Goal: Task Accomplishment & Management: Complete application form

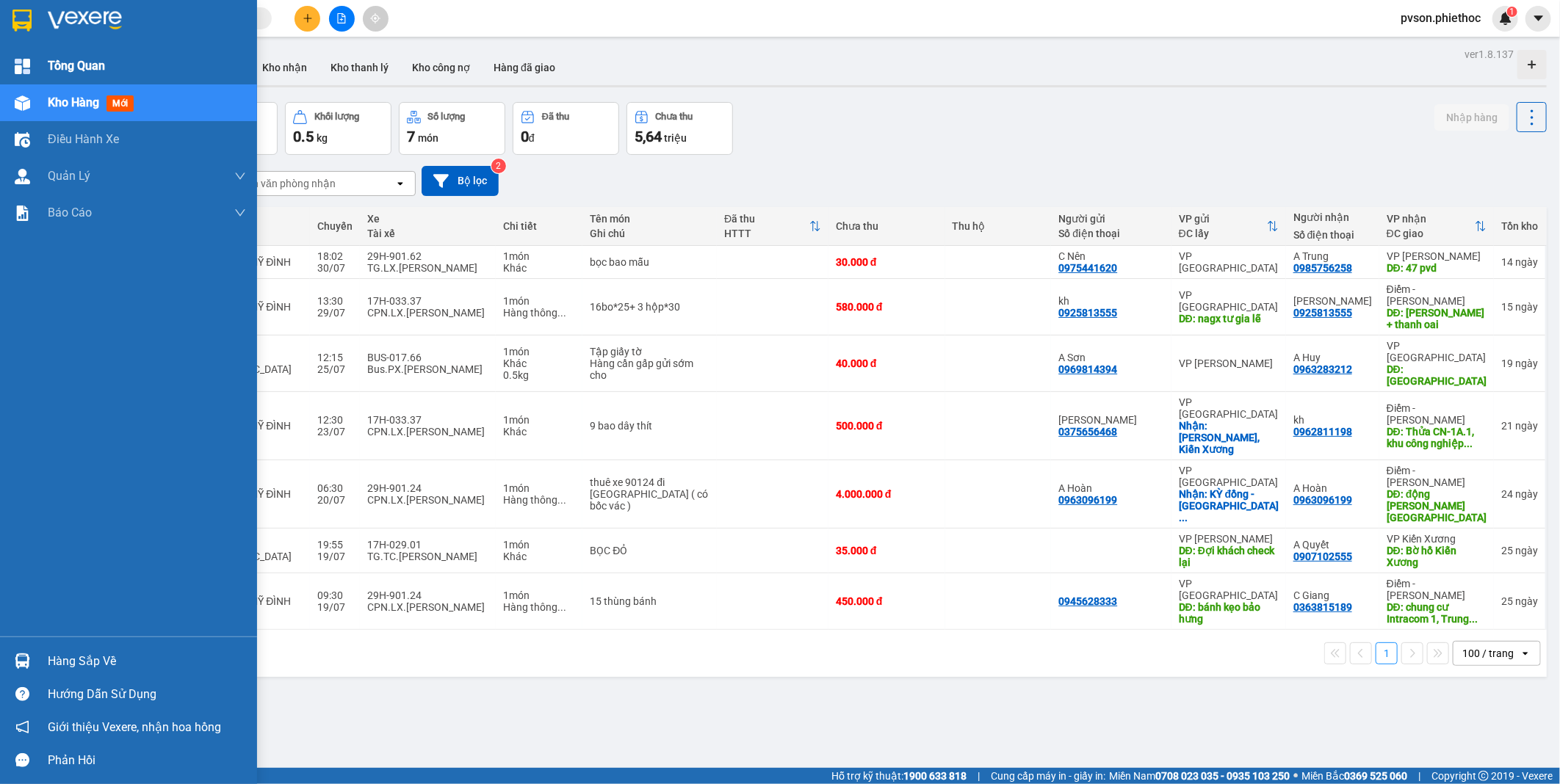
scroll to position [68, 0]
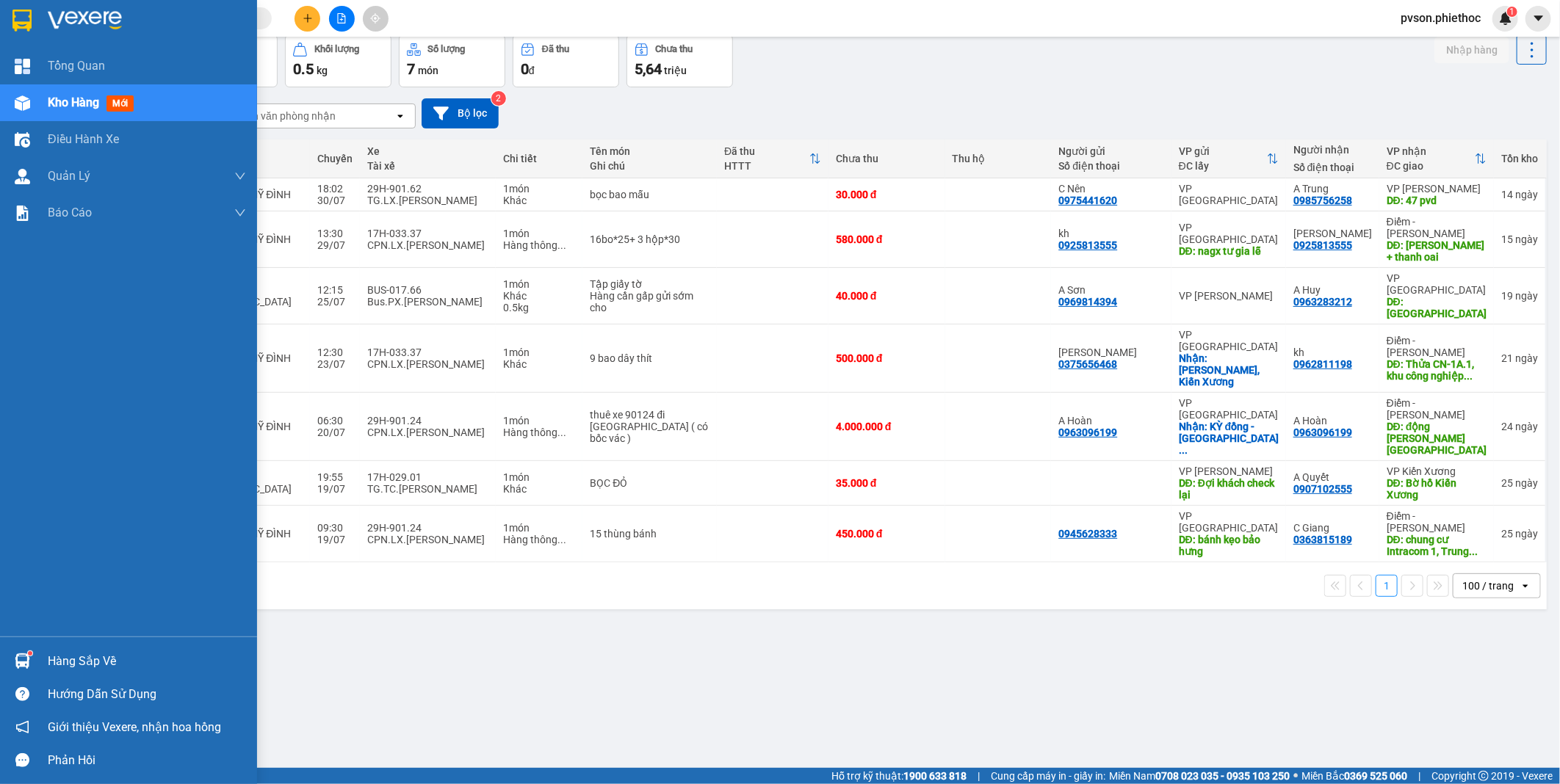
click at [75, 96] on span "Kho hàng" at bounding box center [74, 102] width 52 height 14
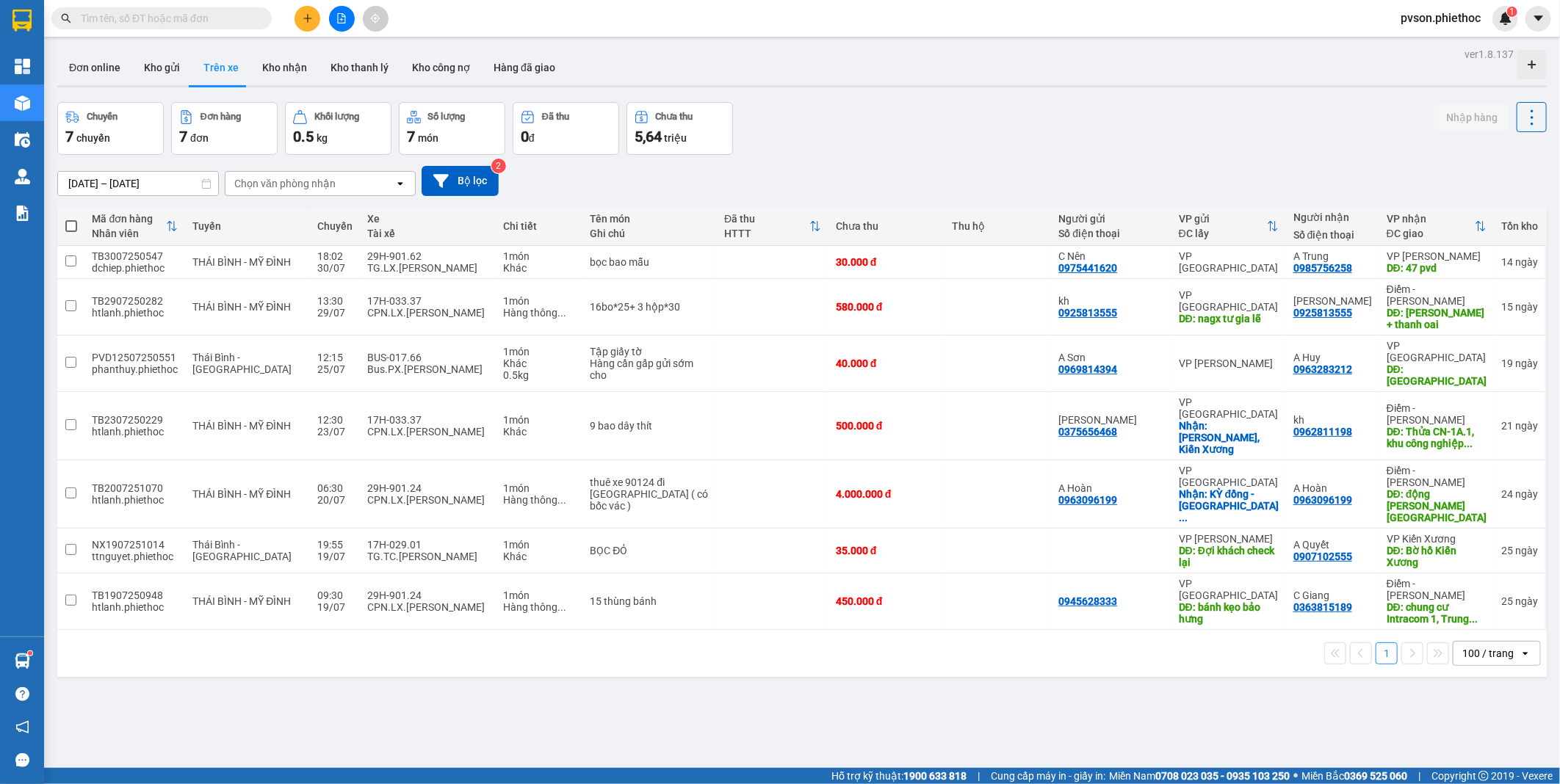
click at [193, 59] on button "Trên xe" at bounding box center [221, 68] width 59 height 36
click at [179, 66] on button "Kho gửi" at bounding box center [162, 68] width 60 height 36
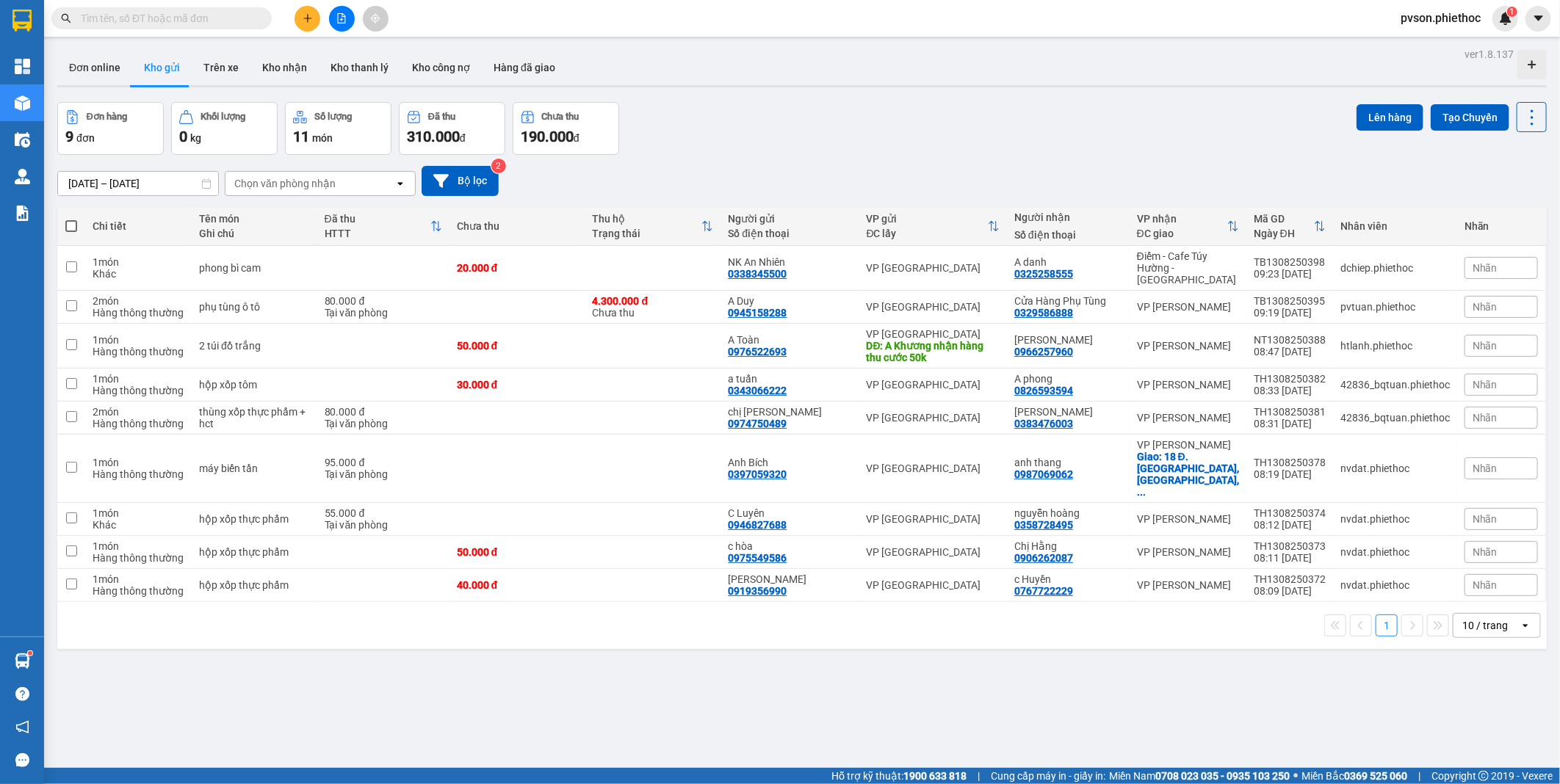
click at [335, 186] on div "Chọn văn phòng nhận" at bounding box center [310, 183] width 169 height 23
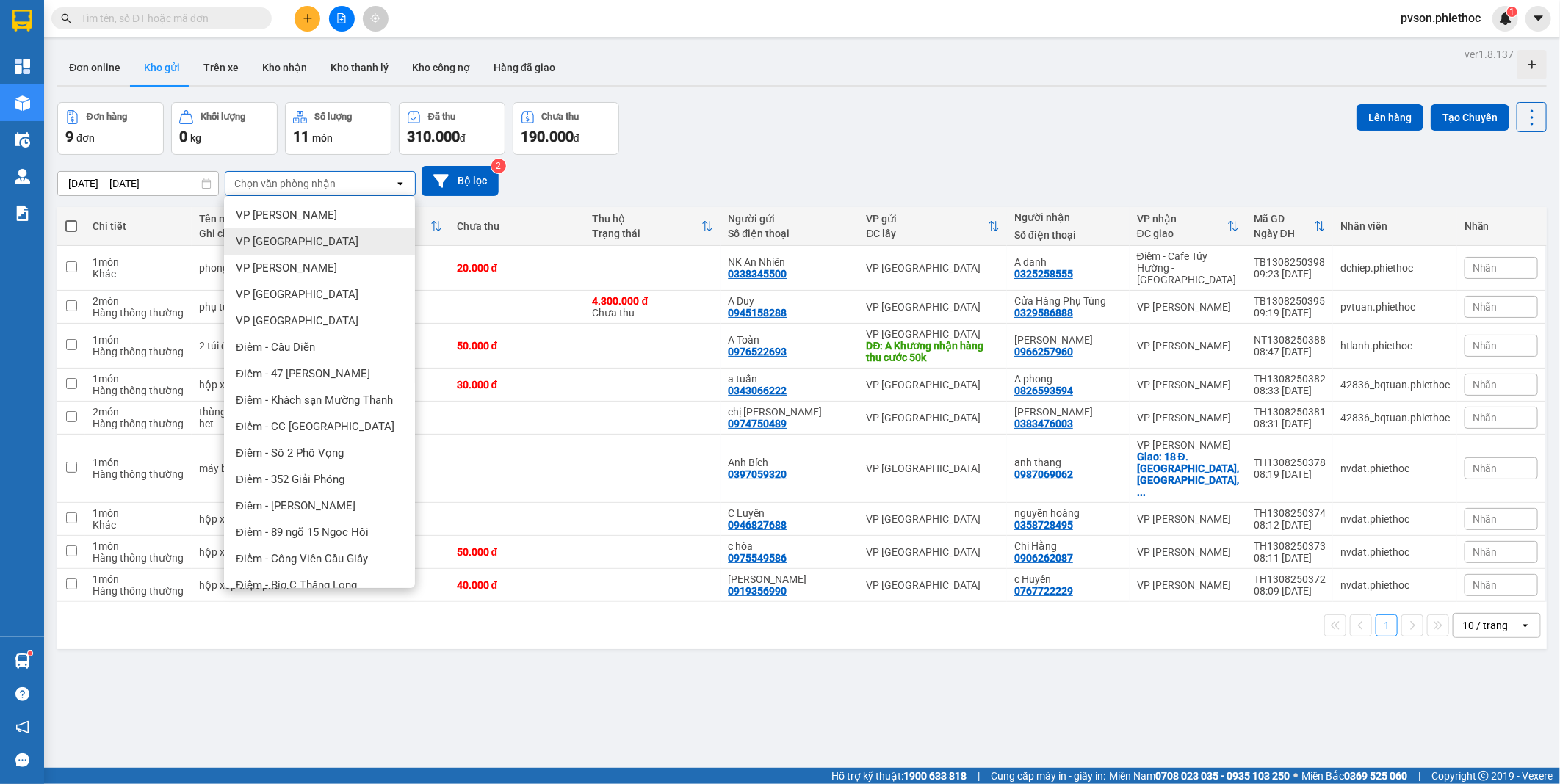
click at [290, 252] on div "VP [GEOGRAPHIC_DATA]" at bounding box center [319, 242] width 191 height 27
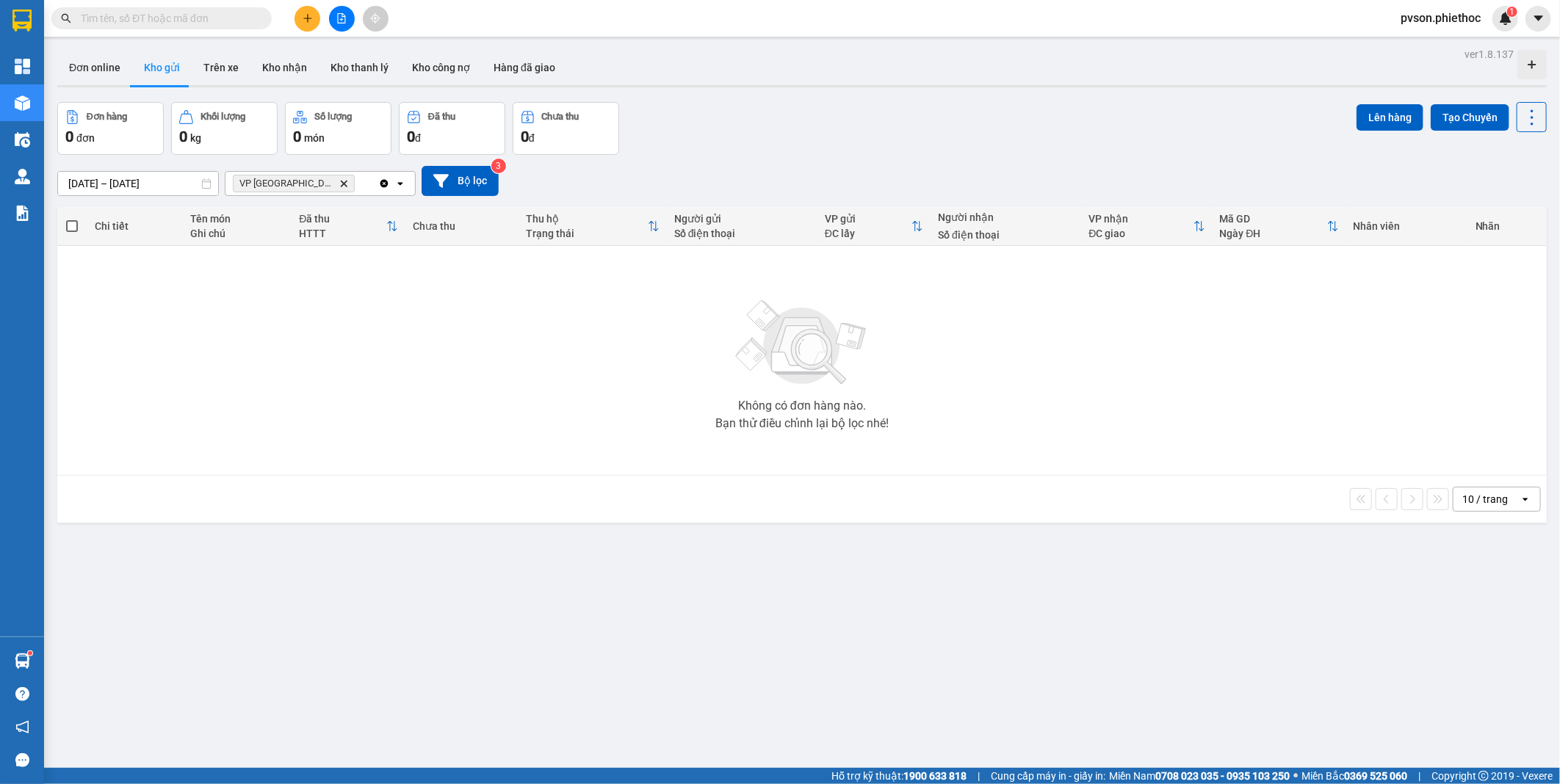
click at [341, 182] on icon "VP Thái Bình, close by backspace" at bounding box center [344, 182] width 6 height 6
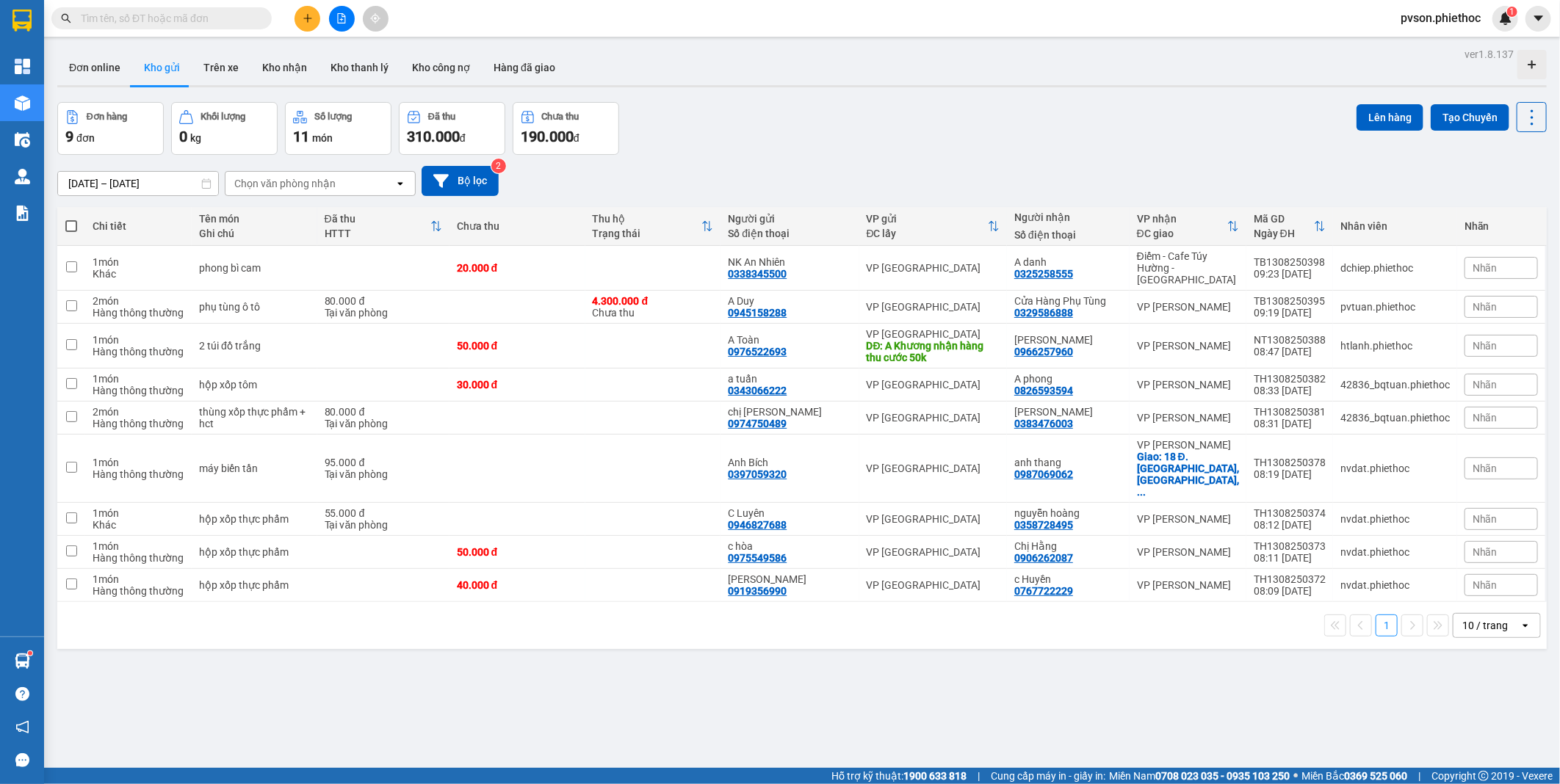
click at [306, 16] on icon "plus" at bounding box center [308, 19] width 11 height 11
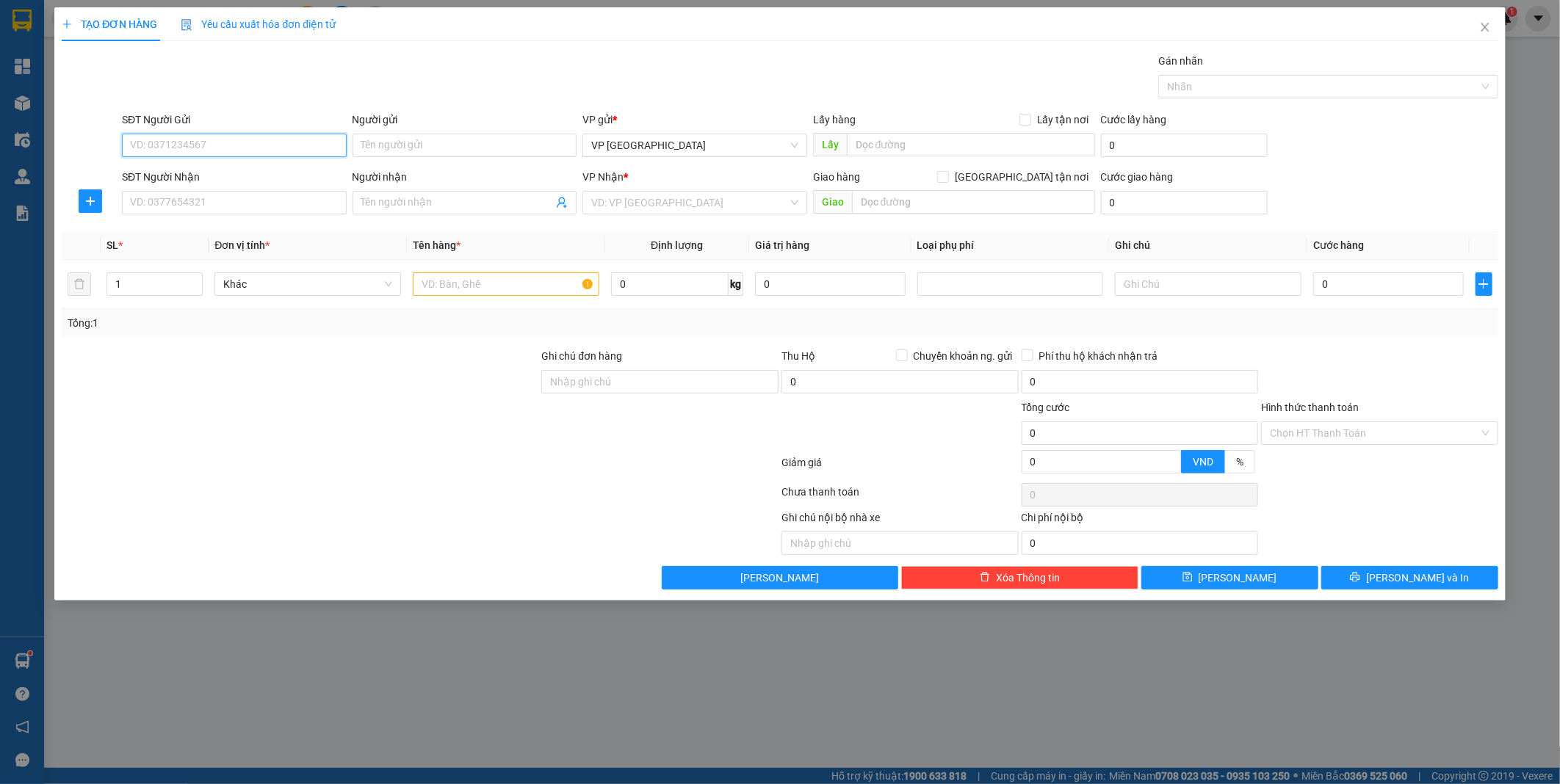
click at [189, 136] on input "SĐT Người Gửi" at bounding box center [234, 145] width 225 height 23
click at [101, 193] on button "button" at bounding box center [90, 201] width 23 height 23
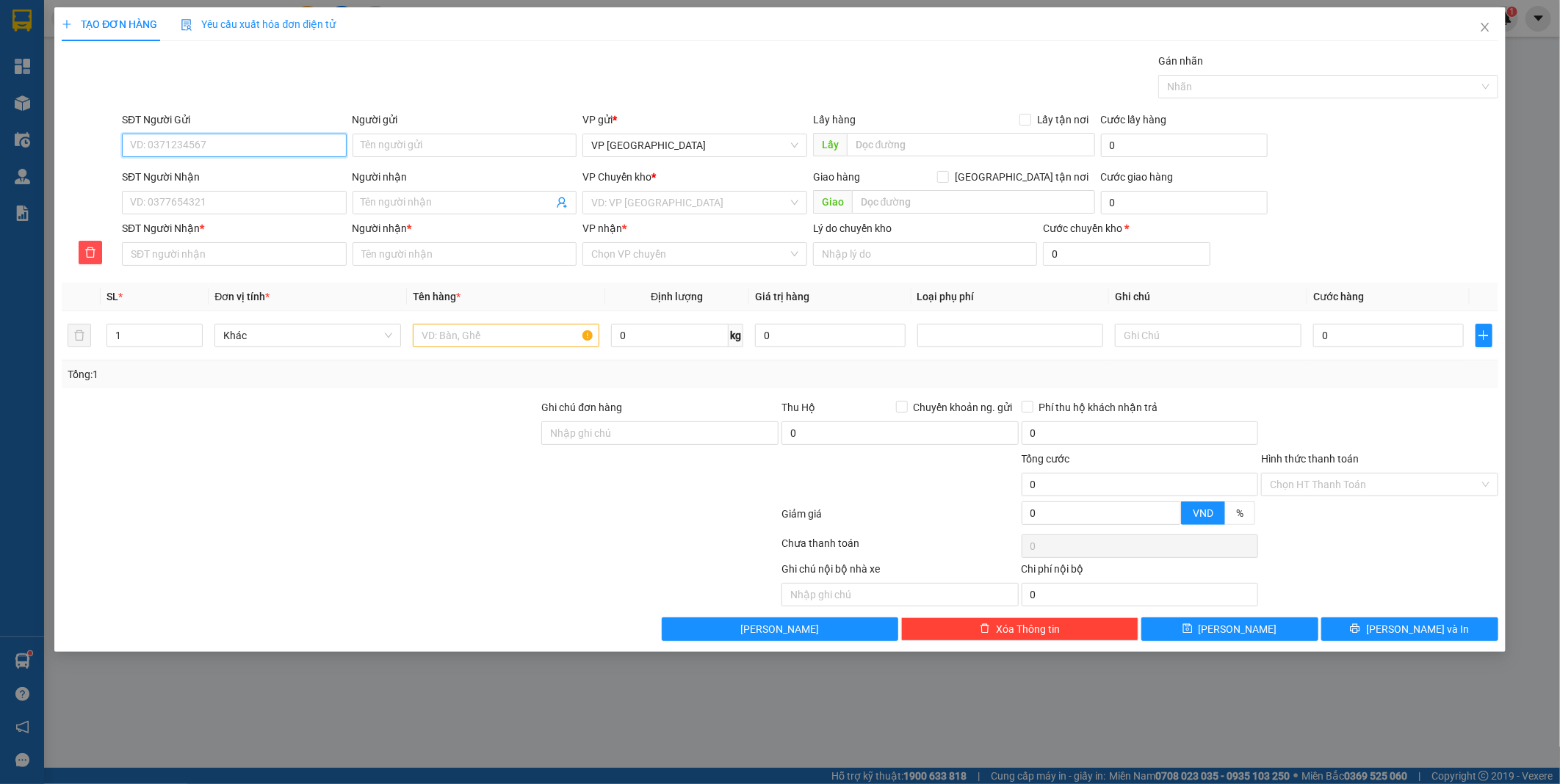
click at [181, 148] on input "SĐT Người Gửi" at bounding box center [234, 145] width 225 height 23
click at [210, 127] on div "SĐT Người Gửi" at bounding box center [234, 119] width 225 height 16
click at [210, 133] on input "SĐT Người Gửi" at bounding box center [234, 145] width 225 height 23
click at [232, 159] on div "SĐT Người Gửi VD: 0371234567" at bounding box center [234, 137] width 225 height 52
click at [233, 150] on input "SĐT Người Gửi" at bounding box center [234, 145] width 225 height 23
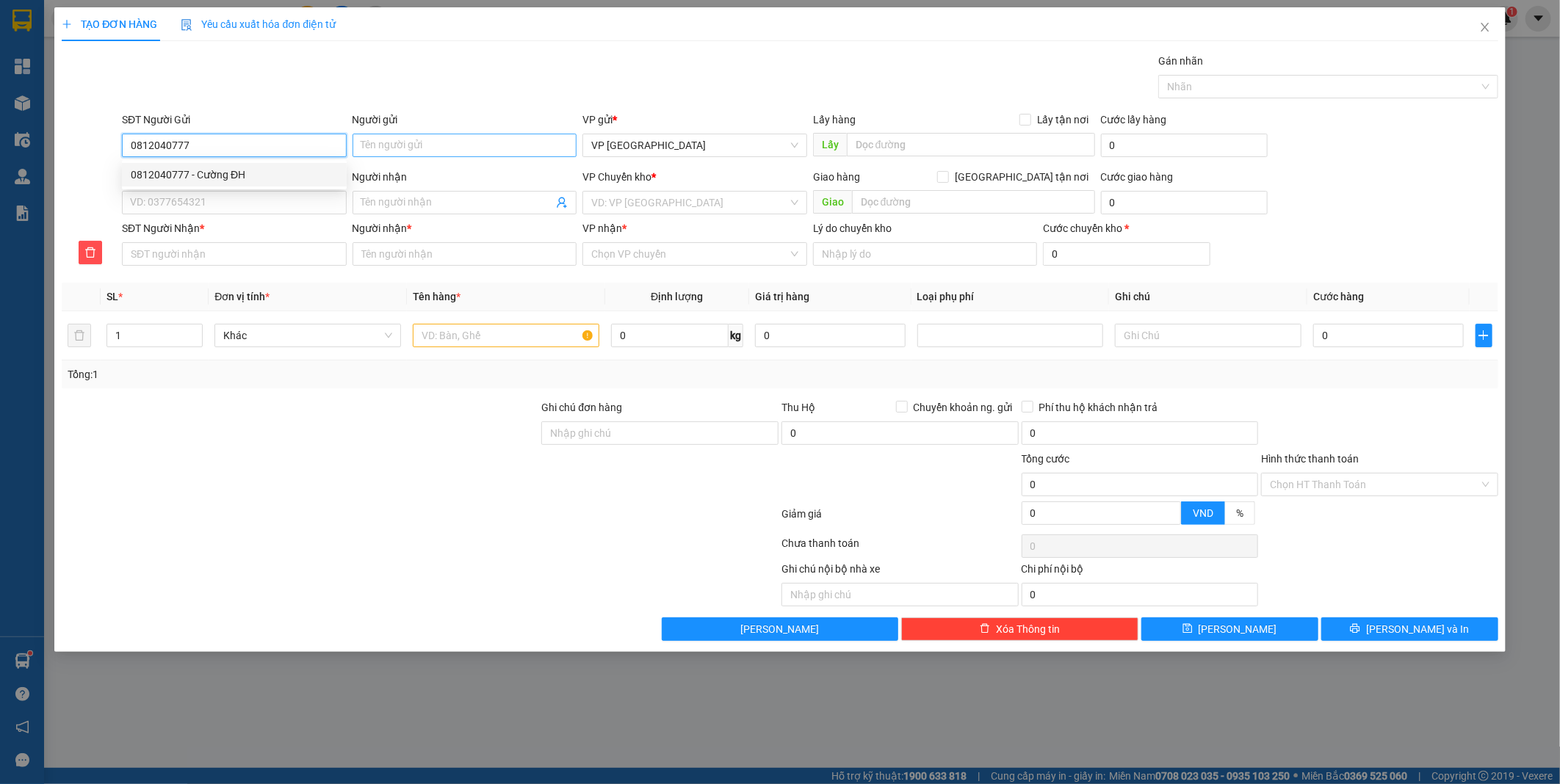
type input "0812040777"
click at [414, 149] on input "Người gửi" at bounding box center [465, 145] width 225 height 23
click at [212, 135] on input "0812040777" at bounding box center [234, 145] width 225 height 23
click at [238, 174] on div "0812040777 - Cường ĐH" at bounding box center [234, 174] width 207 height 16
type input "Cường ĐH"
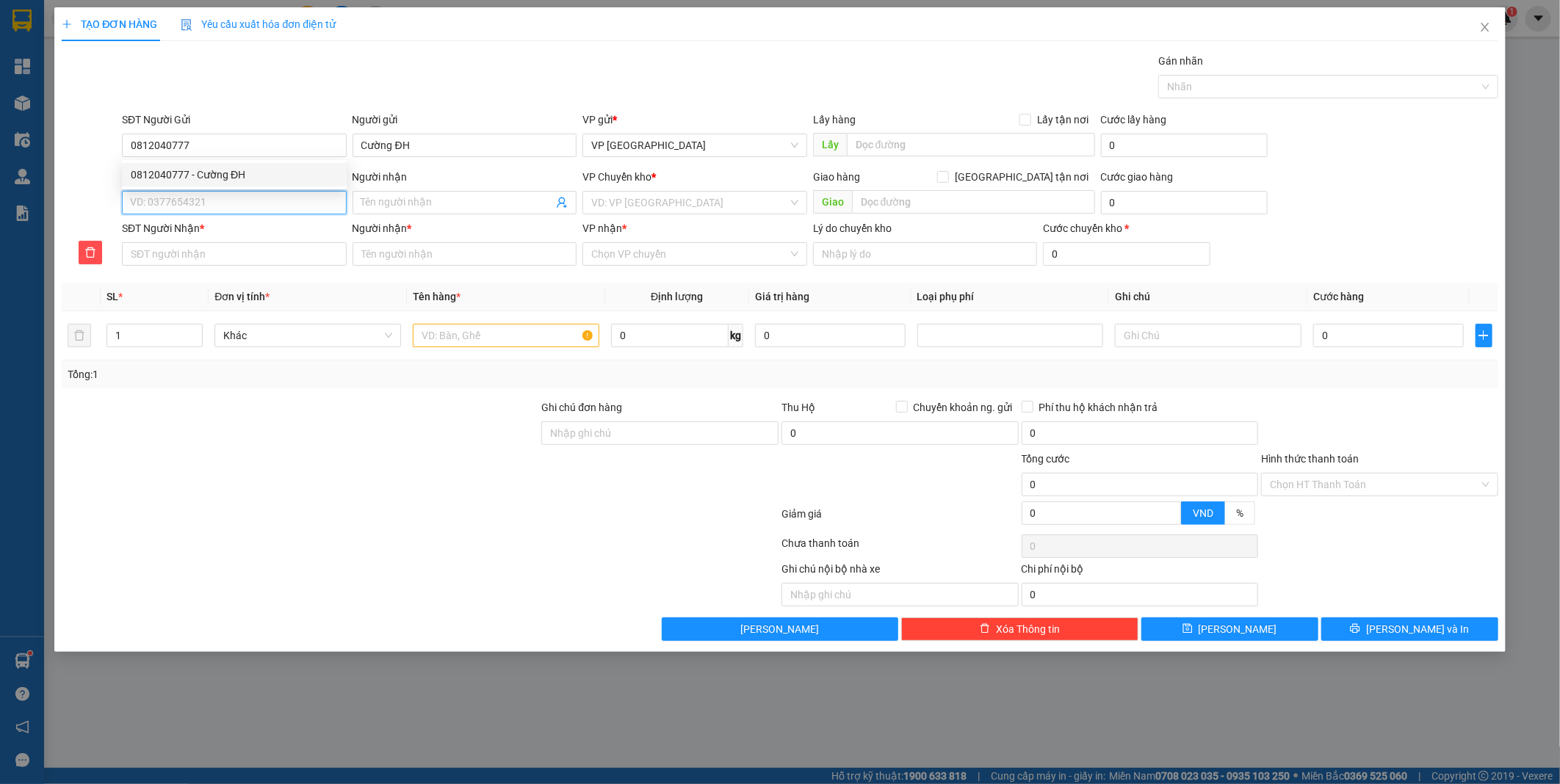
click at [222, 202] on input "SĐT Người Nhận" at bounding box center [234, 203] width 225 height 23
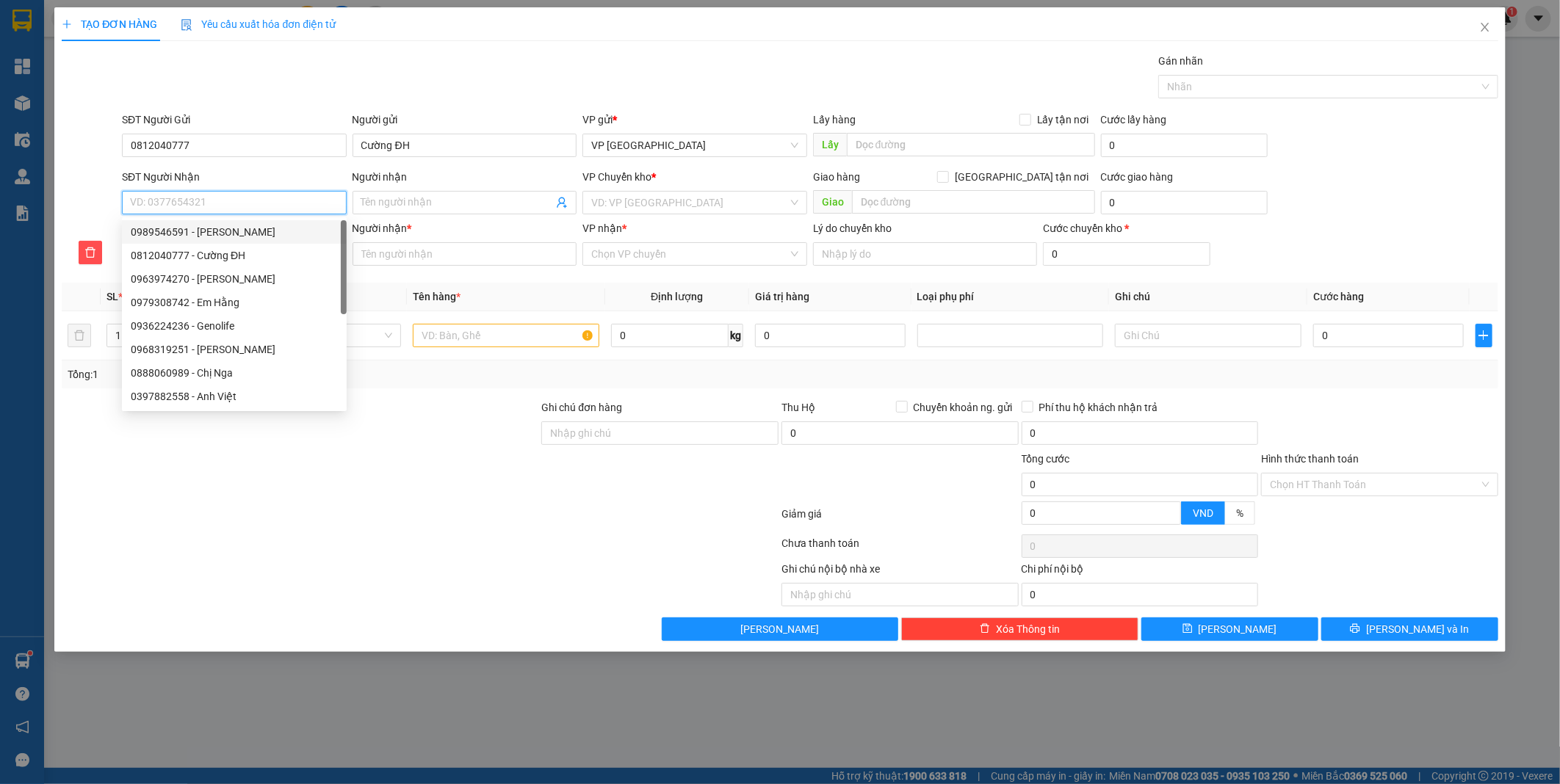
click at [208, 236] on div "0989546591 - [PERSON_NAME]" at bounding box center [234, 232] width 207 height 16
type input "0989546591"
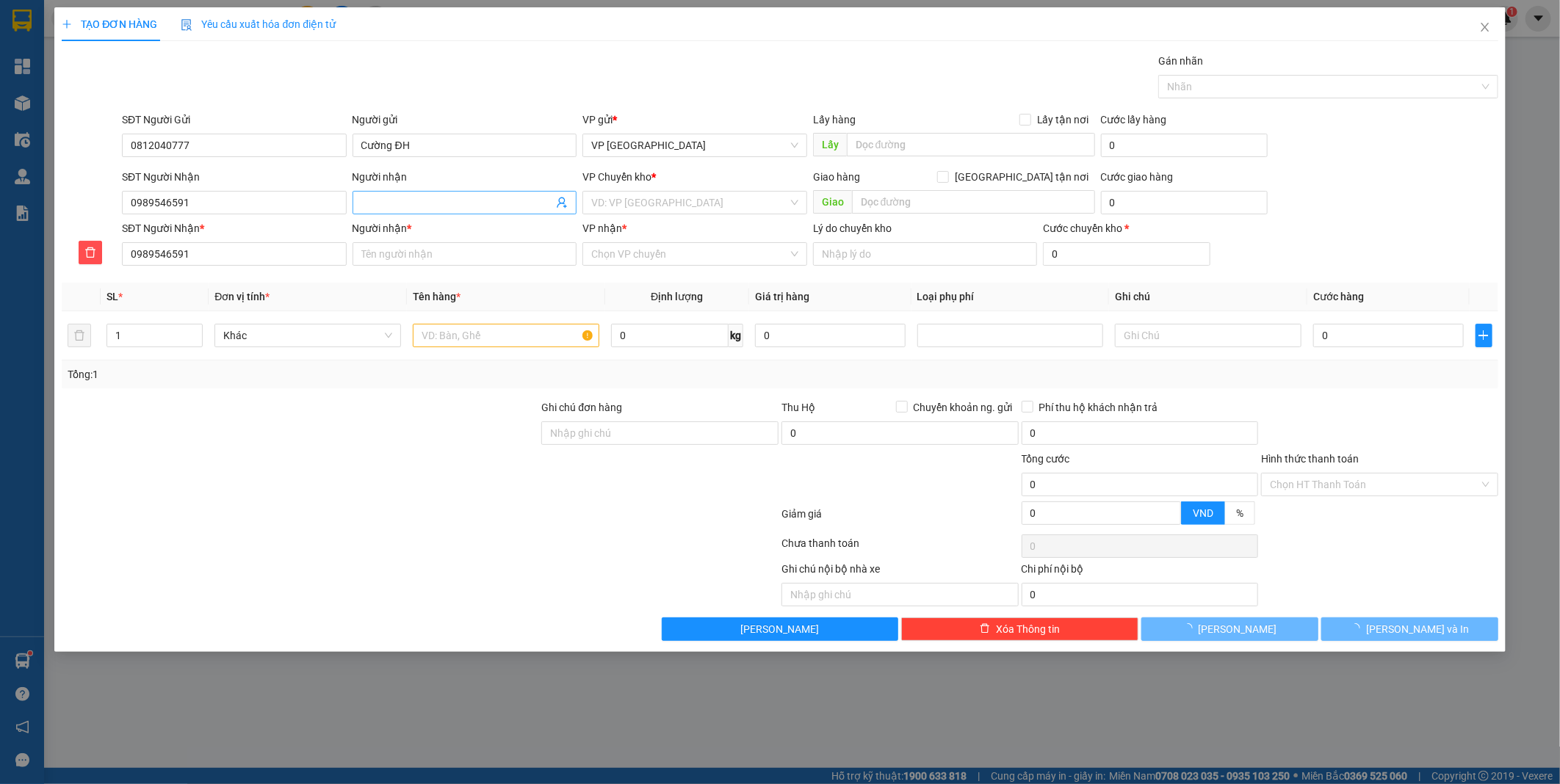
click at [435, 207] on input "Người nhận" at bounding box center [457, 203] width 192 height 16
type input "[PERSON_NAME]"
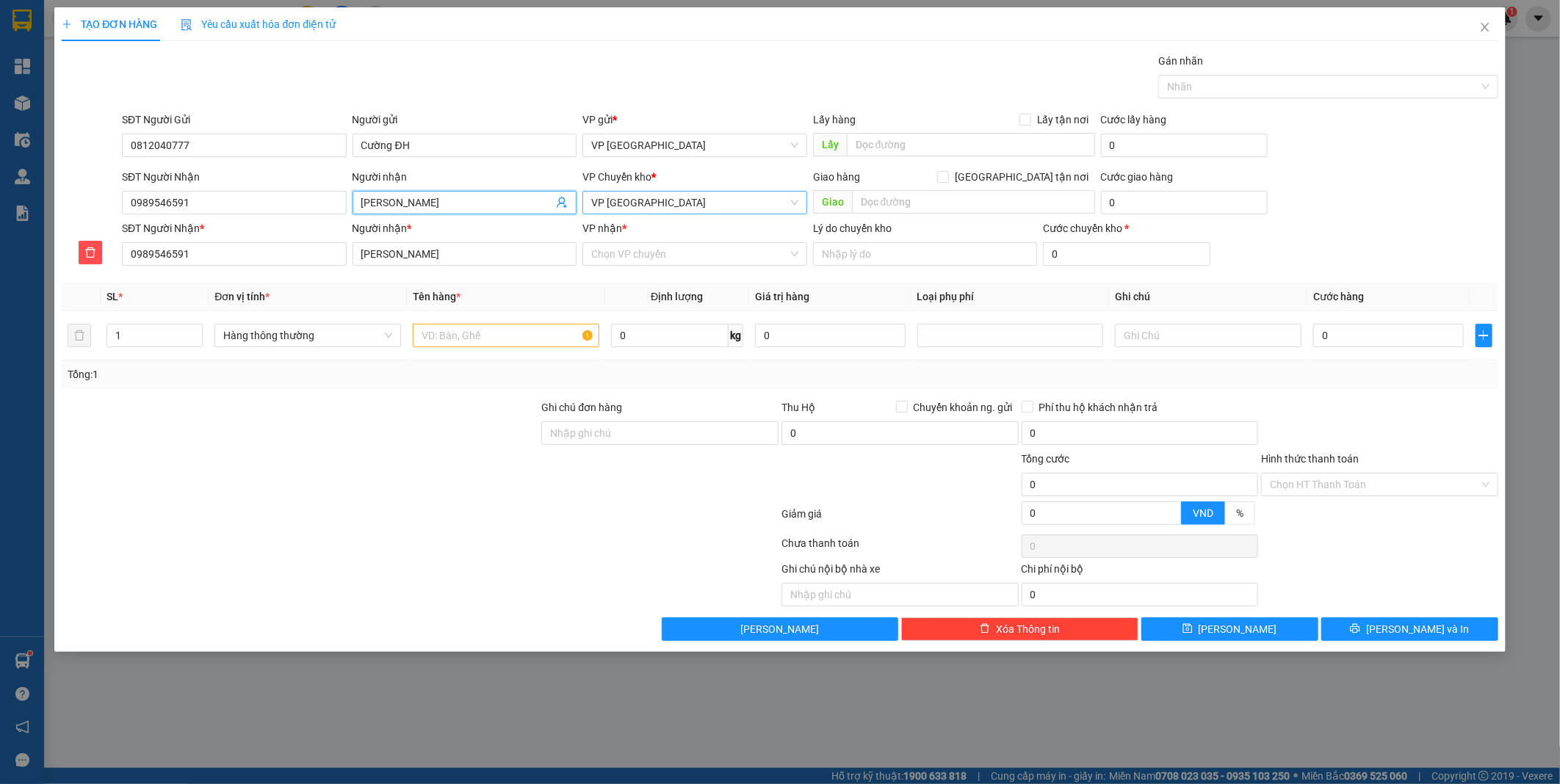
click at [686, 212] on span "VP [GEOGRAPHIC_DATA]" at bounding box center [694, 202] width 207 height 22
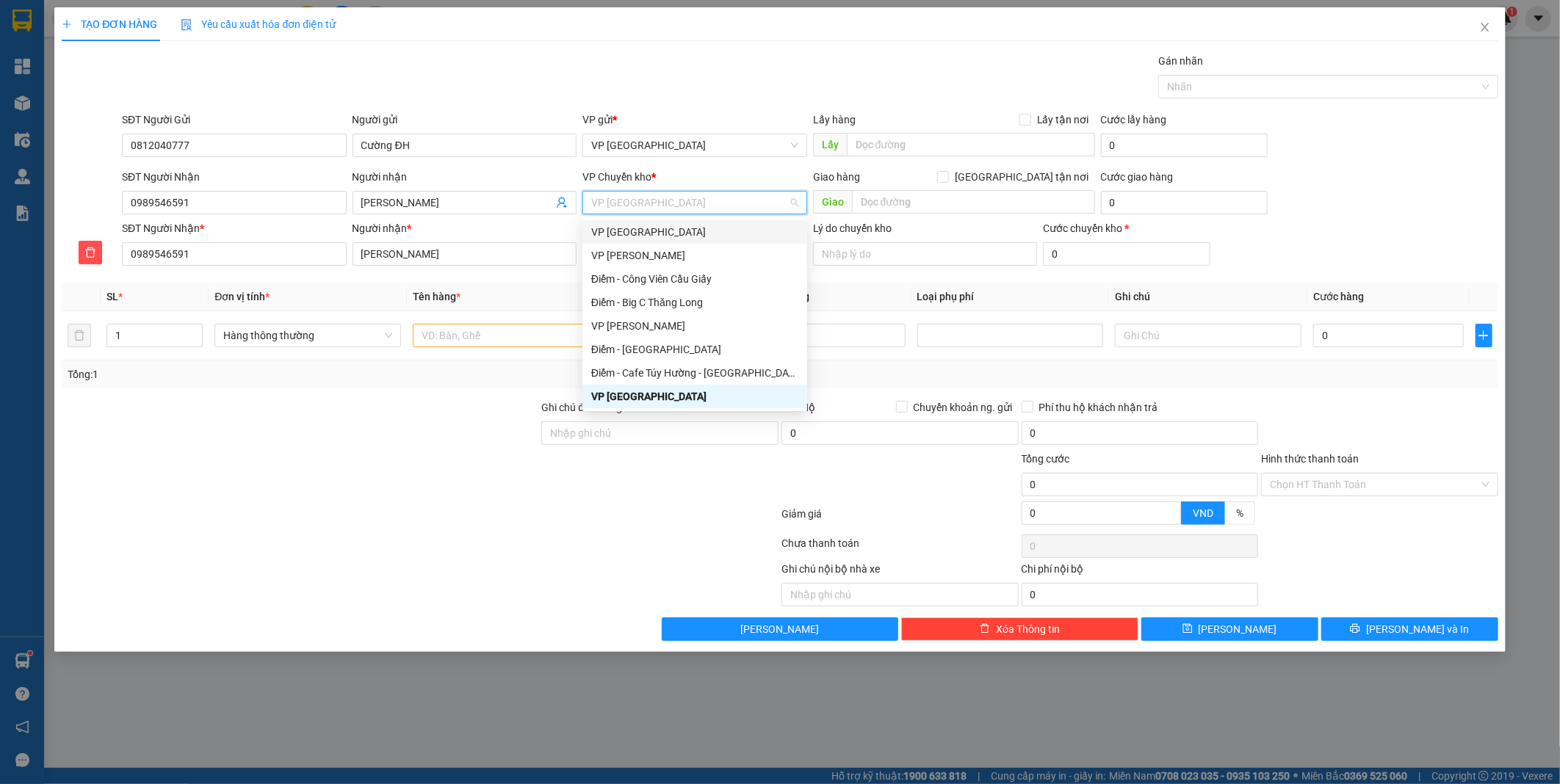
click at [633, 238] on div "VP [GEOGRAPHIC_DATA]" at bounding box center [694, 232] width 207 height 16
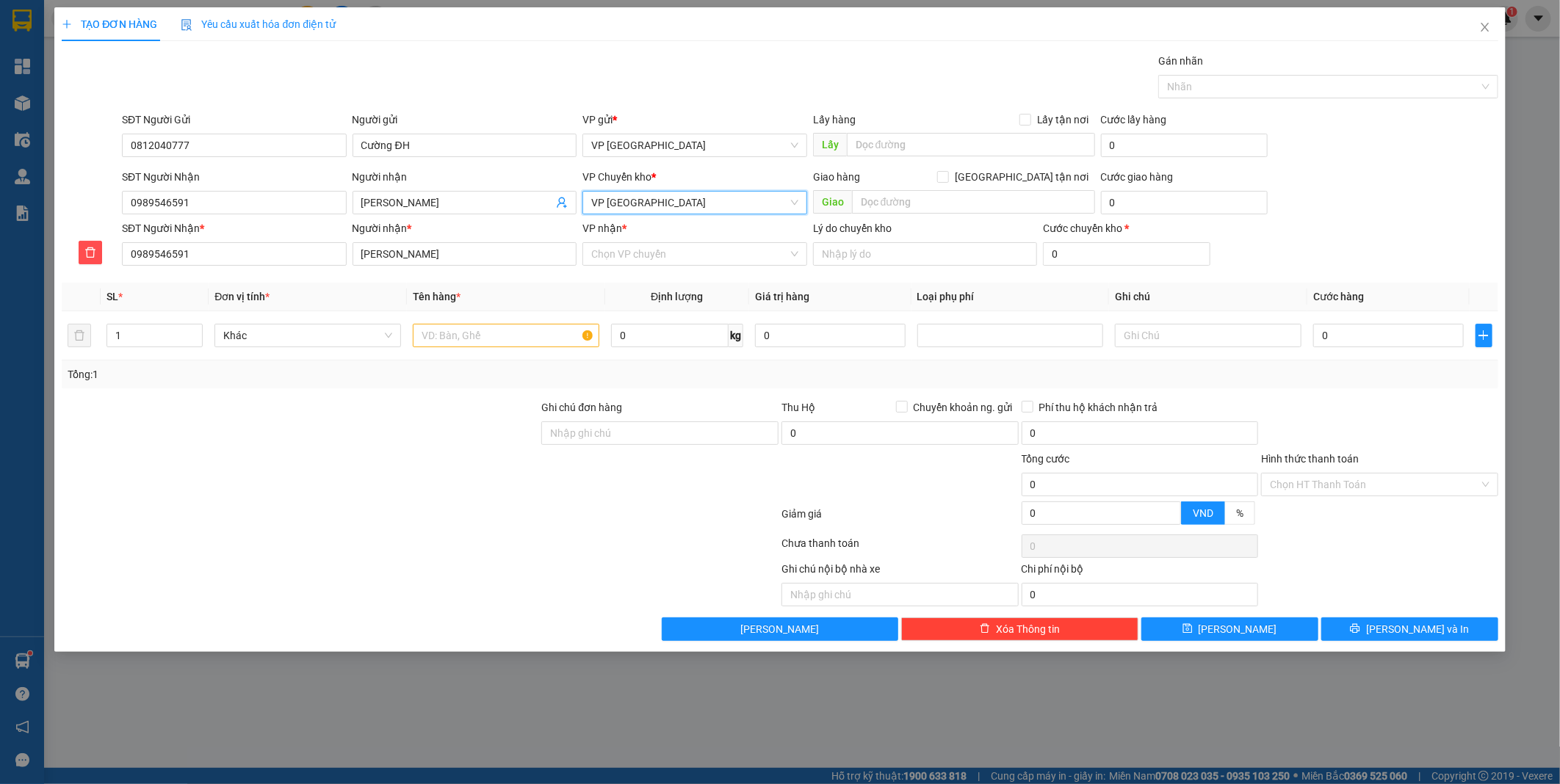
click at [493, 452] on div at bounding box center [300, 477] width 480 height 52
click at [667, 155] on div "VP [GEOGRAPHIC_DATA]" at bounding box center [694, 145] width 225 height 23
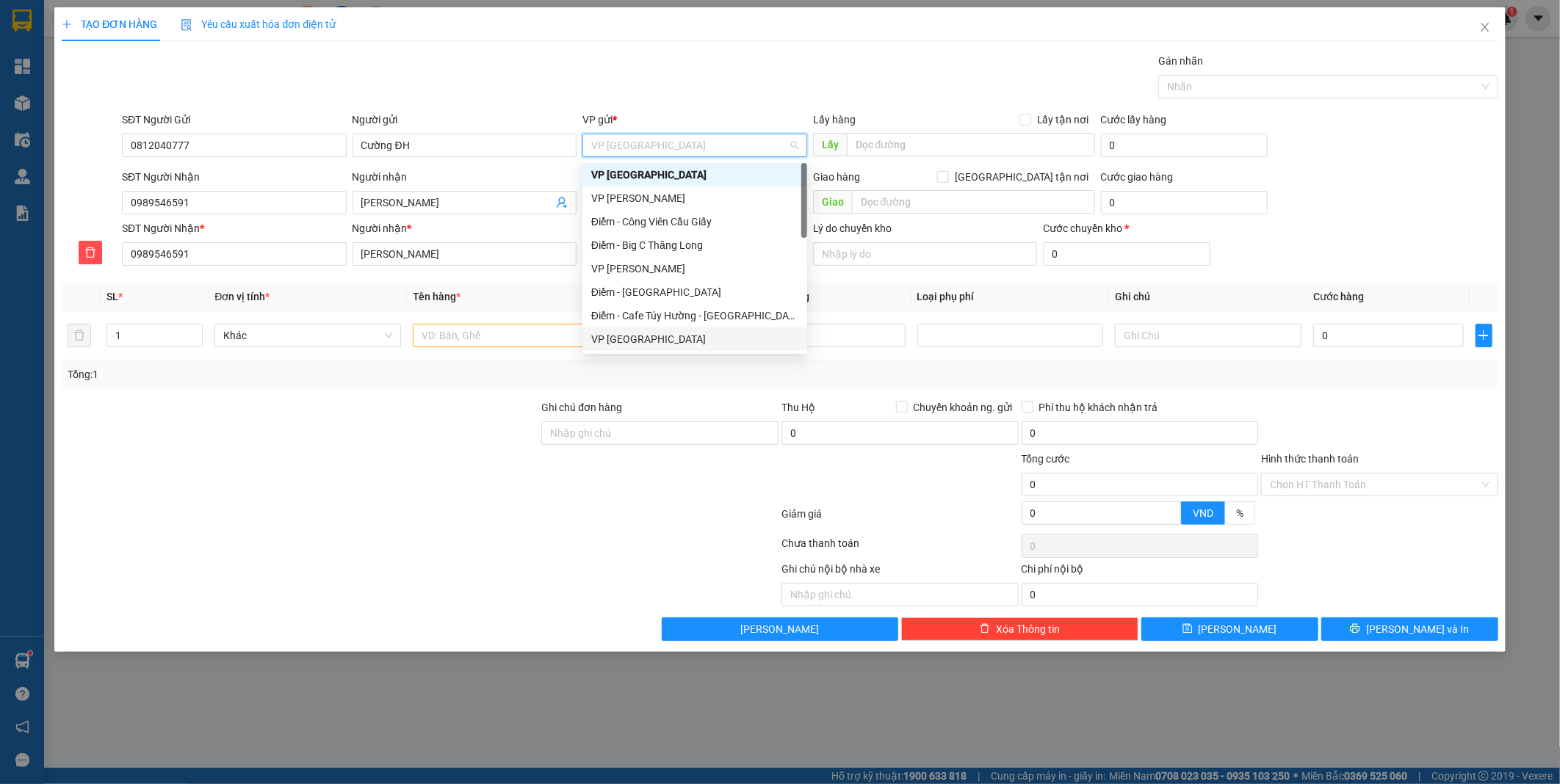
click at [649, 340] on div "VP [GEOGRAPHIC_DATA]" at bounding box center [694, 339] width 207 height 16
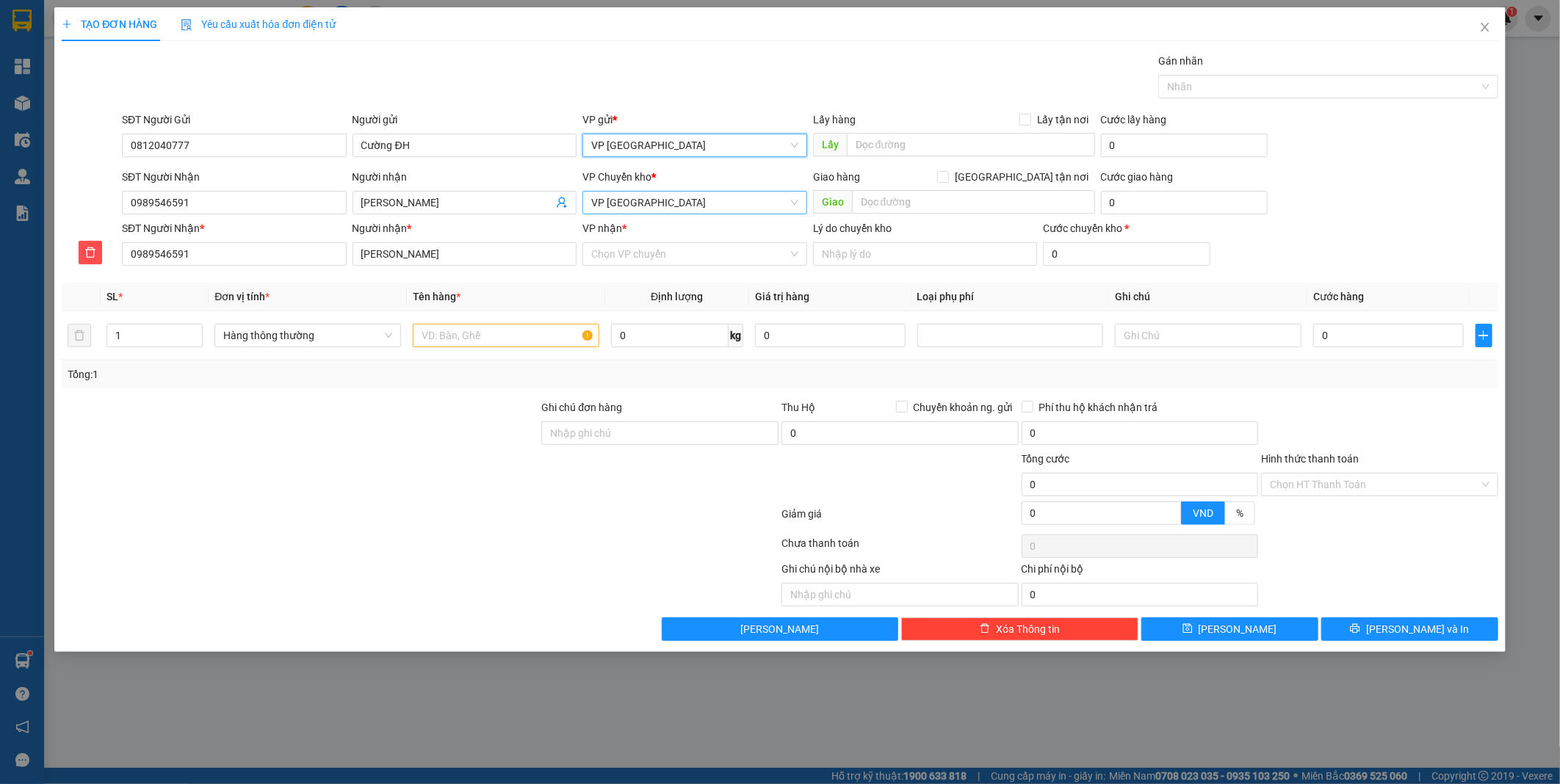
click at [652, 206] on span "VP [GEOGRAPHIC_DATA]" at bounding box center [694, 202] width 207 height 22
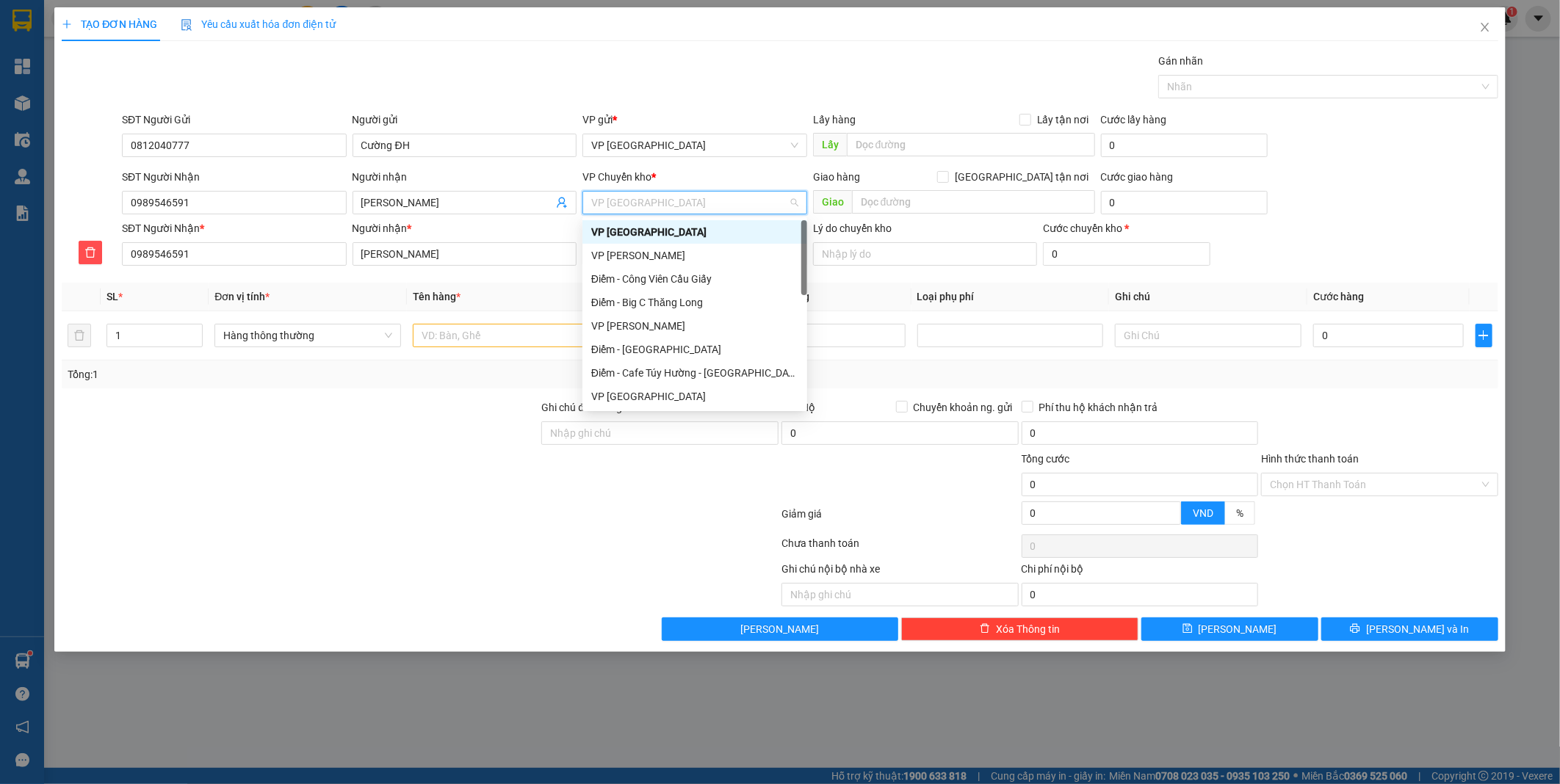
click at [672, 111] on div "VP gửi *" at bounding box center [694, 119] width 225 height 16
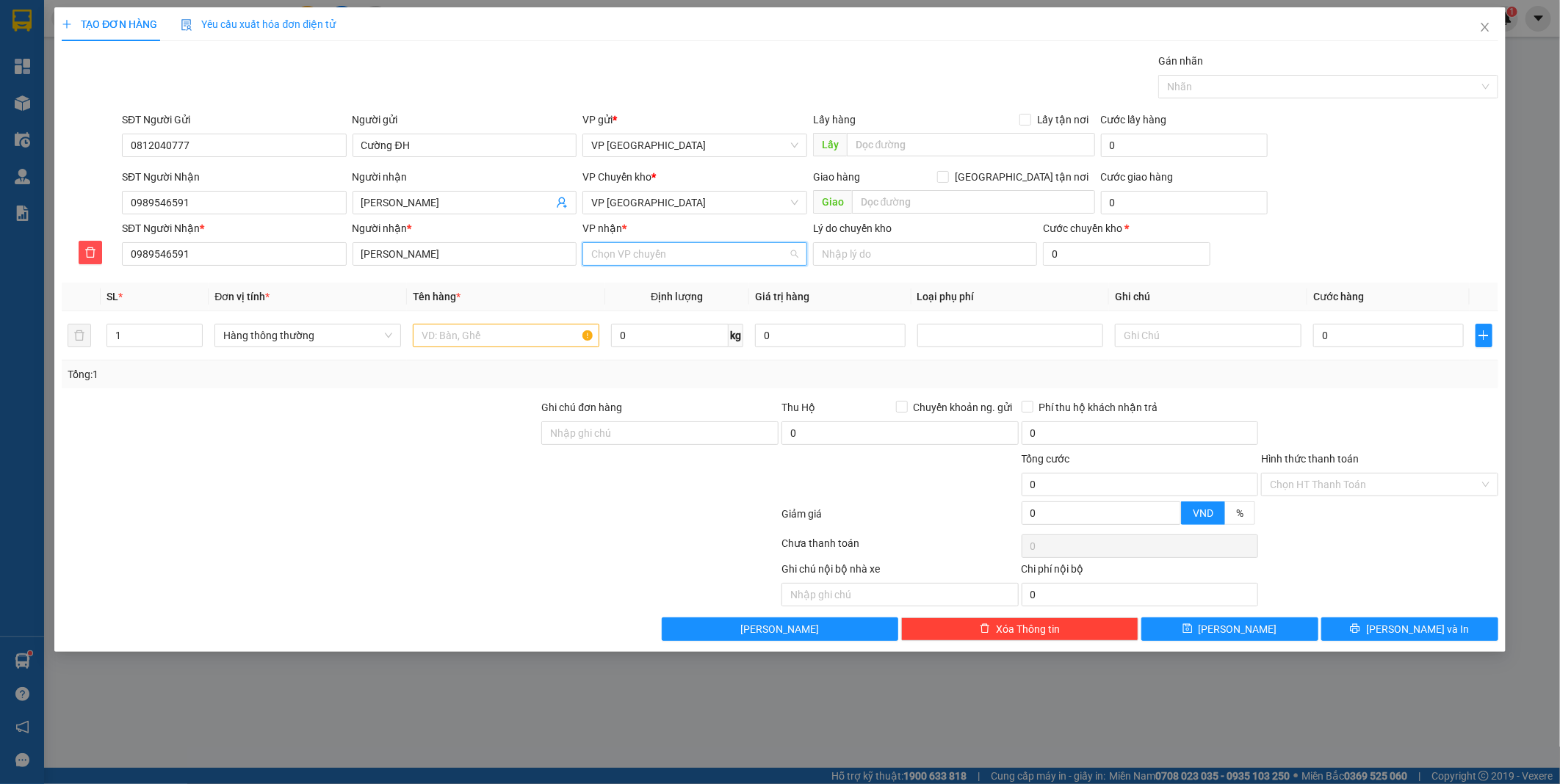
click at [670, 254] on input "VP nhận *" at bounding box center [689, 254] width 197 height 22
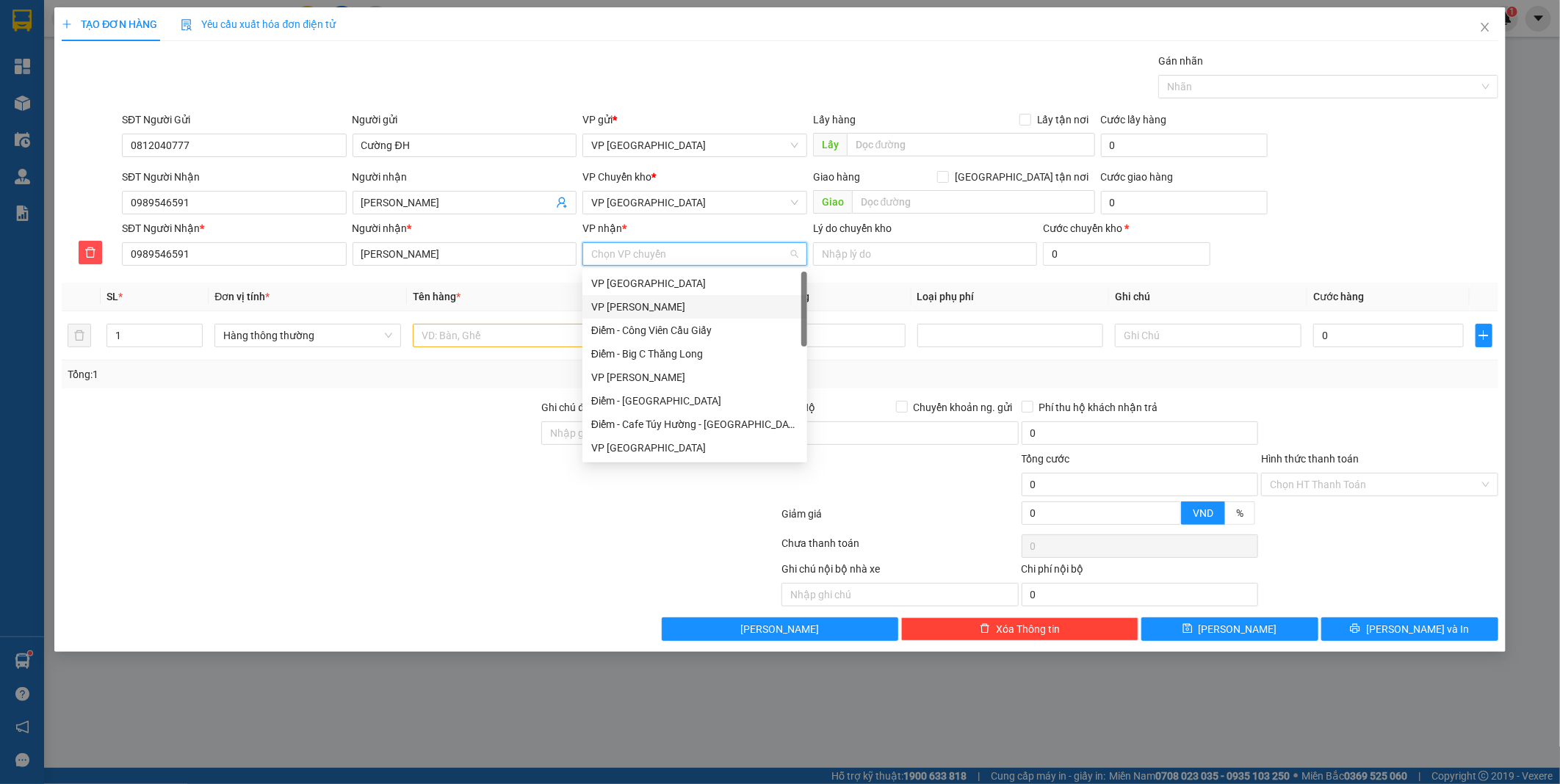
click at [643, 304] on div "VP [PERSON_NAME]" at bounding box center [694, 307] width 207 height 16
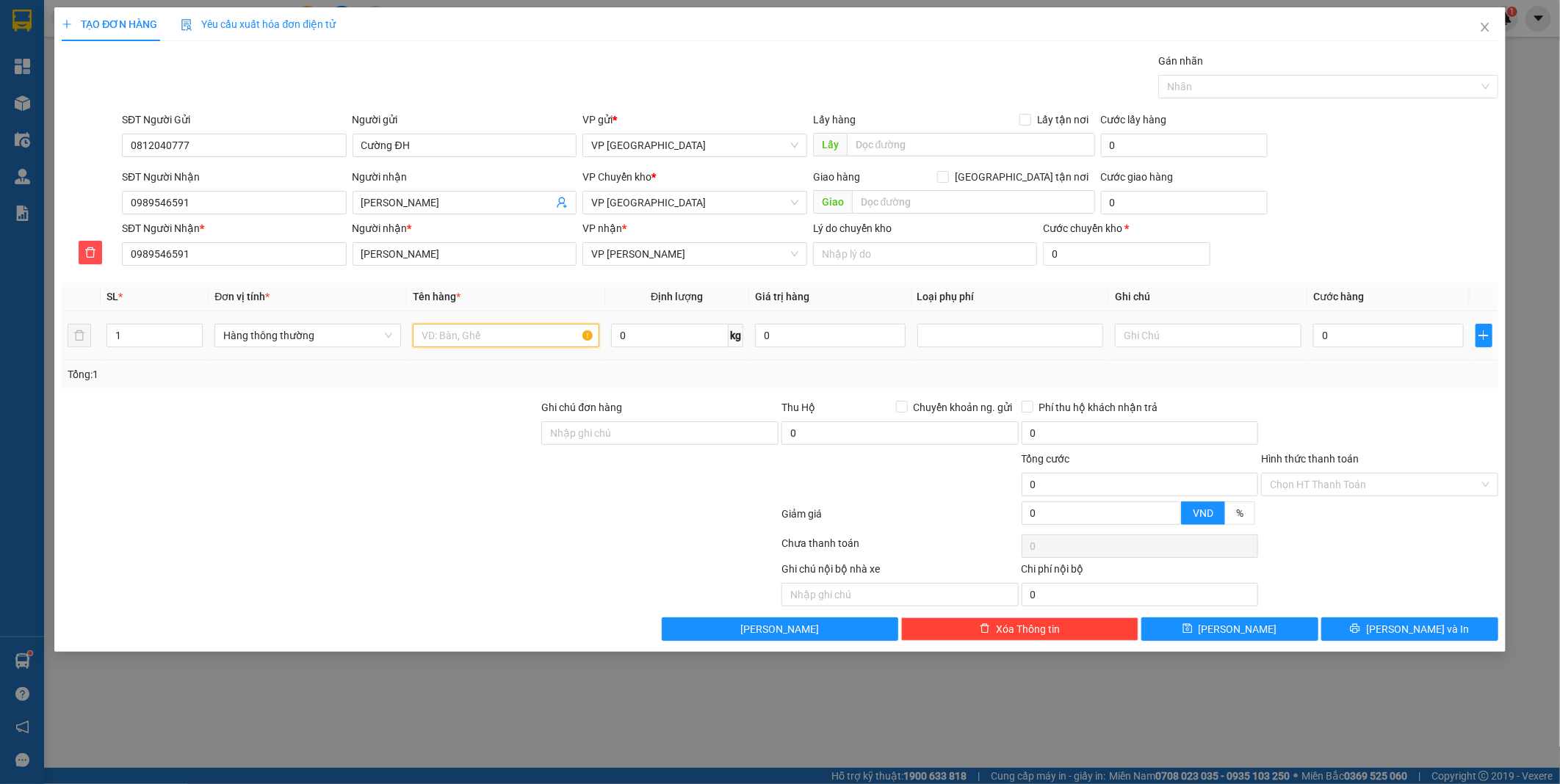
click at [496, 334] on input "text" at bounding box center [506, 335] width 187 height 23
type input "ct"
click at [684, 341] on input "0" at bounding box center [670, 335] width 117 height 23
drag, startPoint x: 683, startPoint y: 343, endPoint x: 678, endPoint y: 351, distance: 9.4
click at [678, 351] on td "15 kg" at bounding box center [677, 335] width 144 height 49
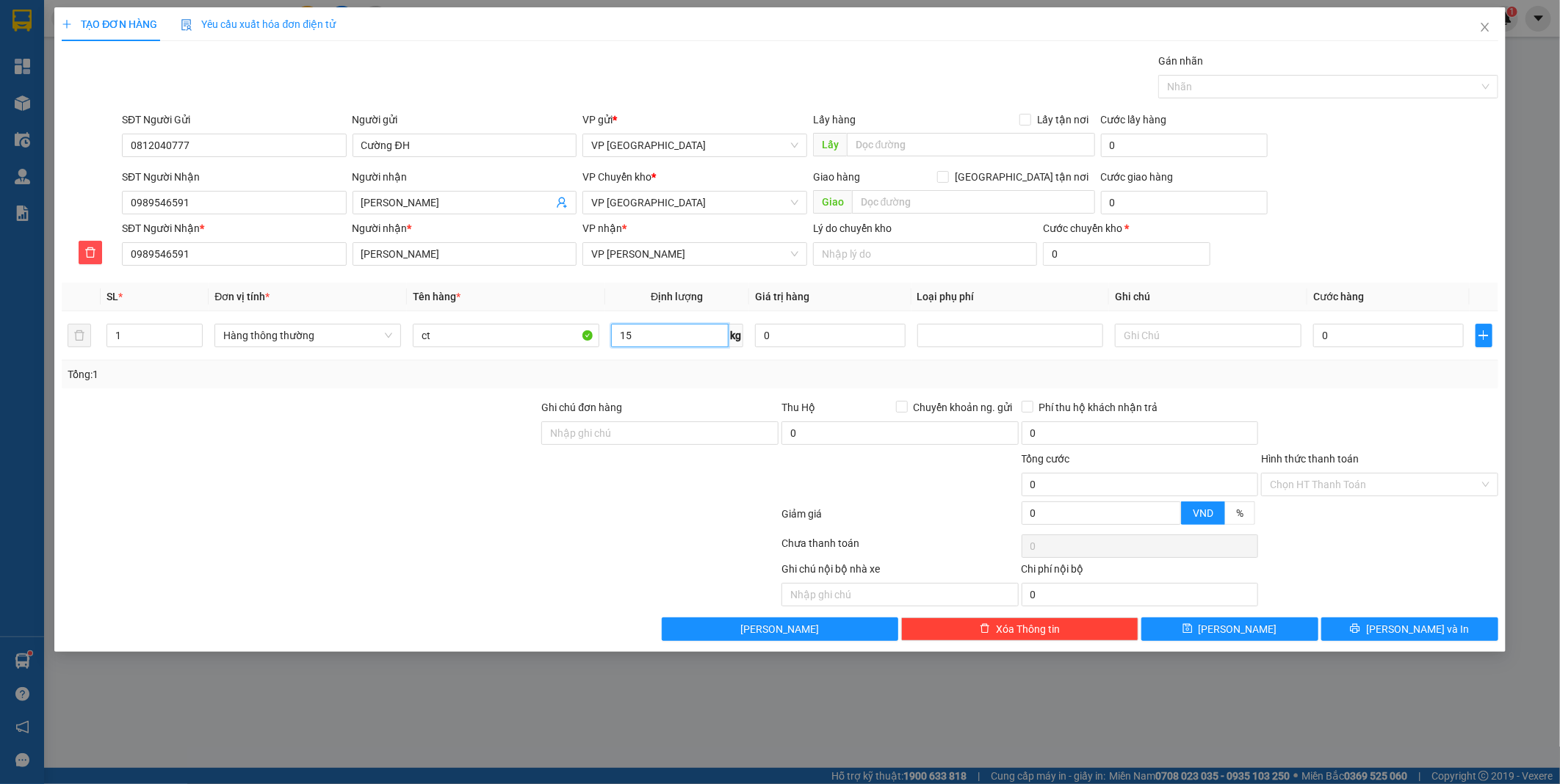
type input "15"
click at [431, 458] on div at bounding box center [300, 477] width 480 height 52
type input "45.000"
click at [1360, 476] on input "Hình thức thanh toán" at bounding box center [1374, 484] width 209 height 22
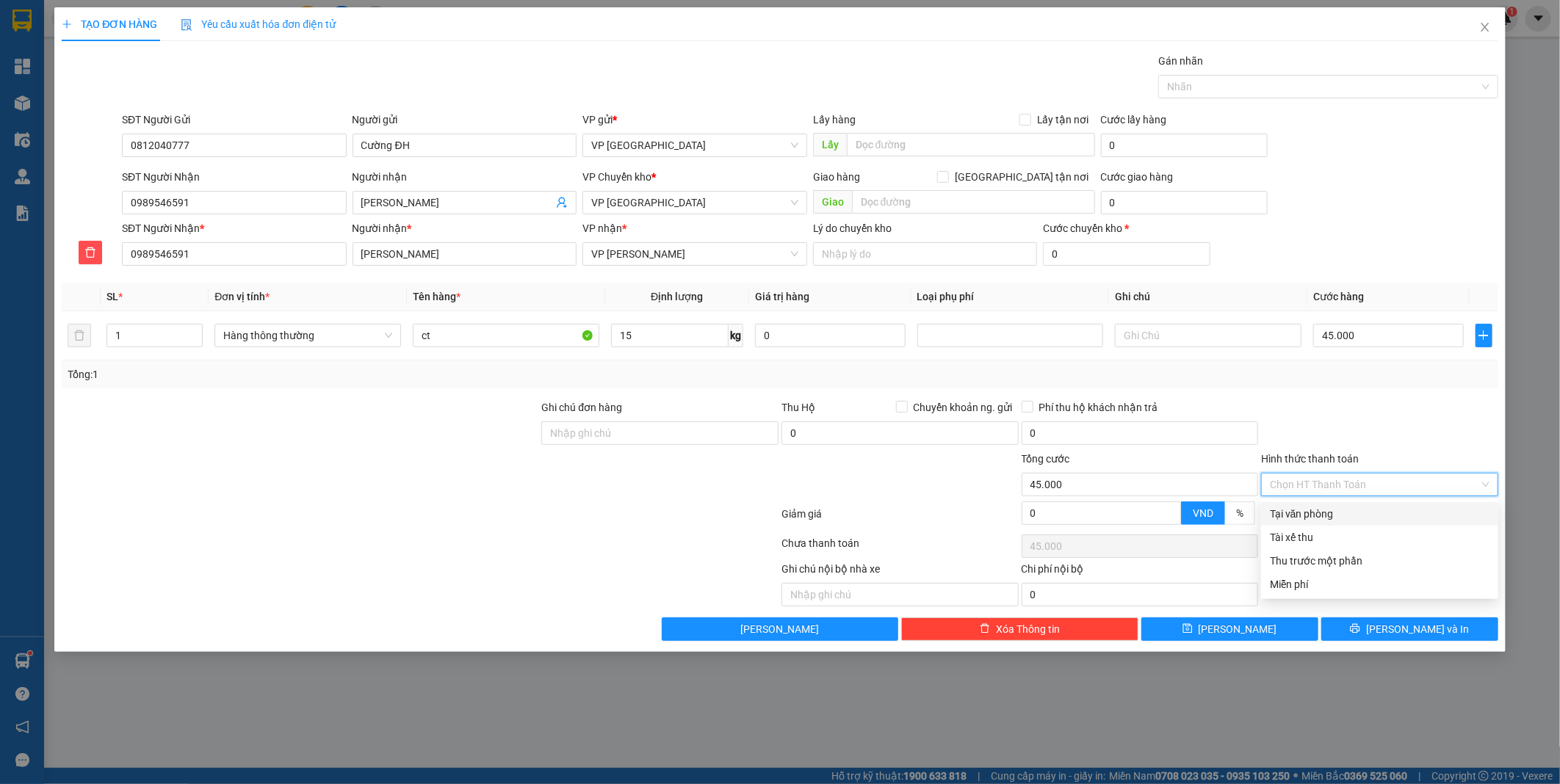
click at [1330, 504] on div "Tại văn phòng" at bounding box center [1379, 513] width 238 height 23
drag, startPoint x: 1326, startPoint y: 471, endPoint x: 1308, endPoint y: 483, distance: 21.6
click at [1325, 472] on div "Hình thức thanh toán" at bounding box center [1379, 462] width 238 height 22
click at [1308, 483] on span "Tại văn phòng" at bounding box center [1379, 484] width 220 height 22
type input "45.000"
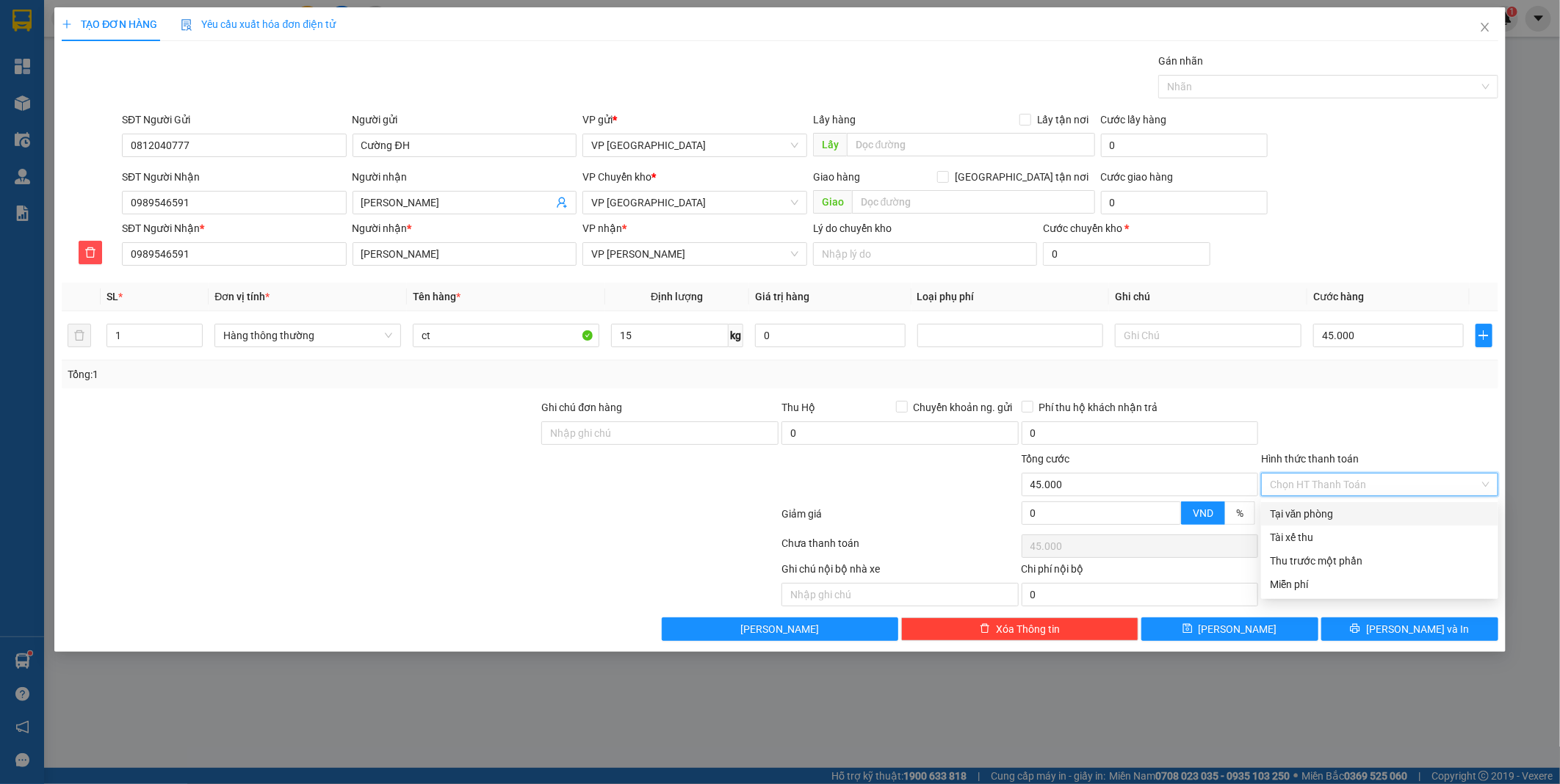
click at [1398, 439] on div at bounding box center [1379, 425] width 240 height 52
click at [904, 684] on div "TẠO ĐƠN HÀNG Yêu cầu xuất hóa đơn điện tử Transit Pickup Surcharge Ids Transit …" at bounding box center [780, 392] width 1560 height 784
drag, startPoint x: 1469, startPoint y: 31, endPoint x: 1482, endPoint y: 27, distance: 13.6
click at [1481, 27] on span "Close" at bounding box center [1484, 28] width 41 height 41
click at [1482, 27] on span "pvson.phiethoc" at bounding box center [1440, 18] width 103 height 19
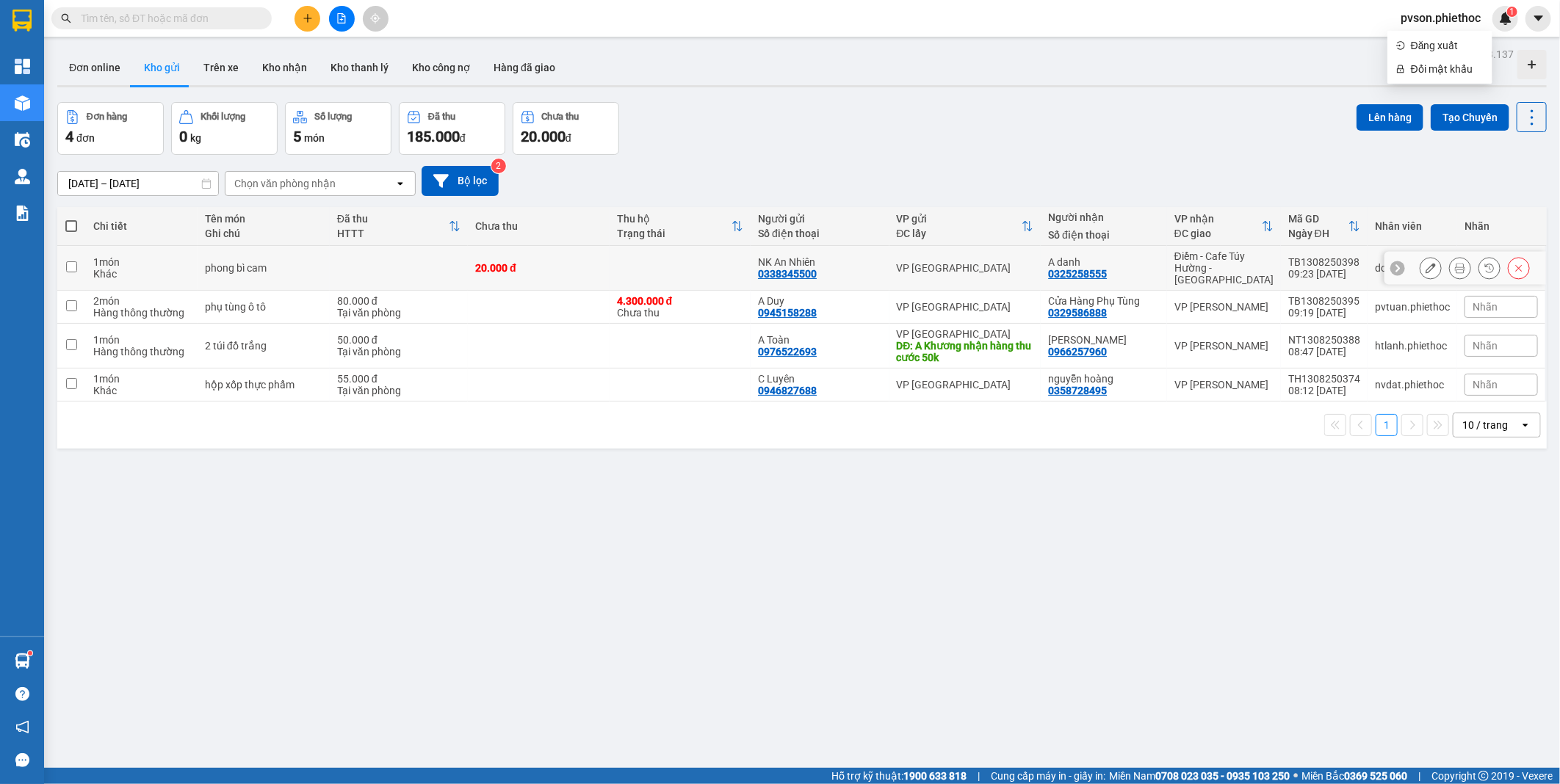
click at [229, 271] on td "phong bì cam" at bounding box center [263, 268] width 133 height 44
checkbox input "true"
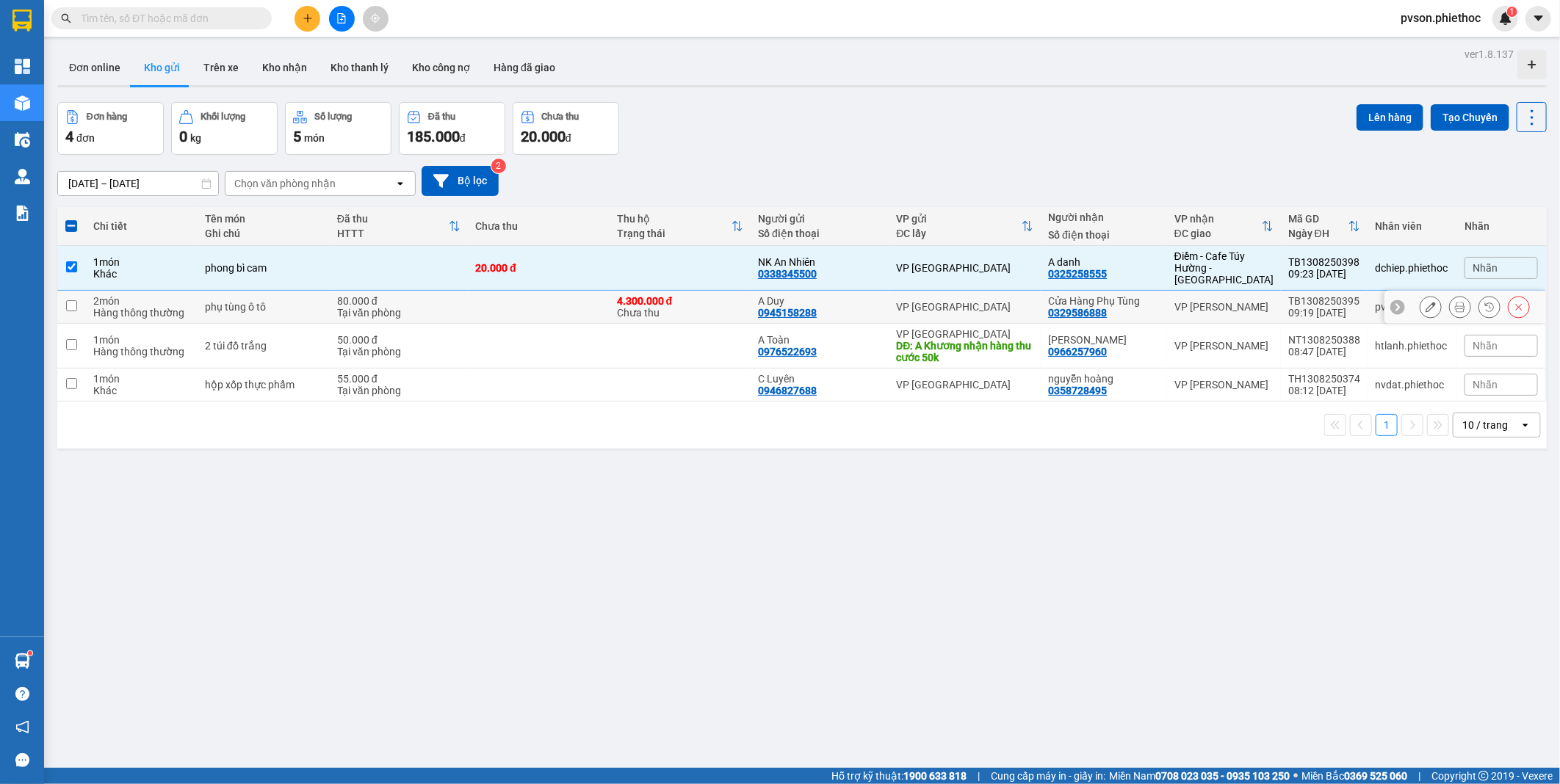
click at [207, 301] on div "phụ tùng ô tô" at bounding box center [263, 306] width 117 height 12
checkbox input "true"
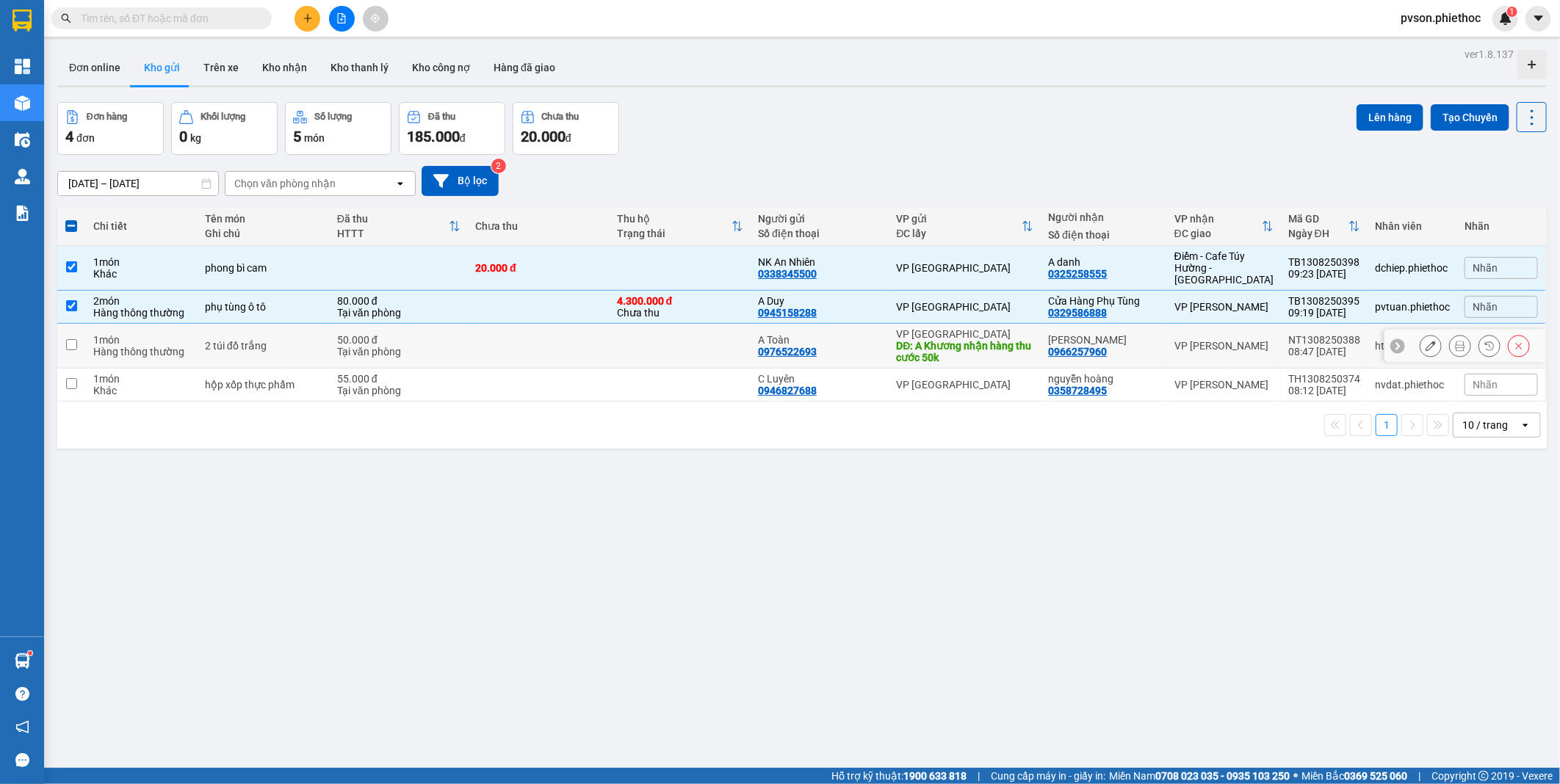
click at [211, 340] on div "2 túi đồ trắng" at bounding box center [263, 345] width 117 height 12
checkbox input "true"
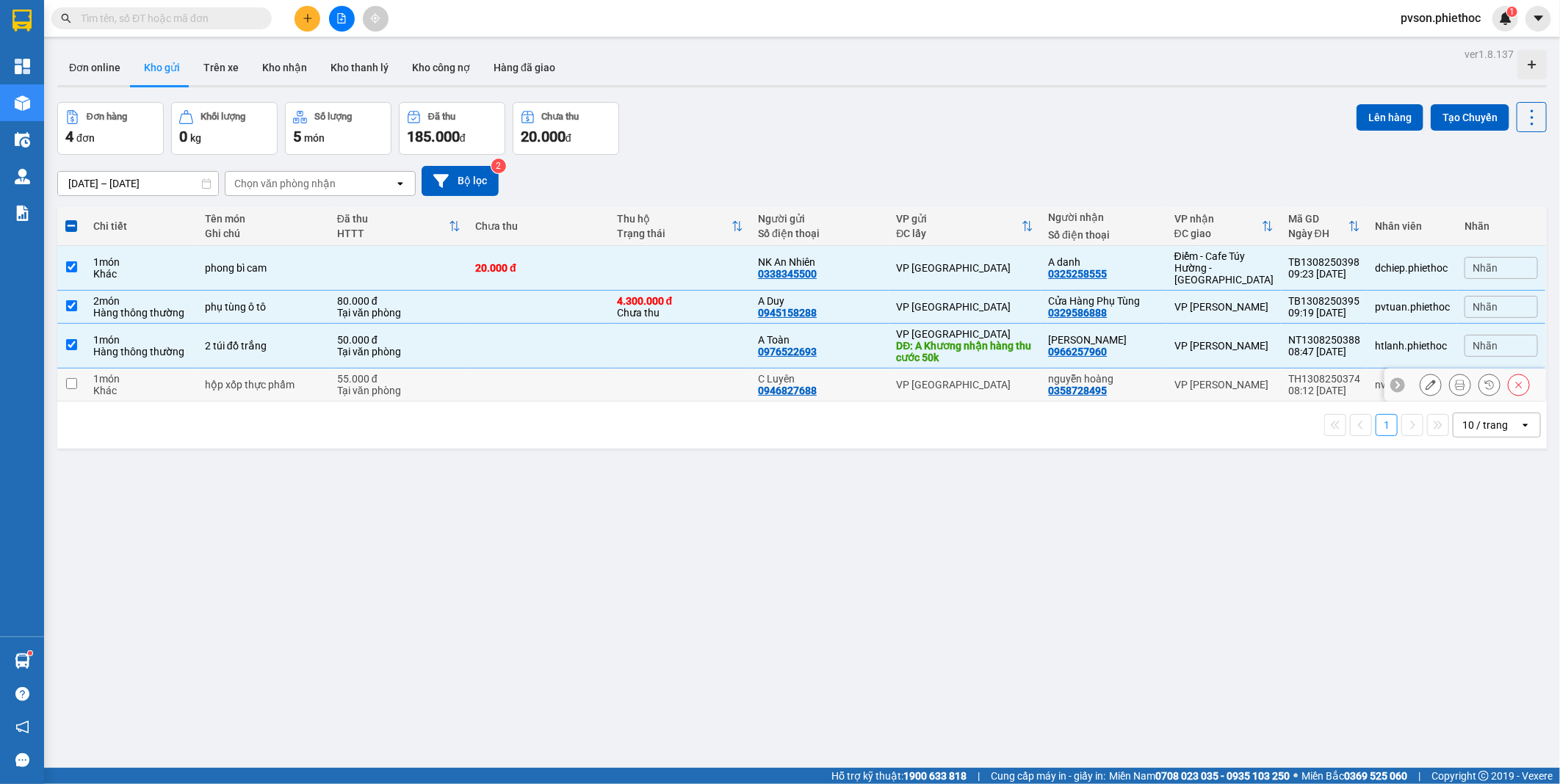
click at [216, 379] on div "hộp xốp thực phẩm" at bounding box center [263, 384] width 117 height 12
checkbox input "true"
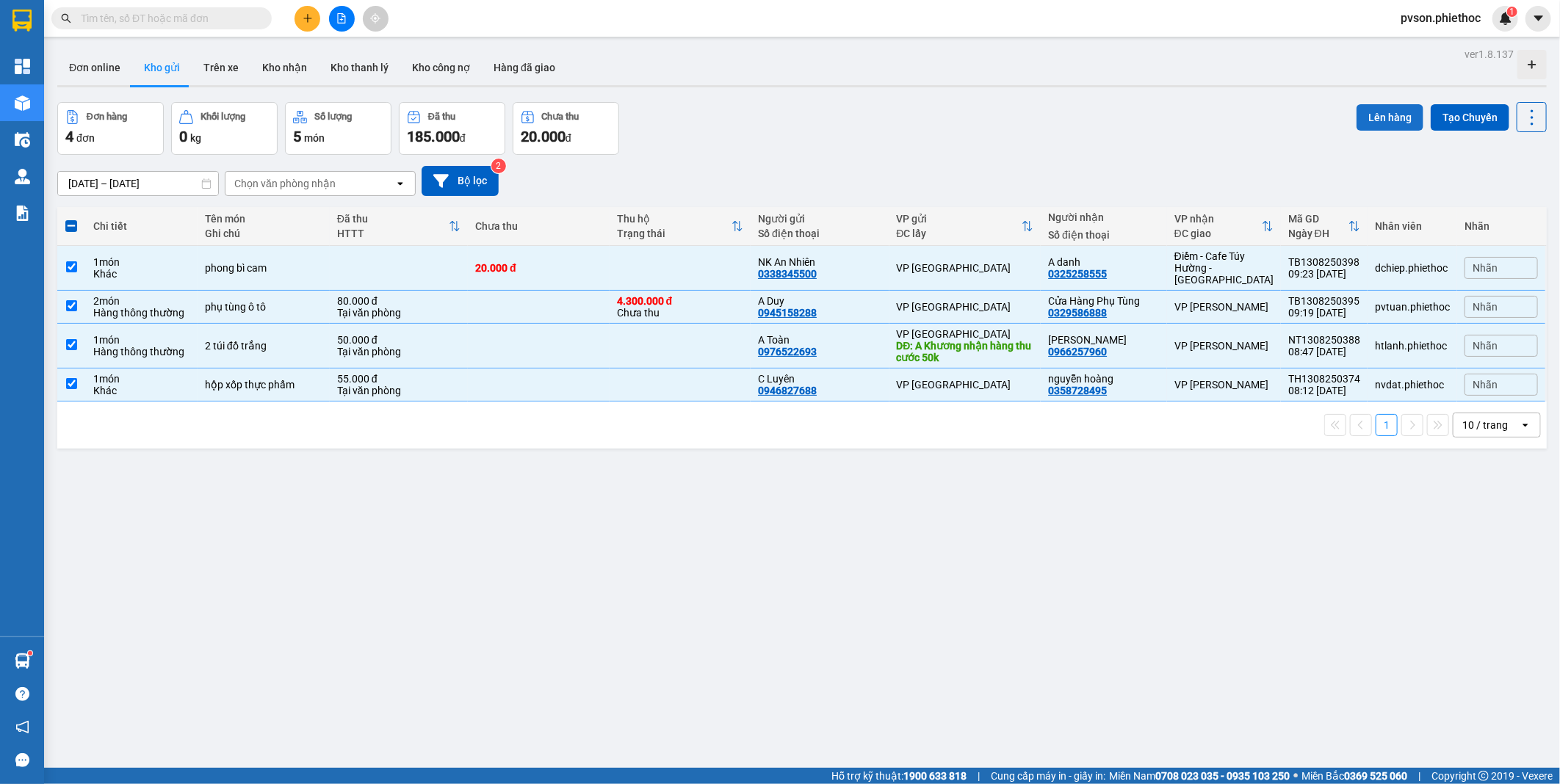
click at [1370, 125] on button "Lên hàng" at bounding box center [1389, 117] width 67 height 27
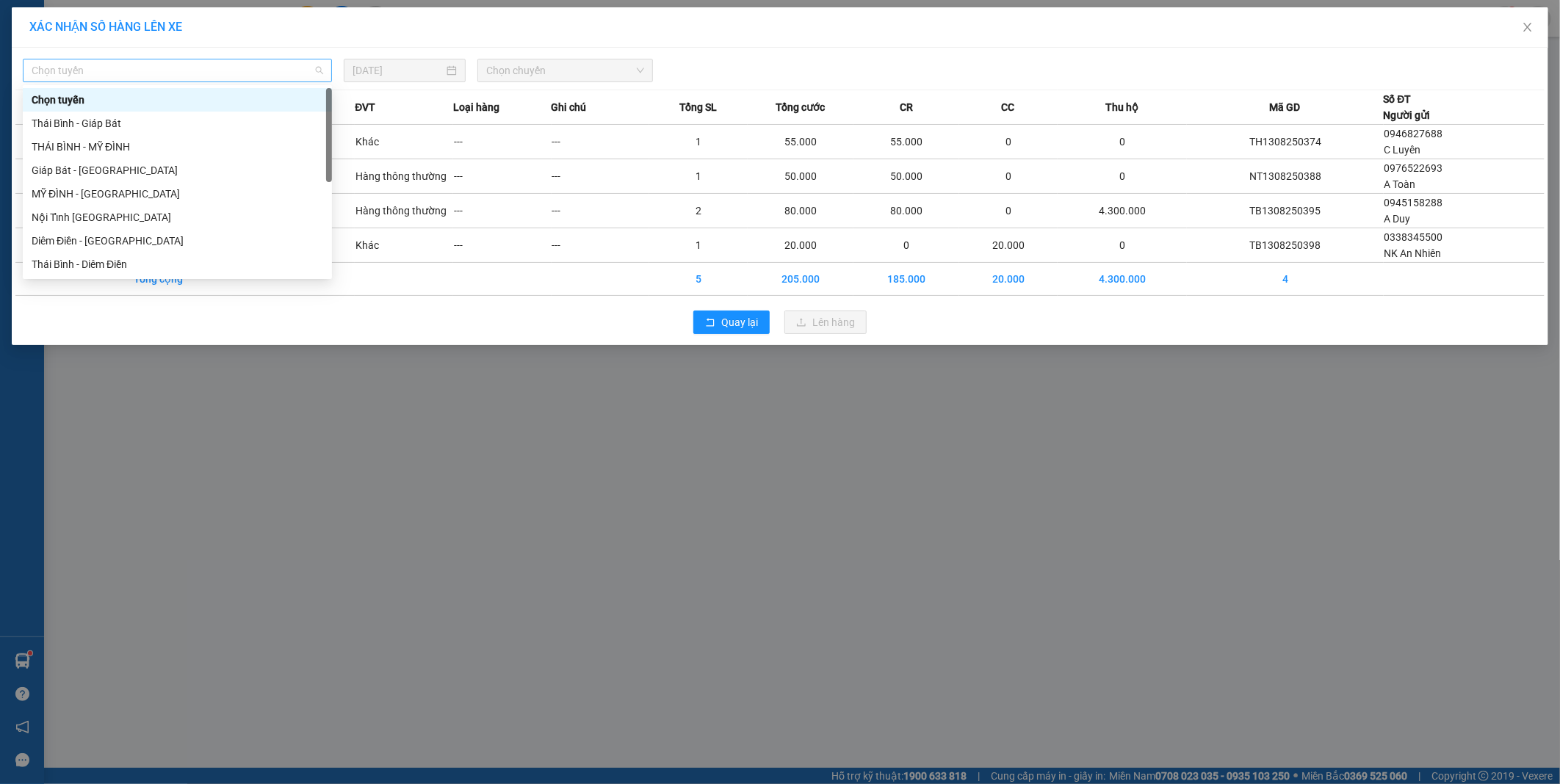
click at [247, 69] on span "Chọn tuyến" at bounding box center [177, 70] width 292 height 22
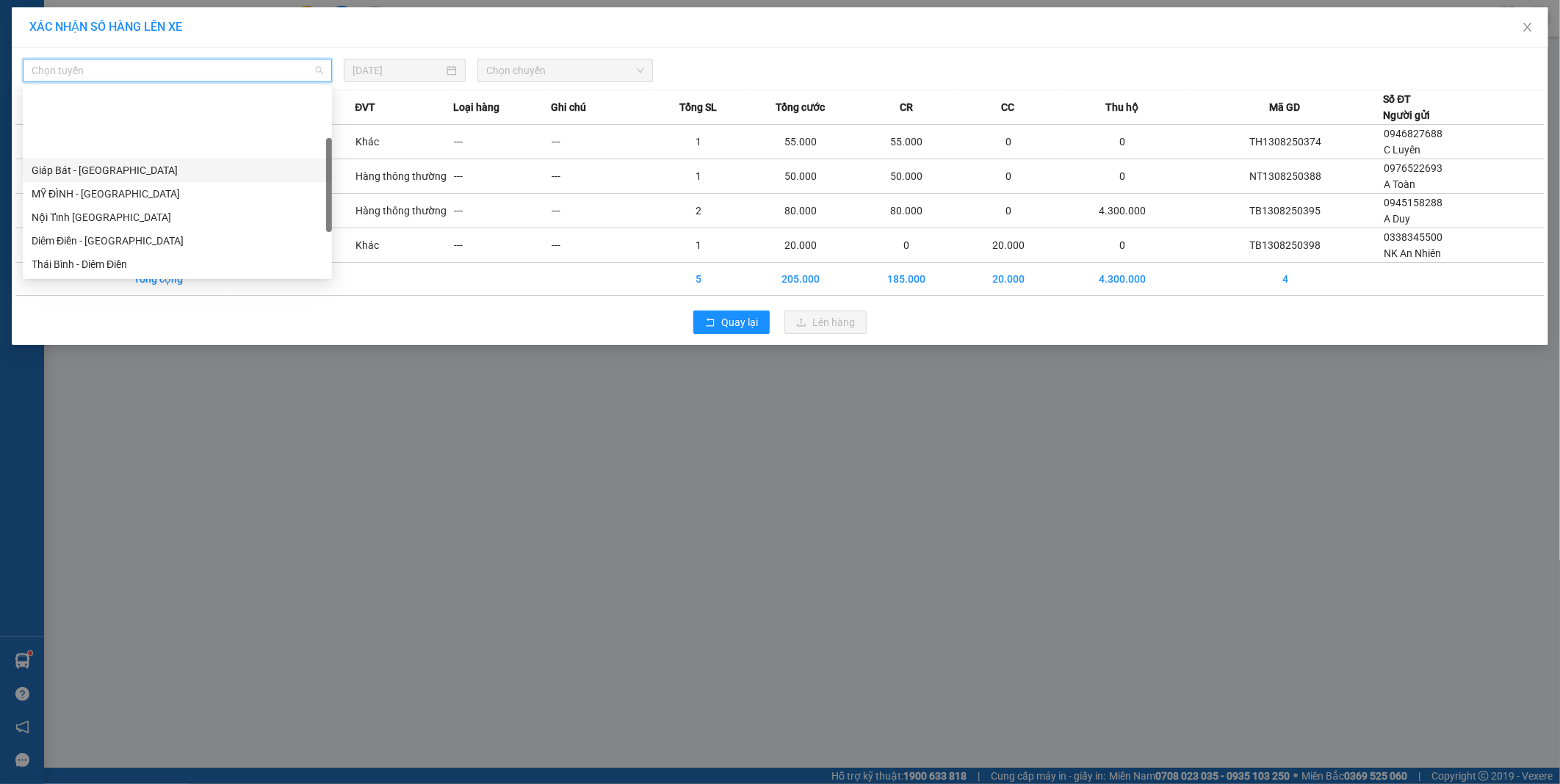
scroll to position [165, 0]
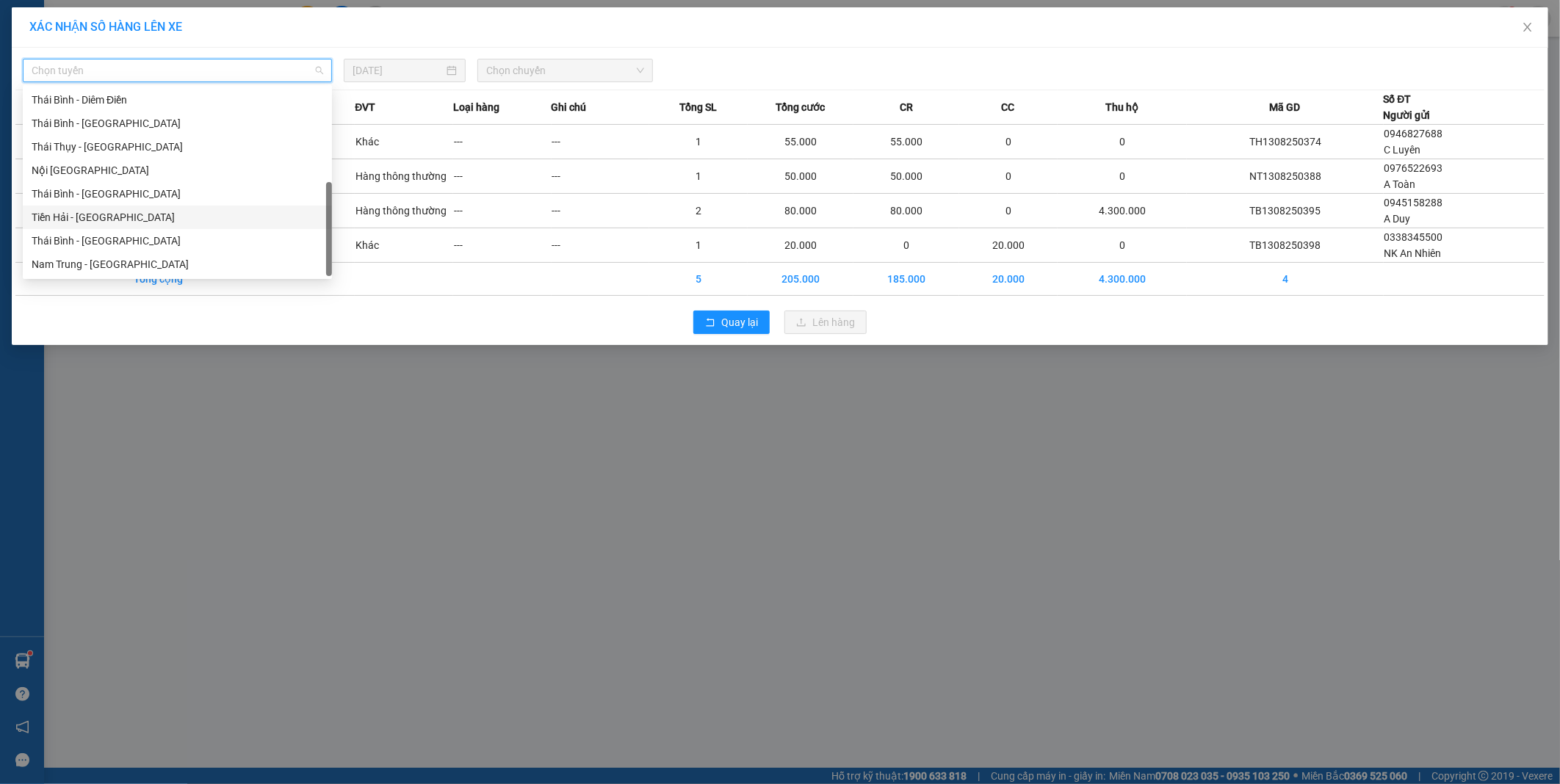
click at [107, 221] on div "Tiền Hải - [GEOGRAPHIC_DATA]" at bounding box center [177, 217] width 292 height 16
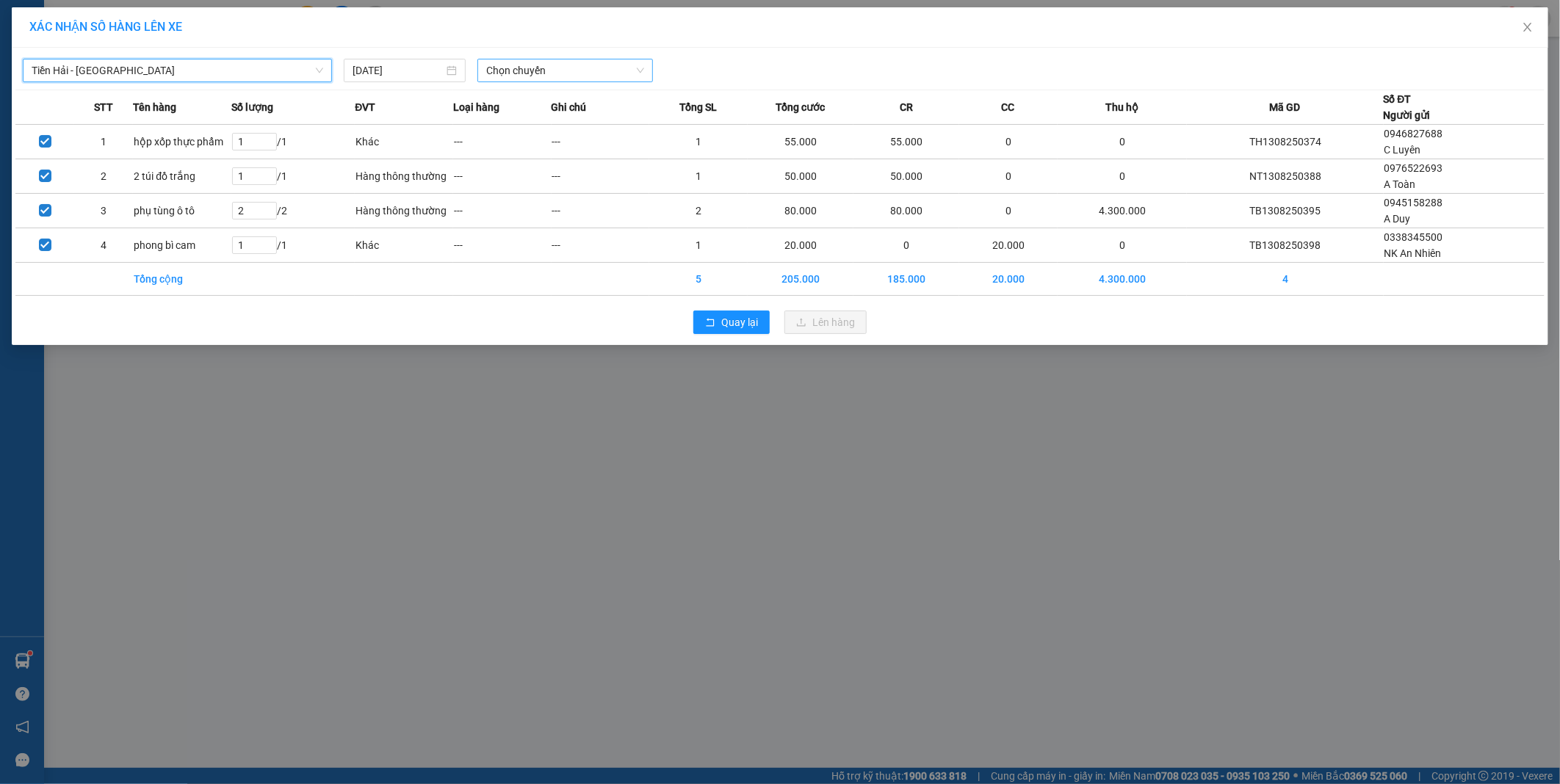
click at [505, 70] on span "Chọn chuyến" at bounding box center [564, 70] width 158 height 22
type input "10"
click at [578, 127] on div "Thêm chuyến " 10:00 "" at bounding box center [555, 124] width 157 height 25
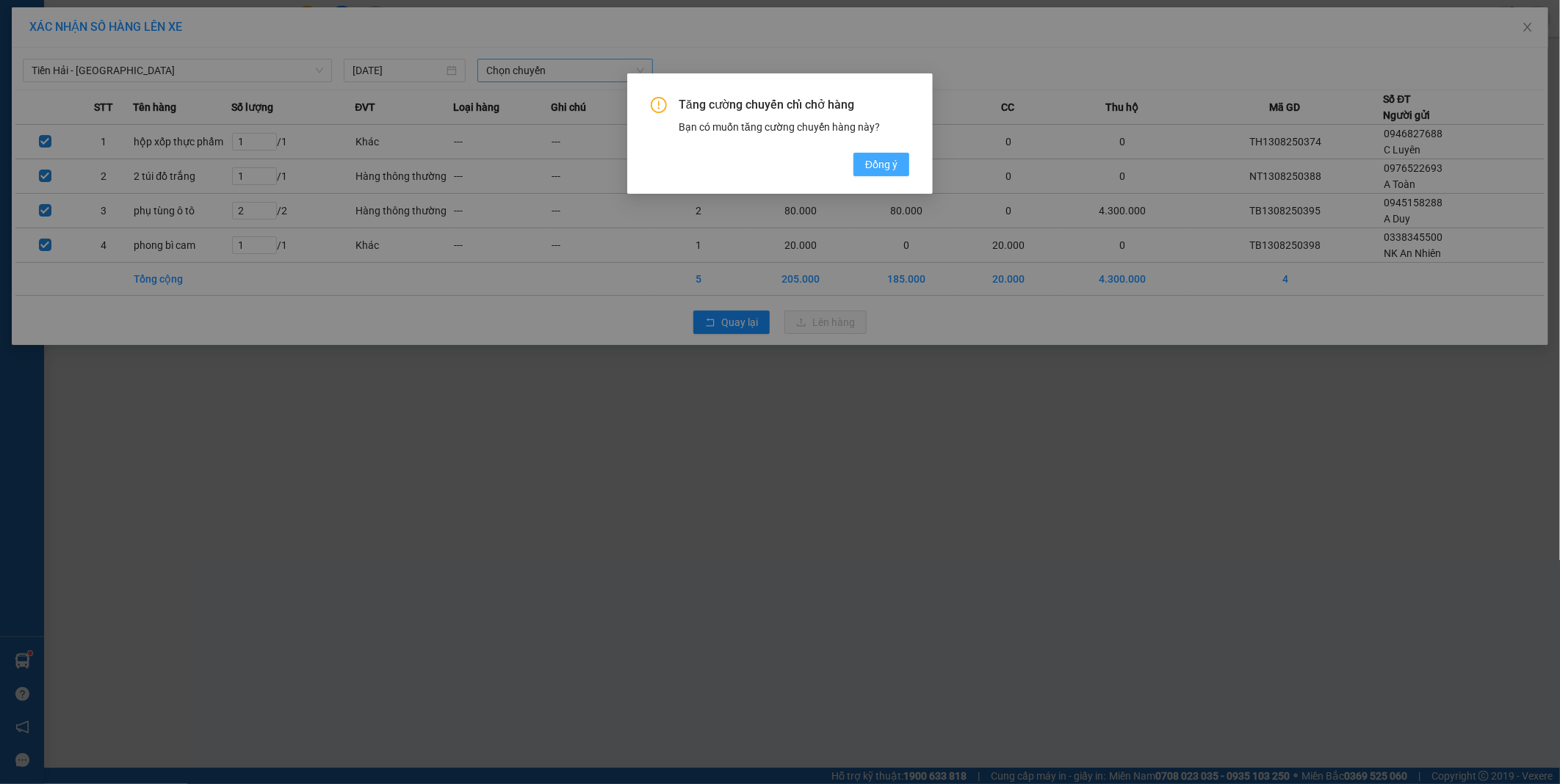
drag, startPoint x: 879, startPoint y: 166, endPoint x: 871, endPoint y: 158, distance: 11.3
click at [879, 166] on span "Đồng ý" at bounding box center [881, 165] width 32 height 16
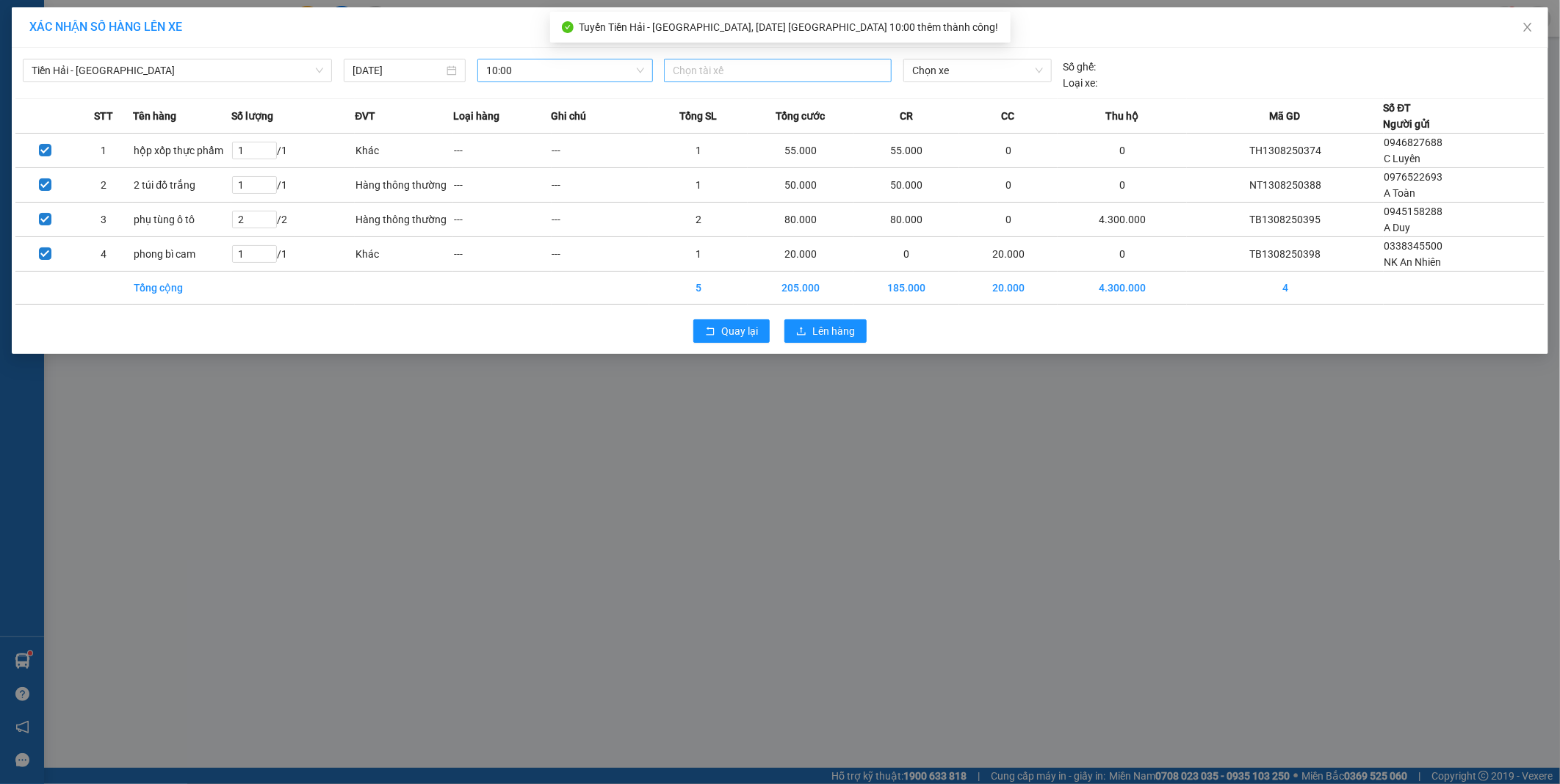
click at [746, 76] on div at bounding box center [778, 70] width 221 height 18
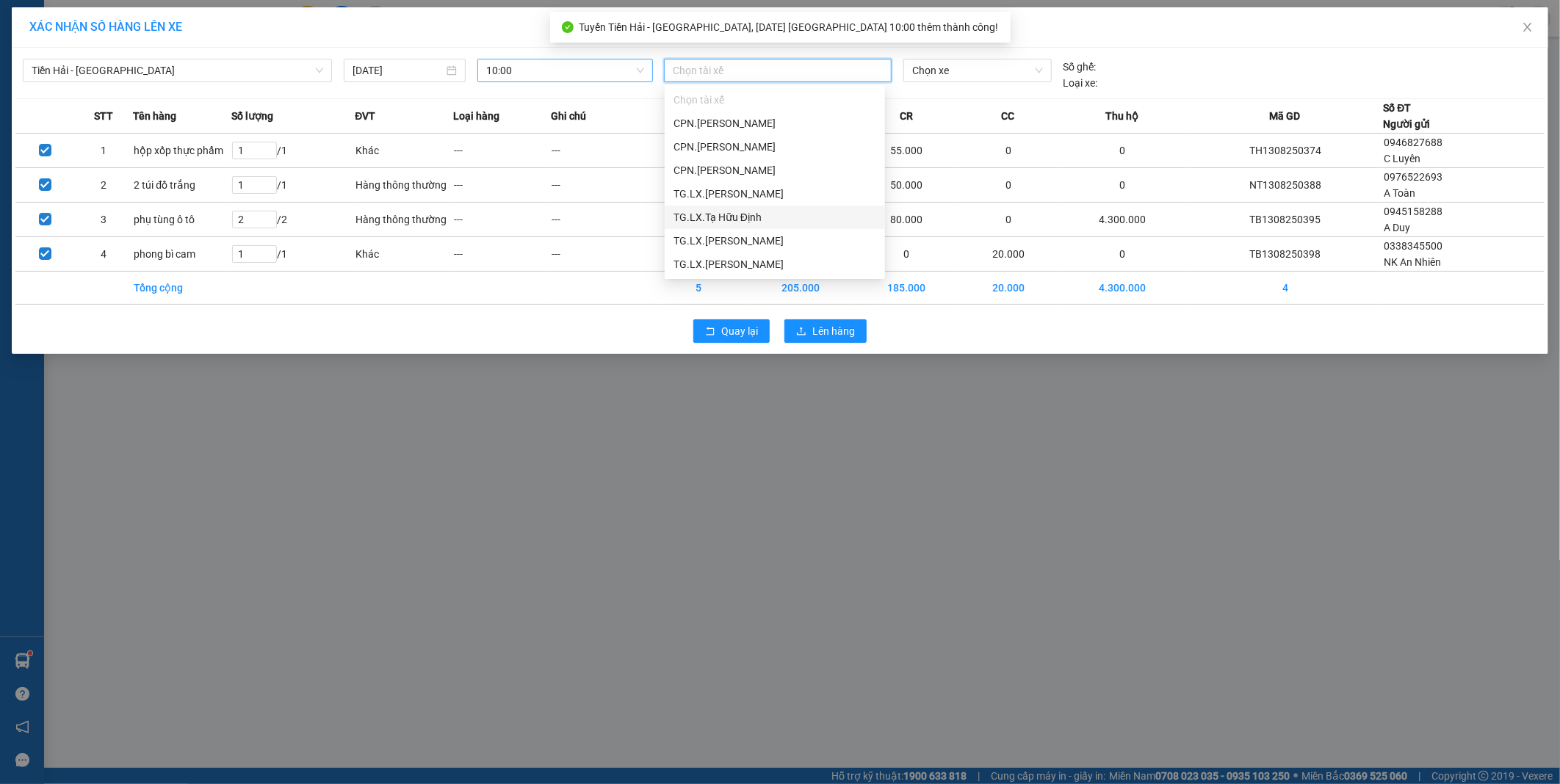
drag, startPoint x: 725, startPoint y: 470, endPoint x: 1546, endPoint y: 44, distance: 924.9
click at [725, 471] on div "XÁC NHẬN SỐ HÀNG LÊN XE Tiền Hải - [GEOGRAPHIC_DATA] [DATE] 10:00 Chọn tài xế C…" at bounding box center [780, 392] width 1560 height 784
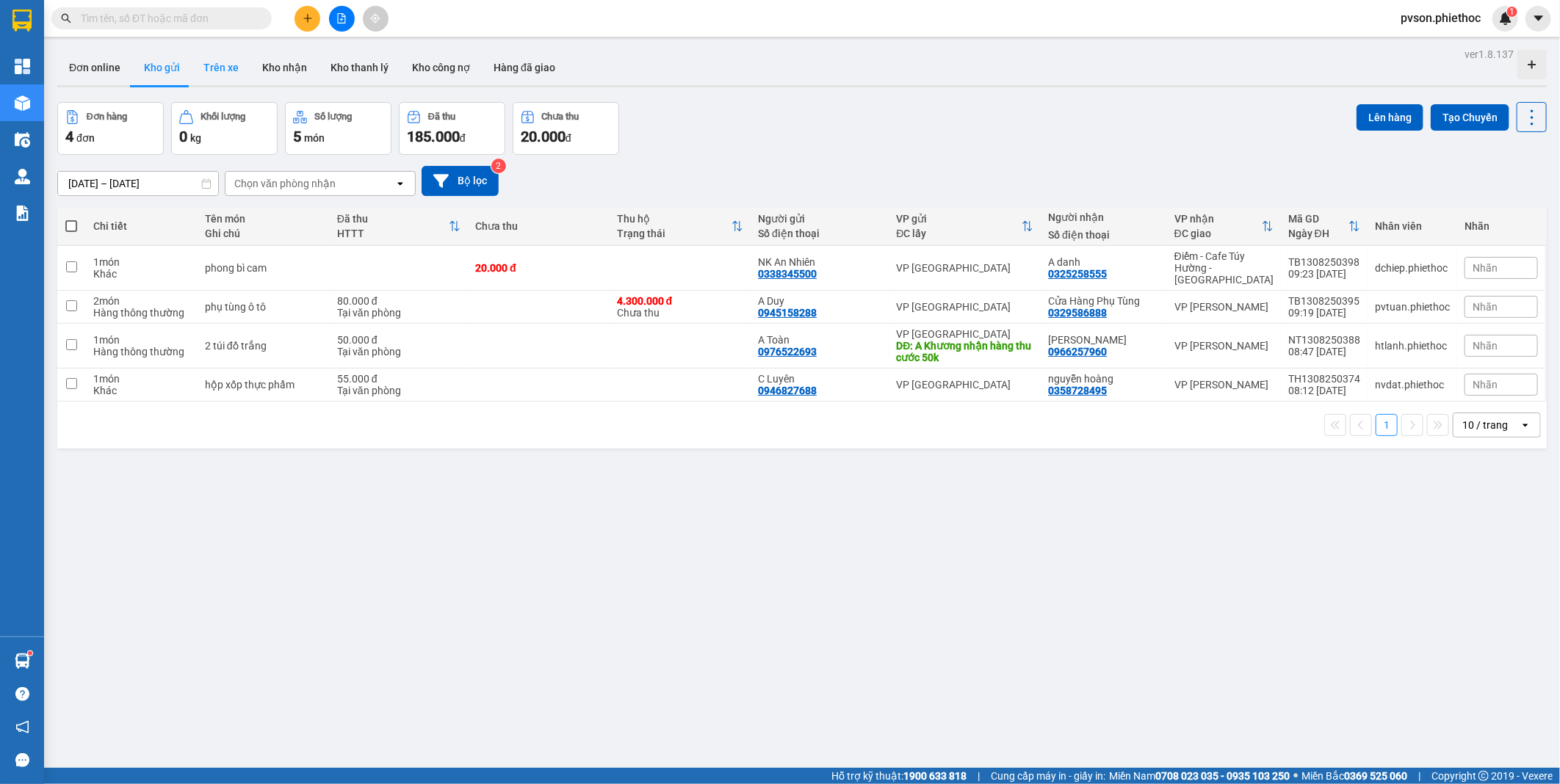
click at [221, 61] on button "Trên xe" at bounding box center [221, 68] width 59 height 36
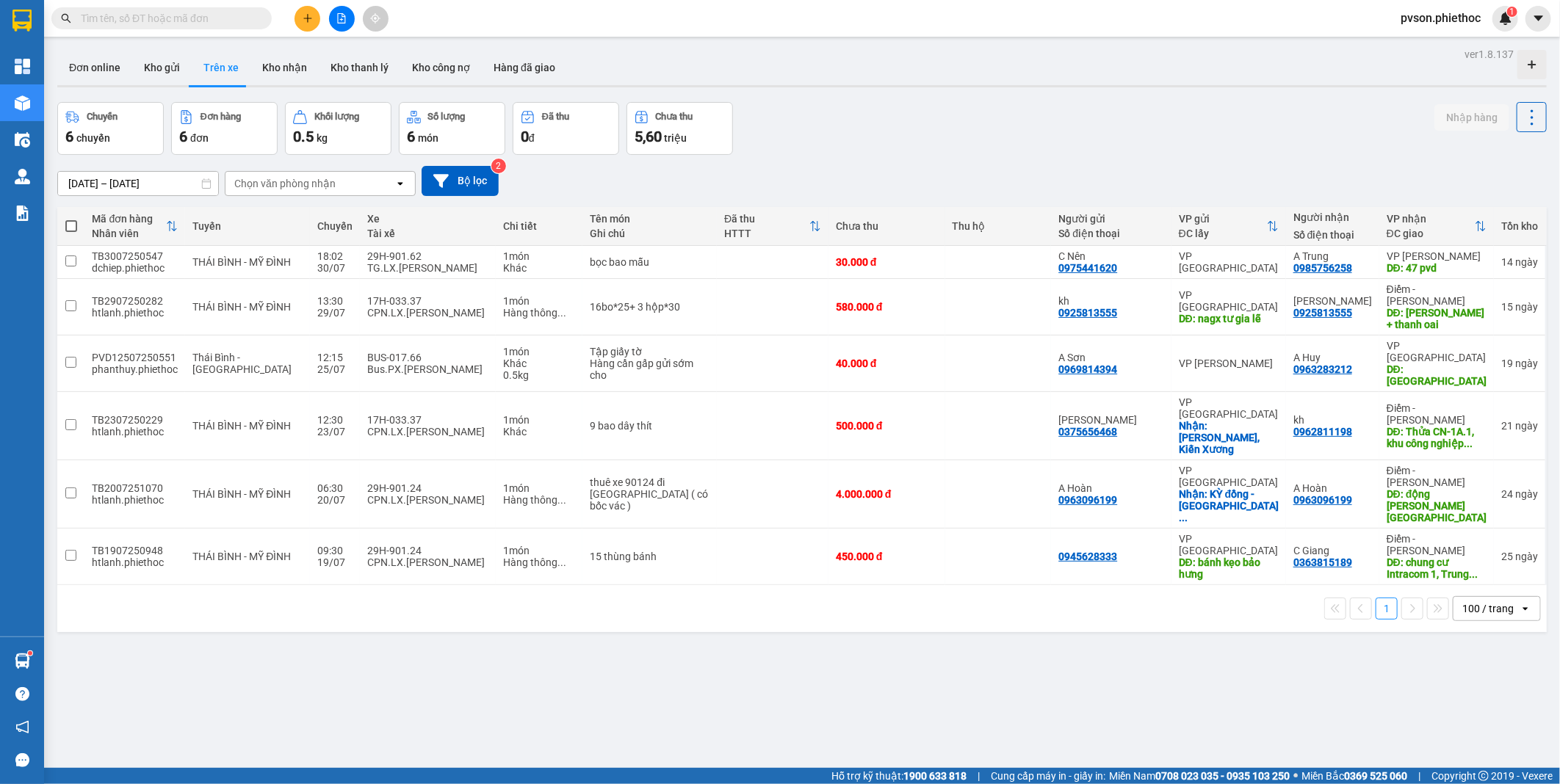
click at [296, 171] on div "Chọn văn phòng nhận open" at bounding box center [320, 183] width 191 height 25
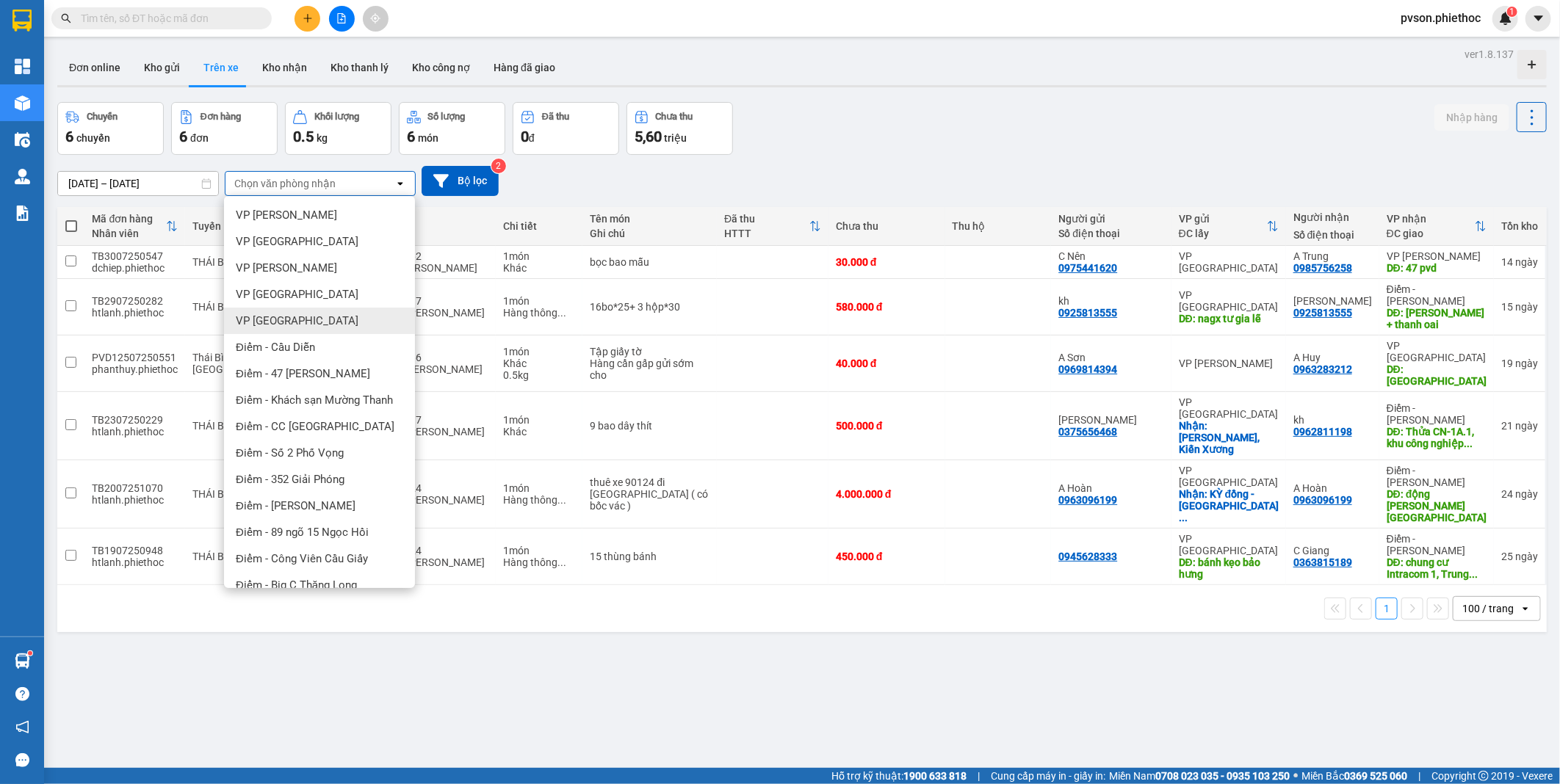
click at [335, 319] on div "VP [GEOGRAPHIC_DATA]" at bounding box center [319, 321] width 191 height 27
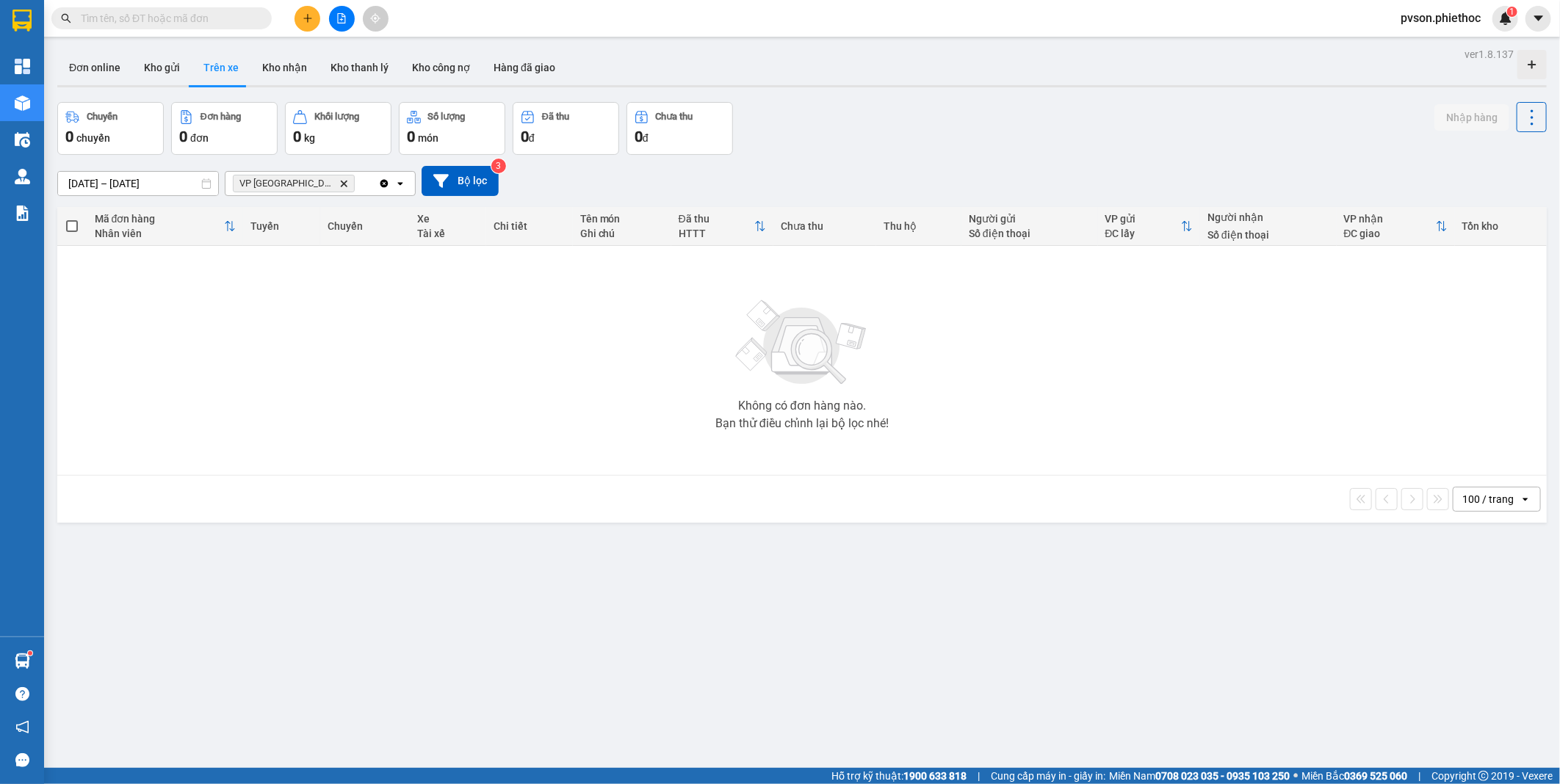
click at [141, 179] on input "[DATE] – [DATE]" at bounding box center [138, 183] width 160 height 23
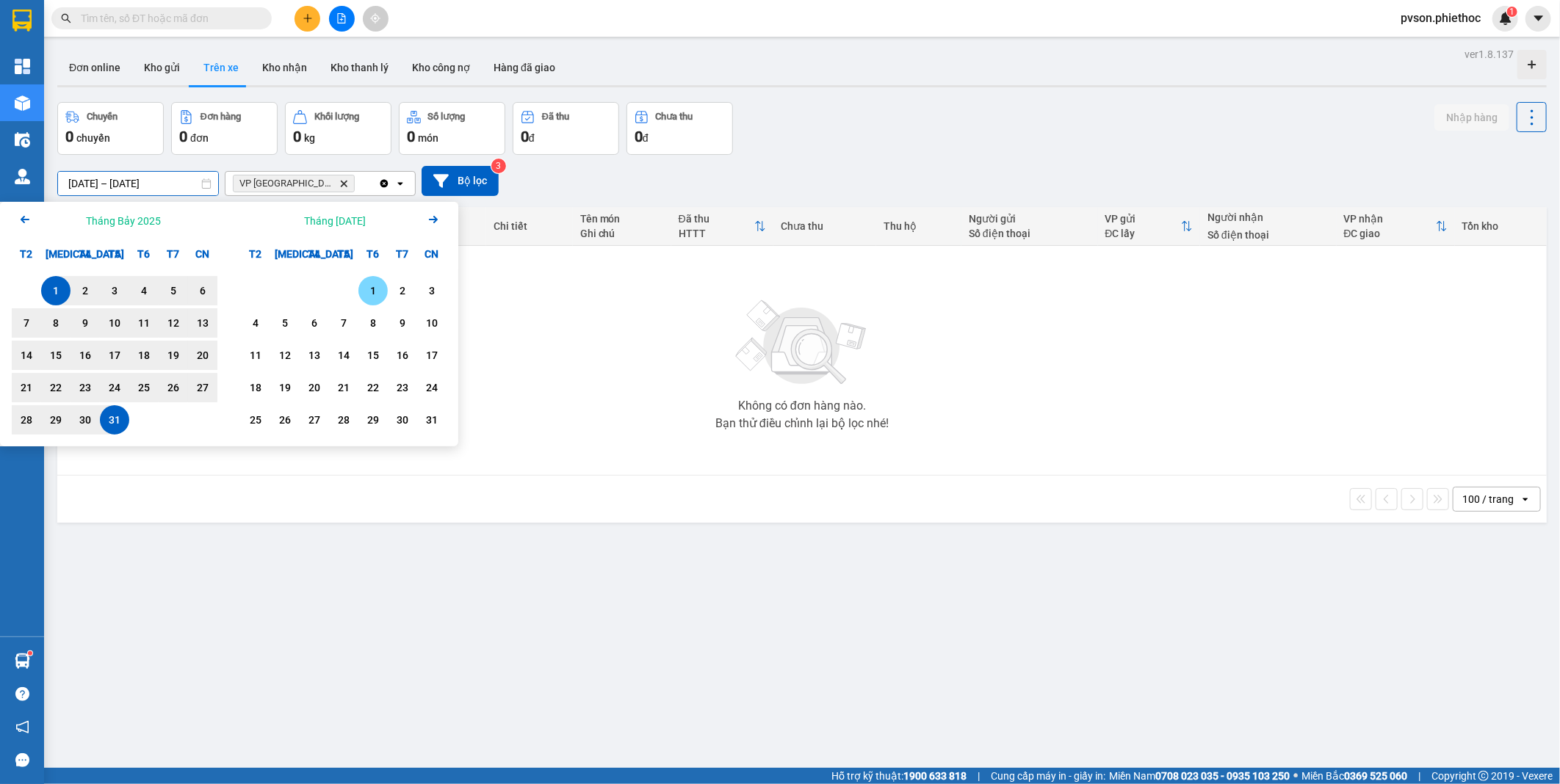
click at [363, 296] on div "1" at bounding box center [373, 291] width 20 height 18
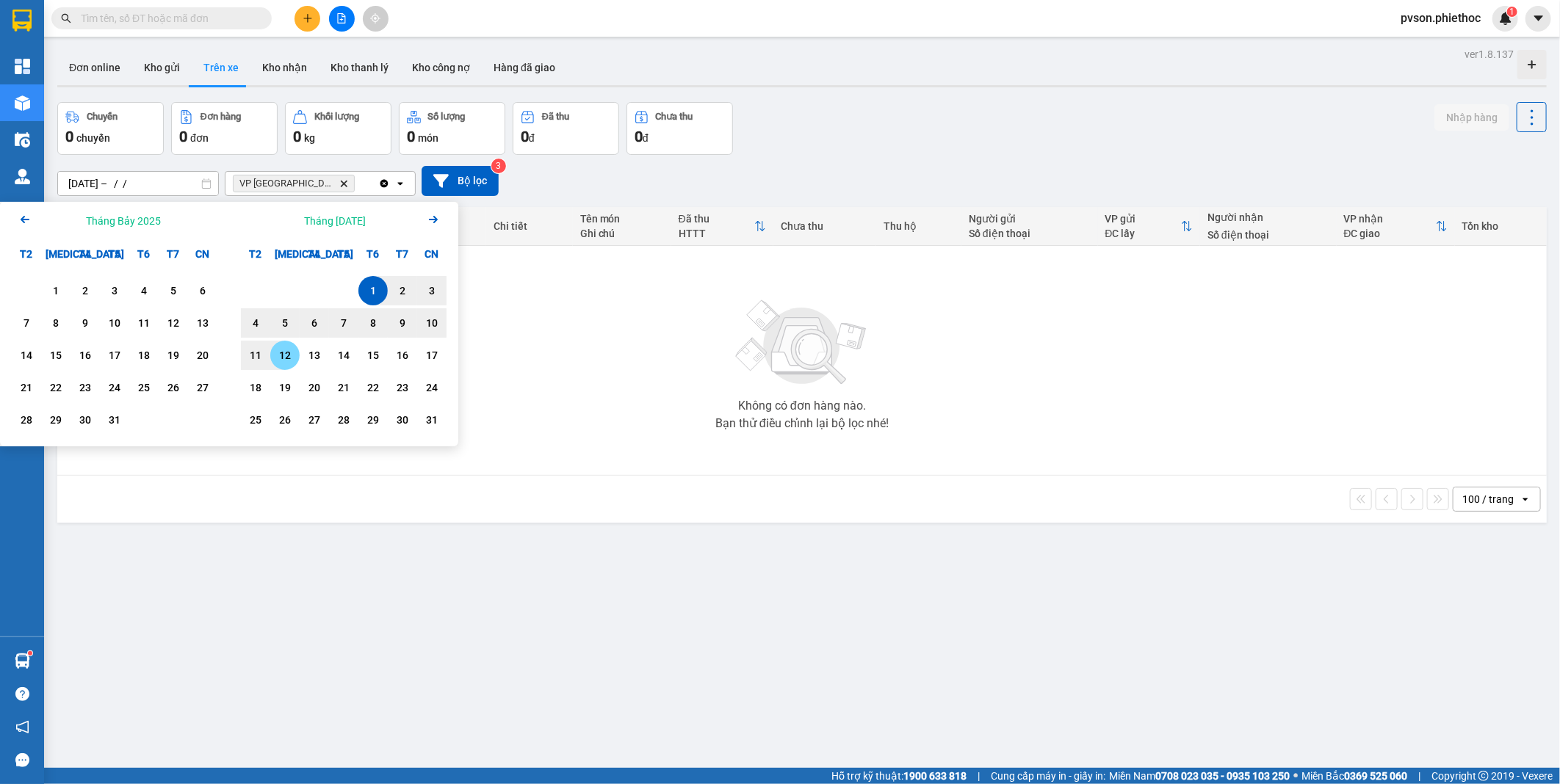
click at [282, 354] on div "12" at bounding box center [285, 355] width 20 height 18
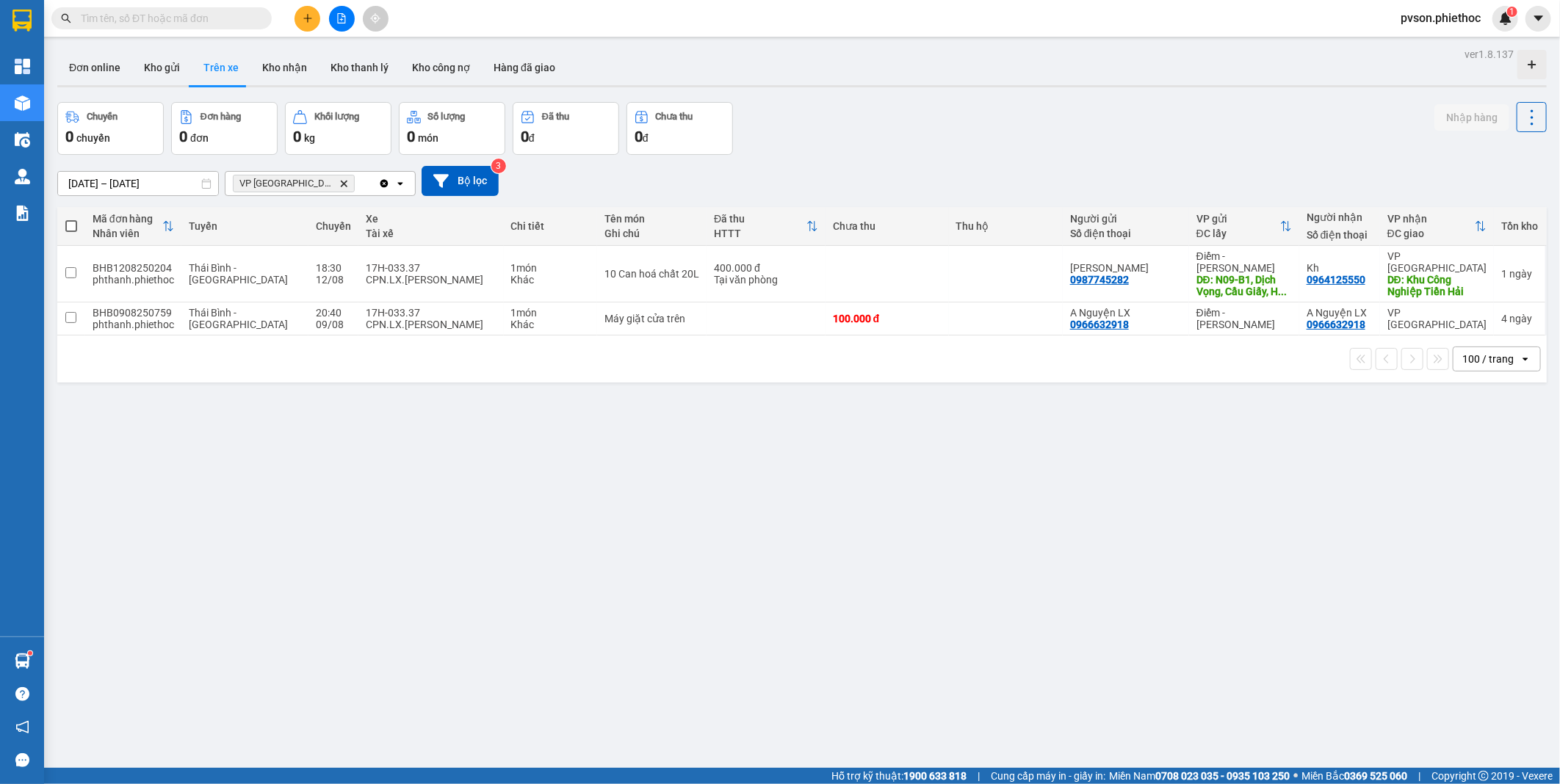
click at [124, 183] on input "[DATE] – [DATE]" at bounding box center [138, 183] width 160 height 23
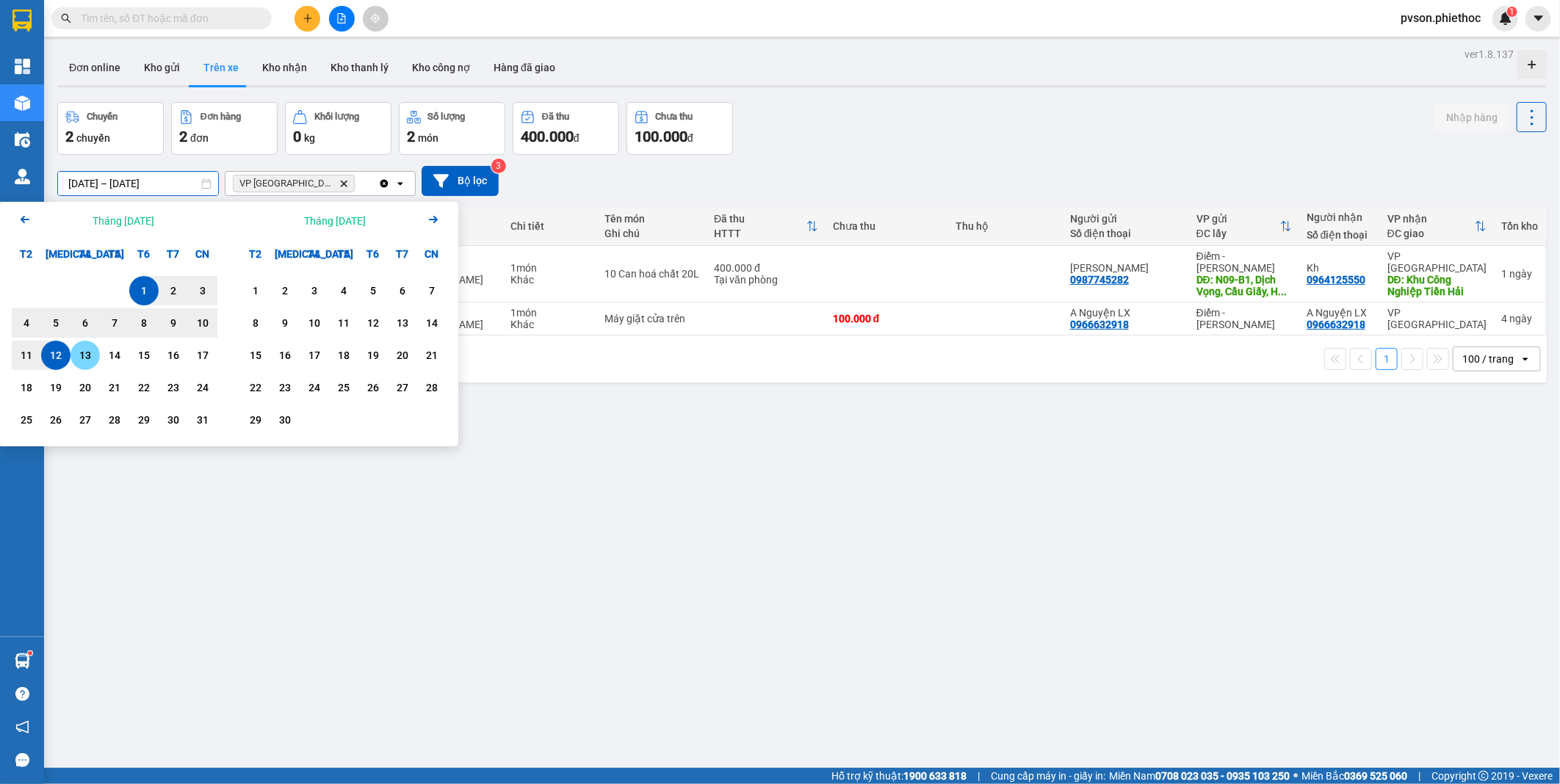
click at [90, 360] on div "13" at bounding box center [85, 355] width 20 height 18
click at [145, 284] on div "1" at bounding box center [143, 291] width 20 height 18
type input "[DATE] – [DATE]"
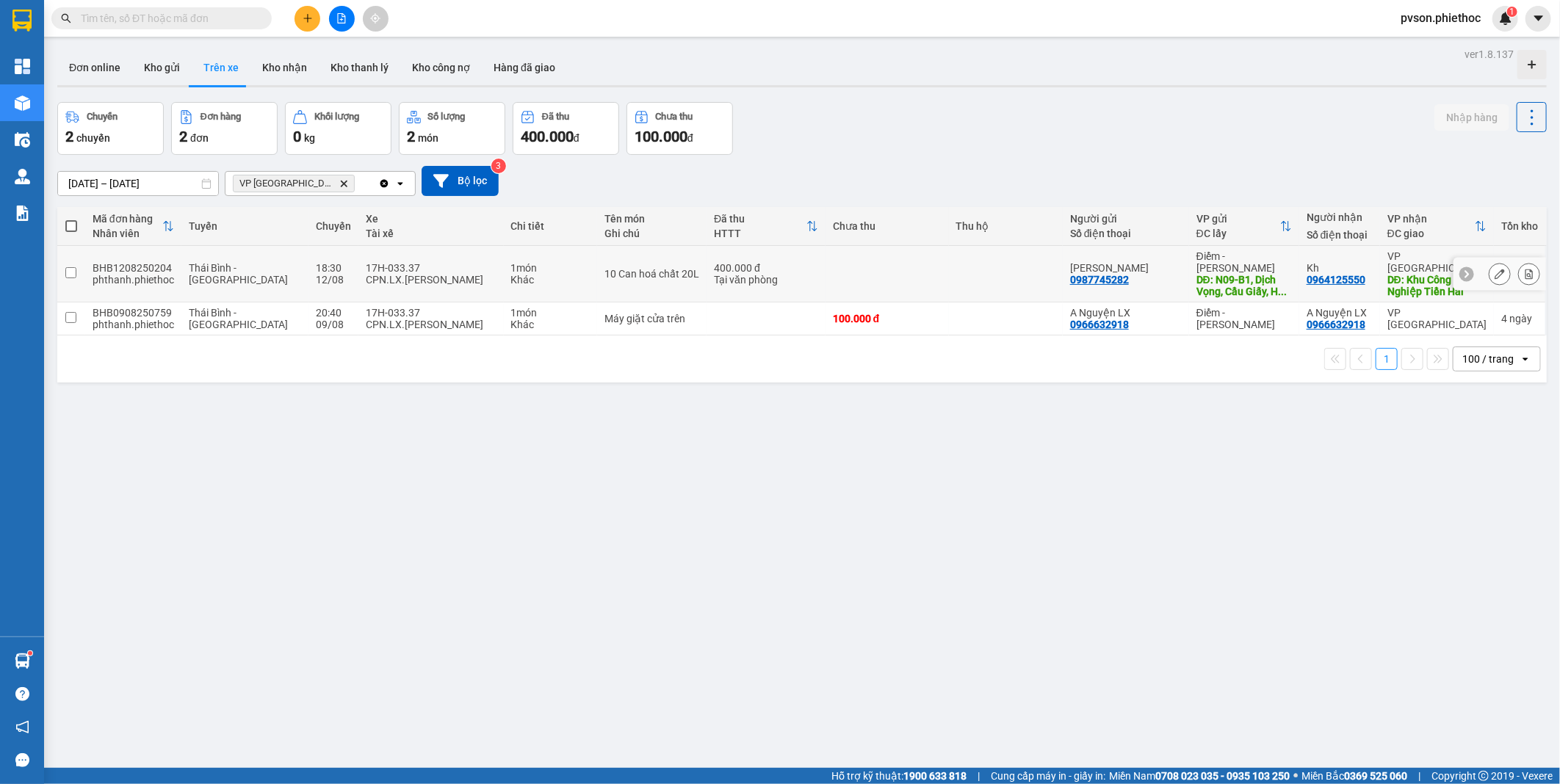
click at [406, 264] on div "17H-033.37" at bounding box center [431, 268] width 130 height 12
checkbox input "true"
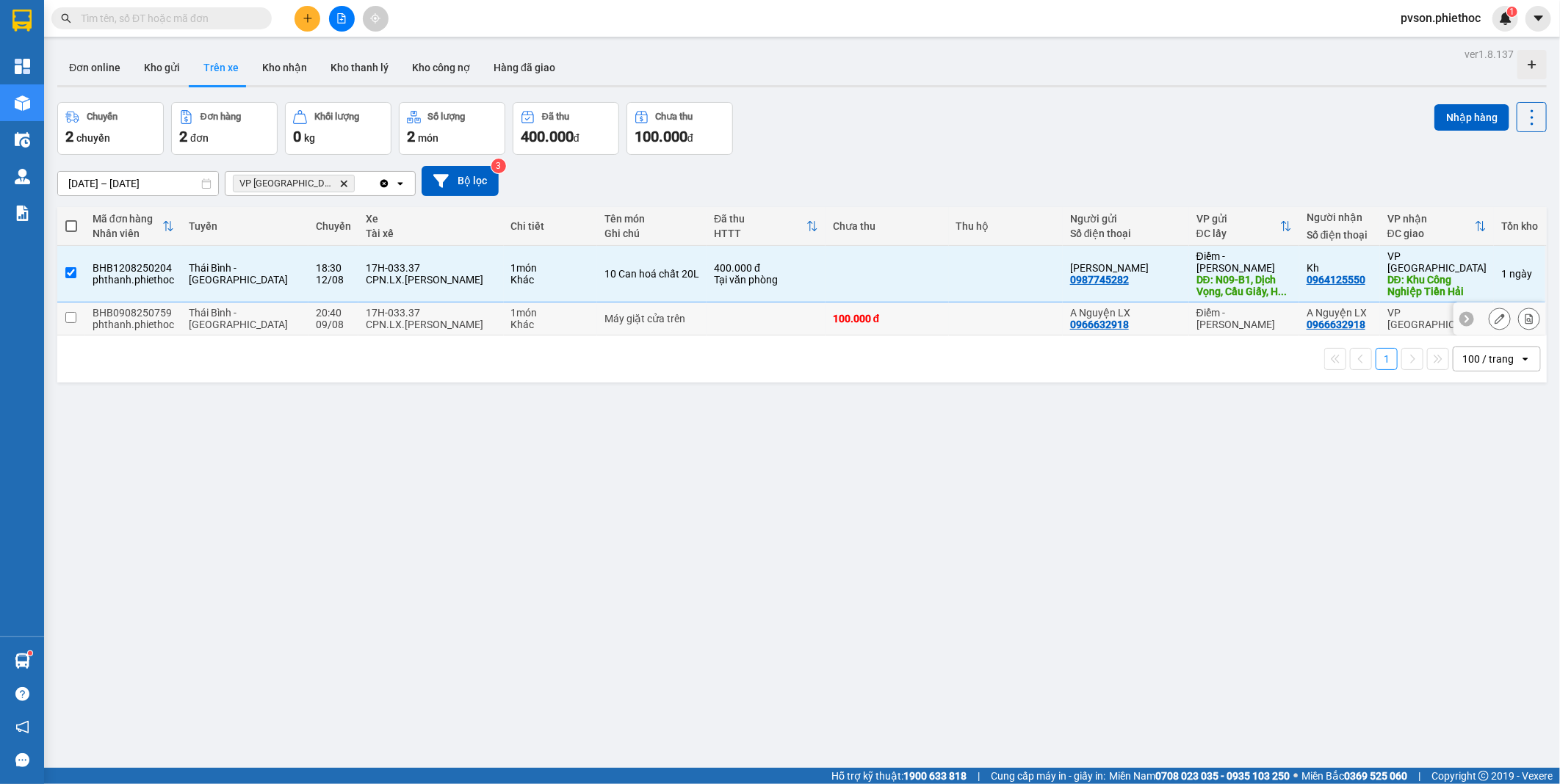
click at [424, 307] on div "17H-033.37" at bounding box center [431, 312] width 130 height 12
checkbox input "true"
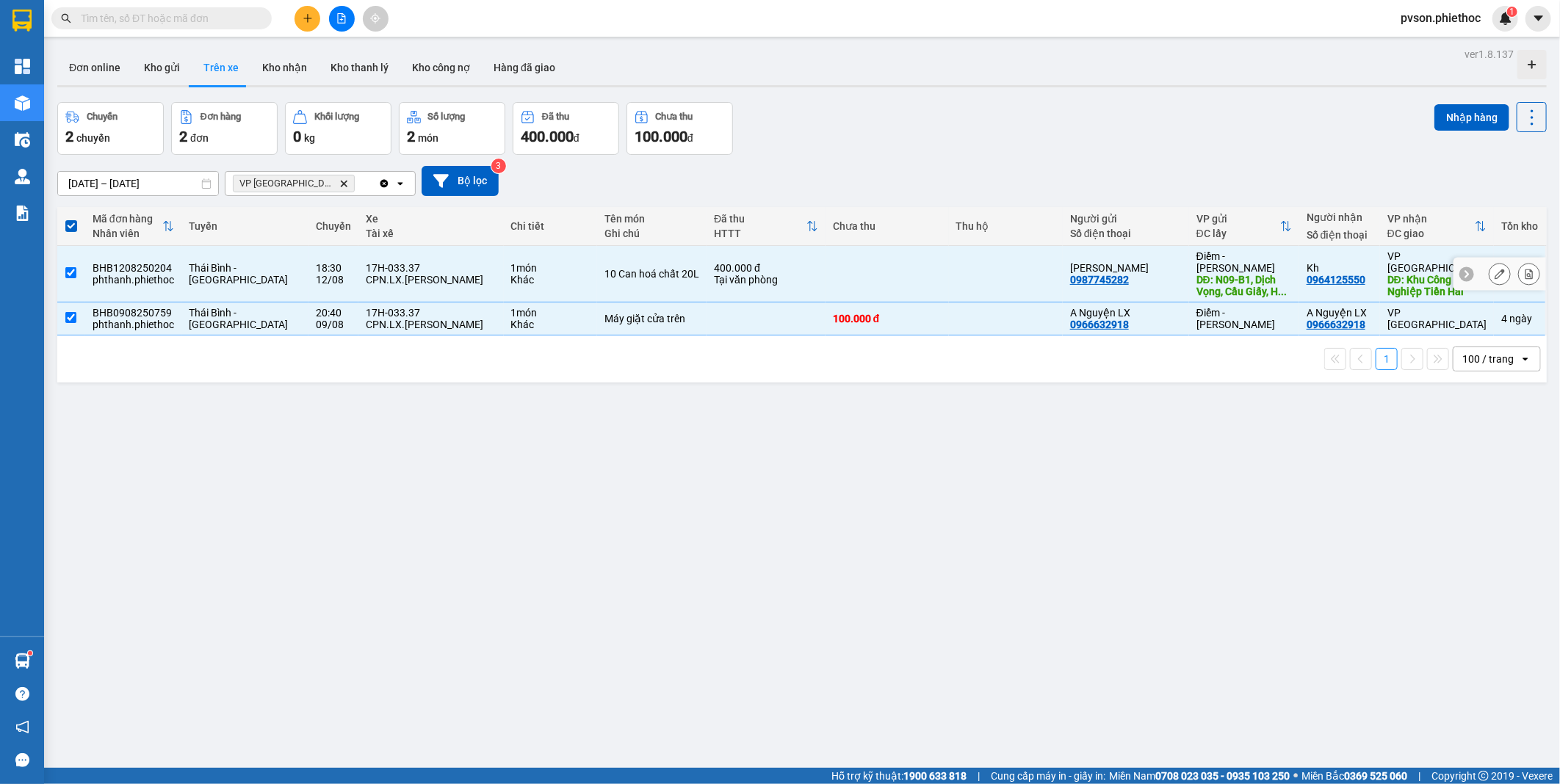
click at [433, 274] on div "CPN.LX.[PERSON_NAME]" at bounding box center [431, 279] width 130 height 12
checkbox input "false"
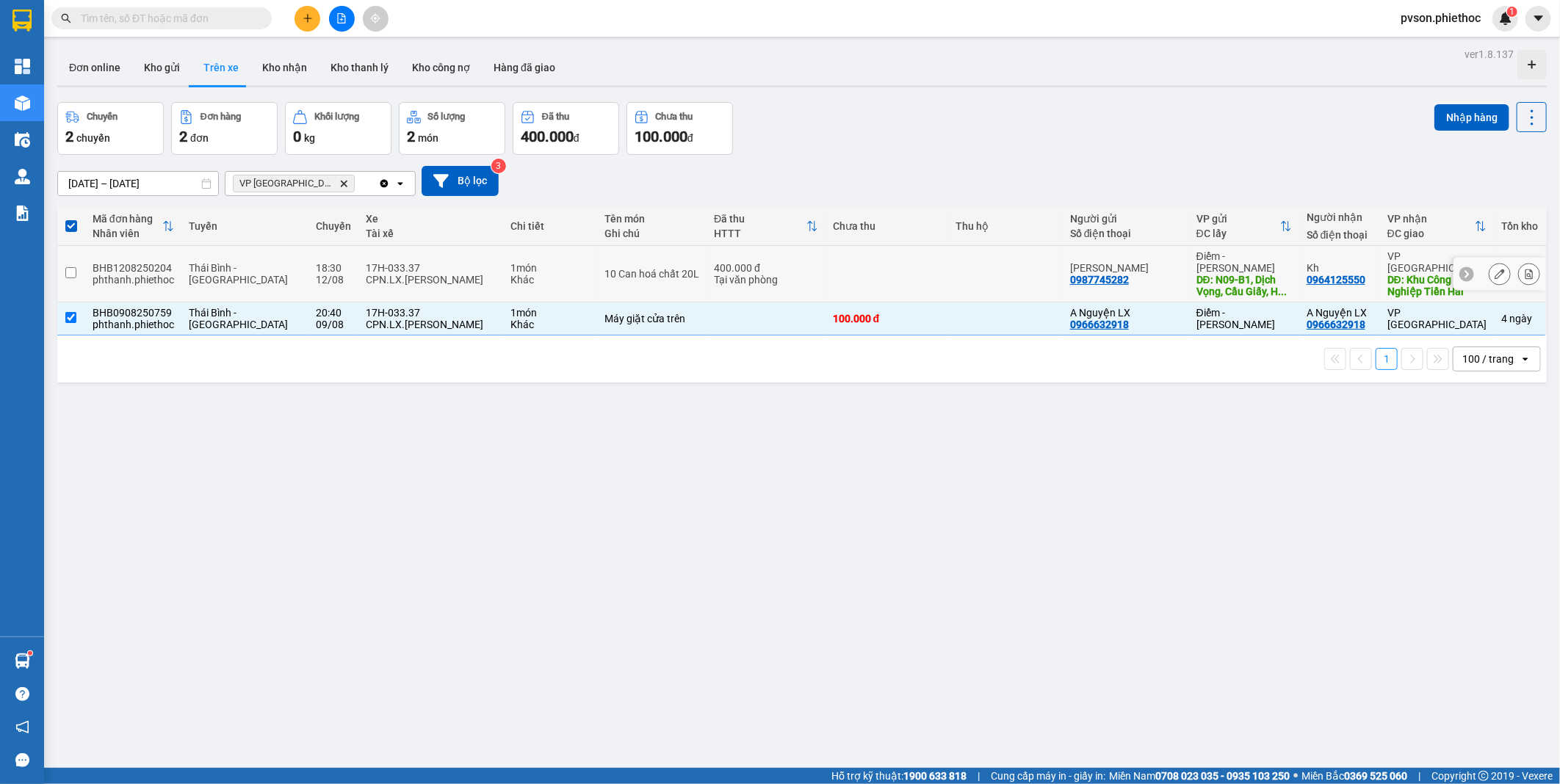
click at [419, 319] on div "CPN.LX.[PERSON_NAME]" at bounding box center [431, 324] width 130 height 12
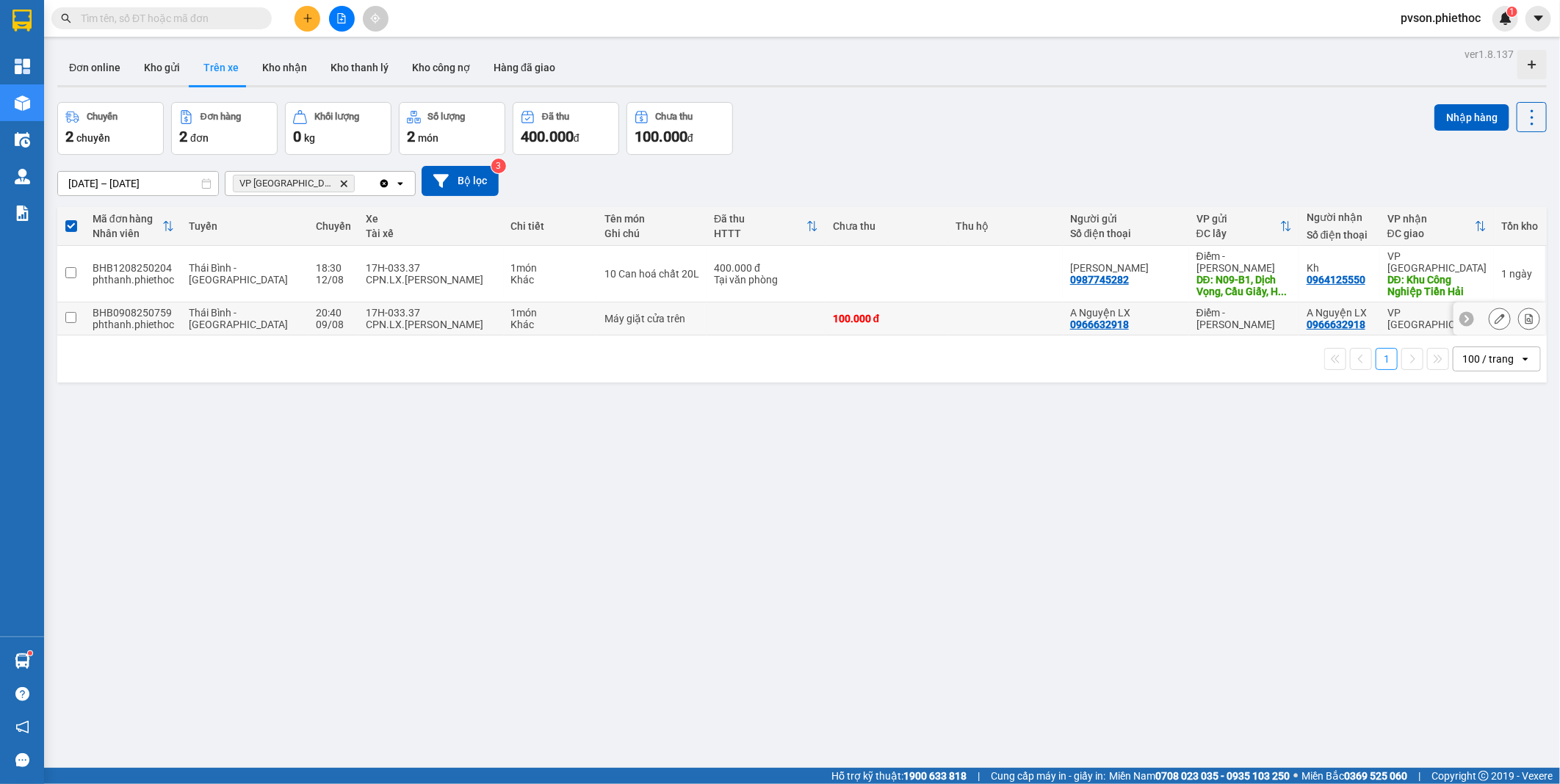
checkbox input "false"
click at [435, 274] on div "CPN.LX.[PERSON_NAME]" at bounding box center [431, 279] width 130 height 12
checkbox input "true"
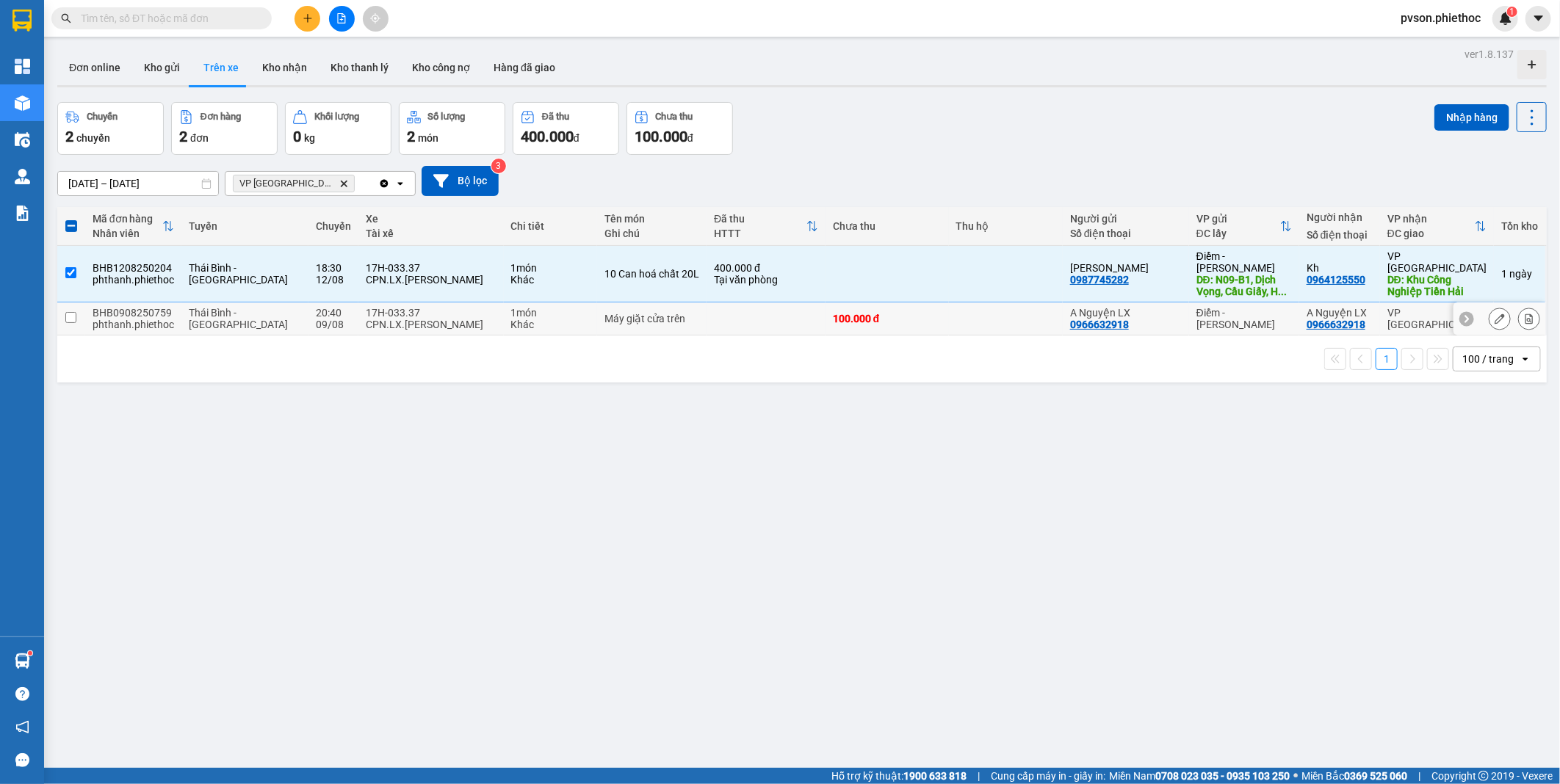
click at [435, 319] on div "CPN.LX.[PERSON_NAME]" at bounding box center [431, 324] width 130 height 12
checkbox input "true"
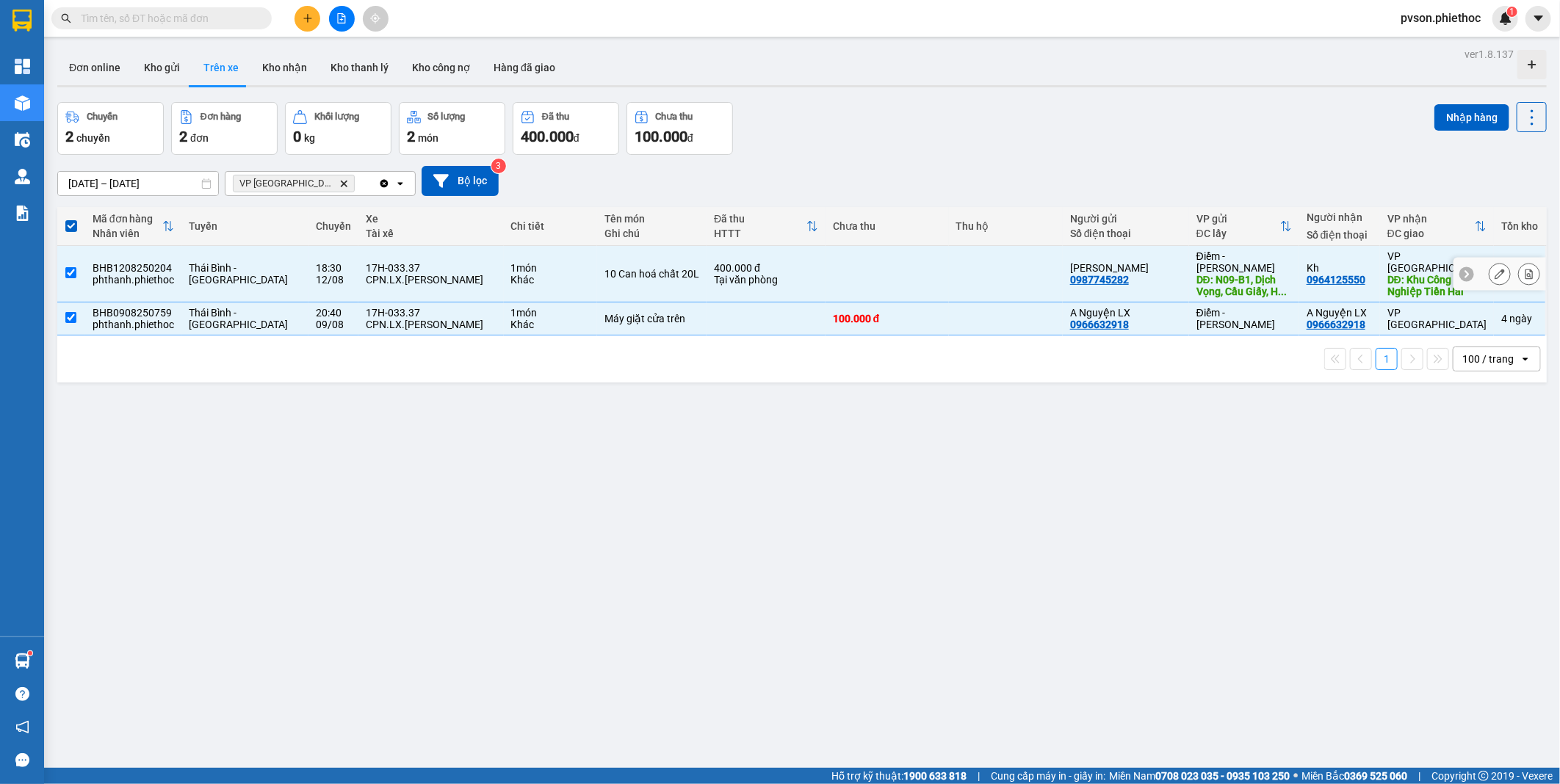
click at [282, 276] on td "Thái Bình - [GEOGRAPHIC_DATA]" at bounding box center [245, 274] width 127 height 57
checkbox input "false"
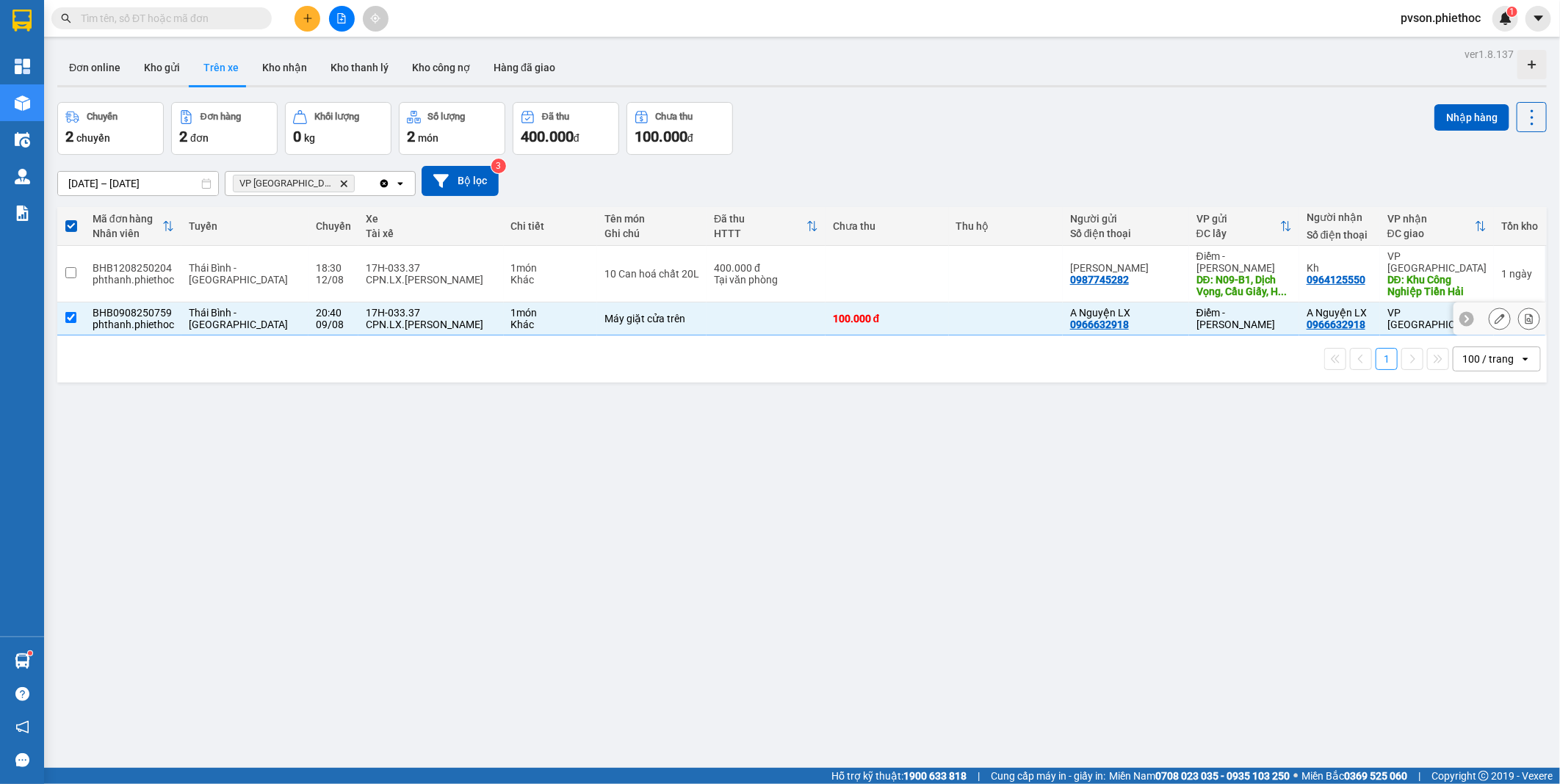
click at [248, 323] on td "Thái Bình - [GEOGRAPHIC_DATA]" at bounding box center [245, 319] width 127 height 33
checkbox input "false"
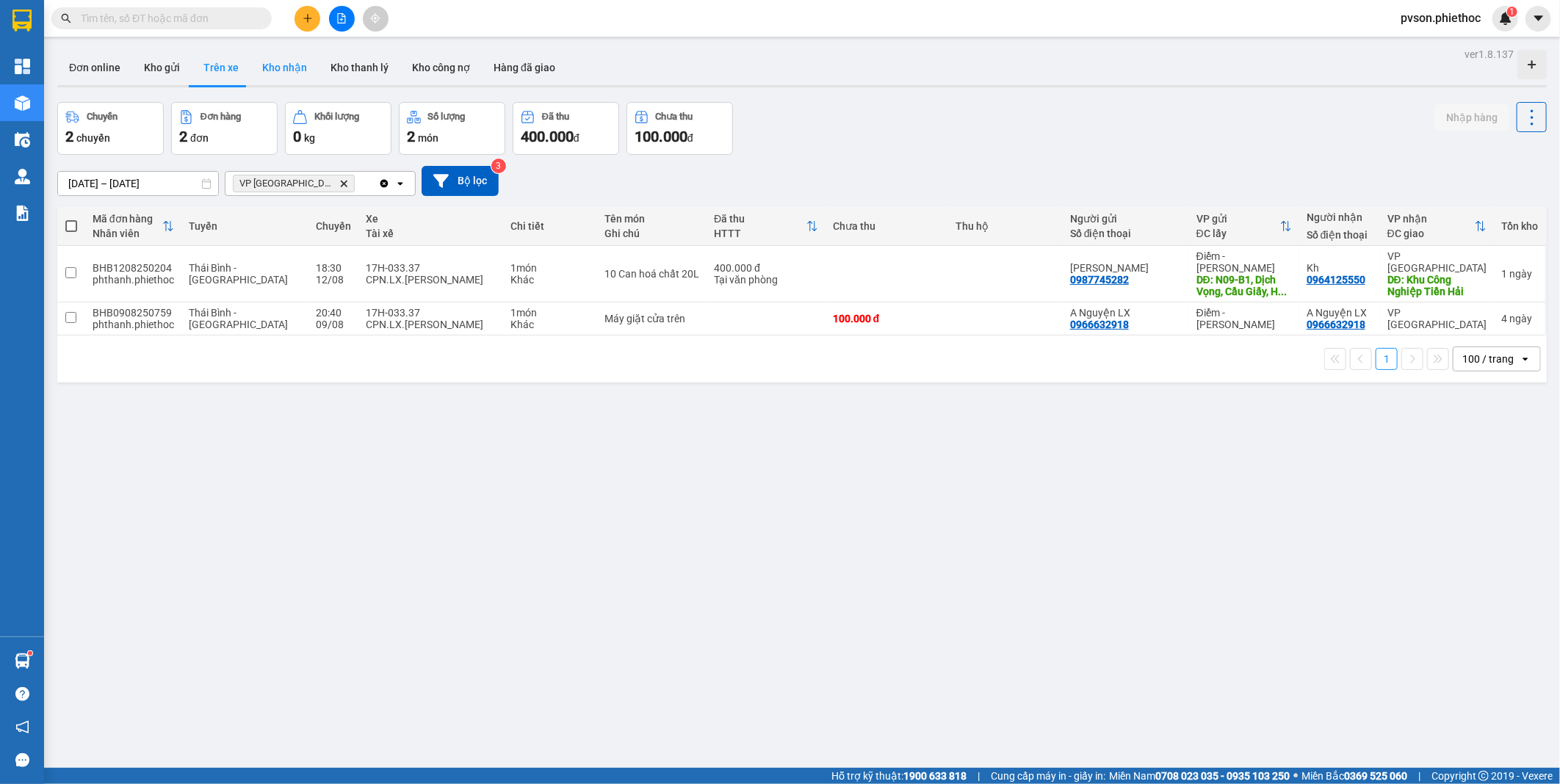
click at [284, 62] on button "Kho nhận" at bounding box center [284, 68] width 69 height 36
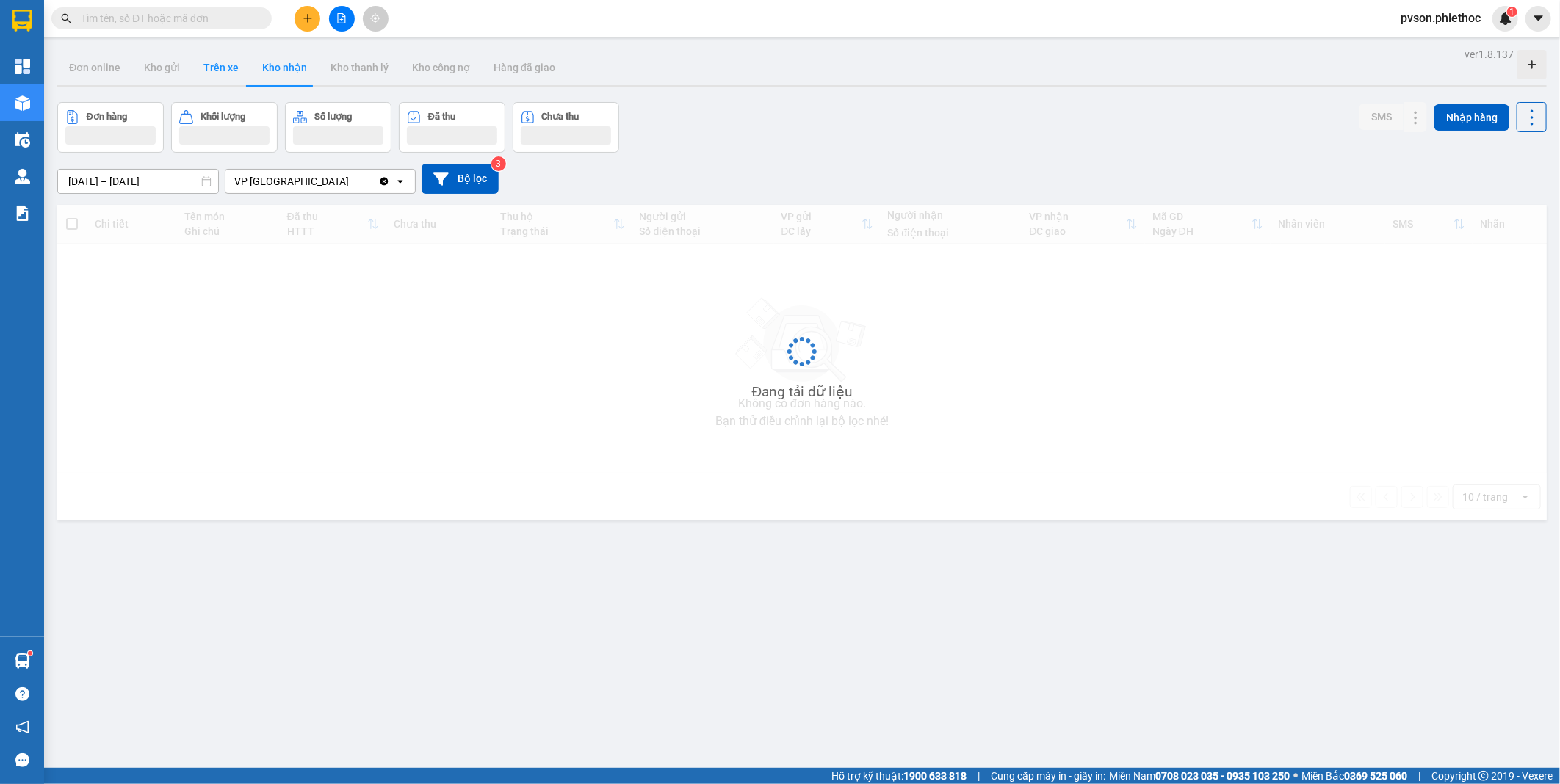
click at [233, 75] on button "Trên xe" at bounding box center [221, 68] width 59 height 36
type input "[DATE] – [DATE]"
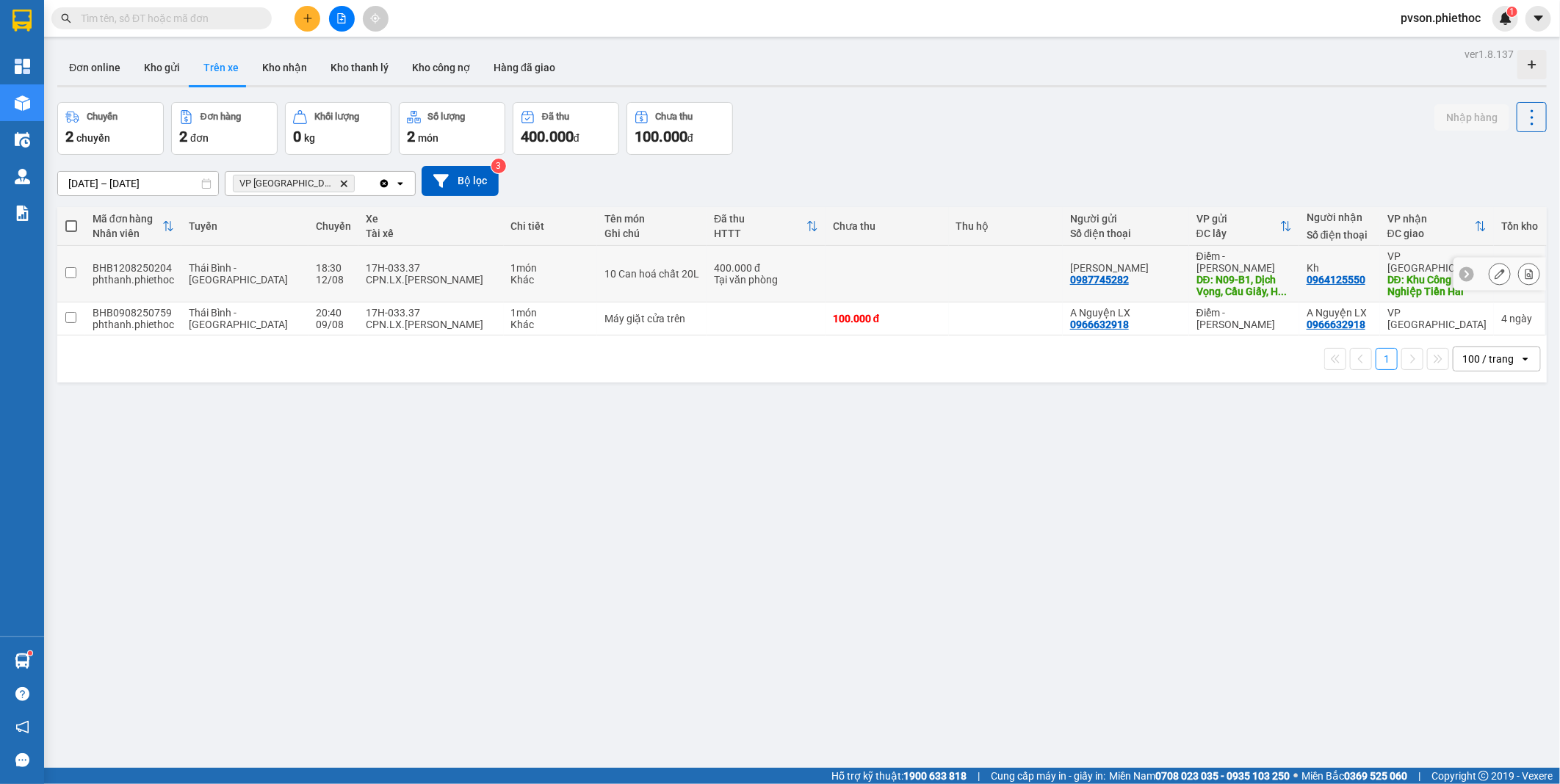
click at [250, 272] on span "Thái Bình - [GEOGRAPHIC_DATA]" at bounding box center [238, 274] width 99 height 23
checkbox input "true"
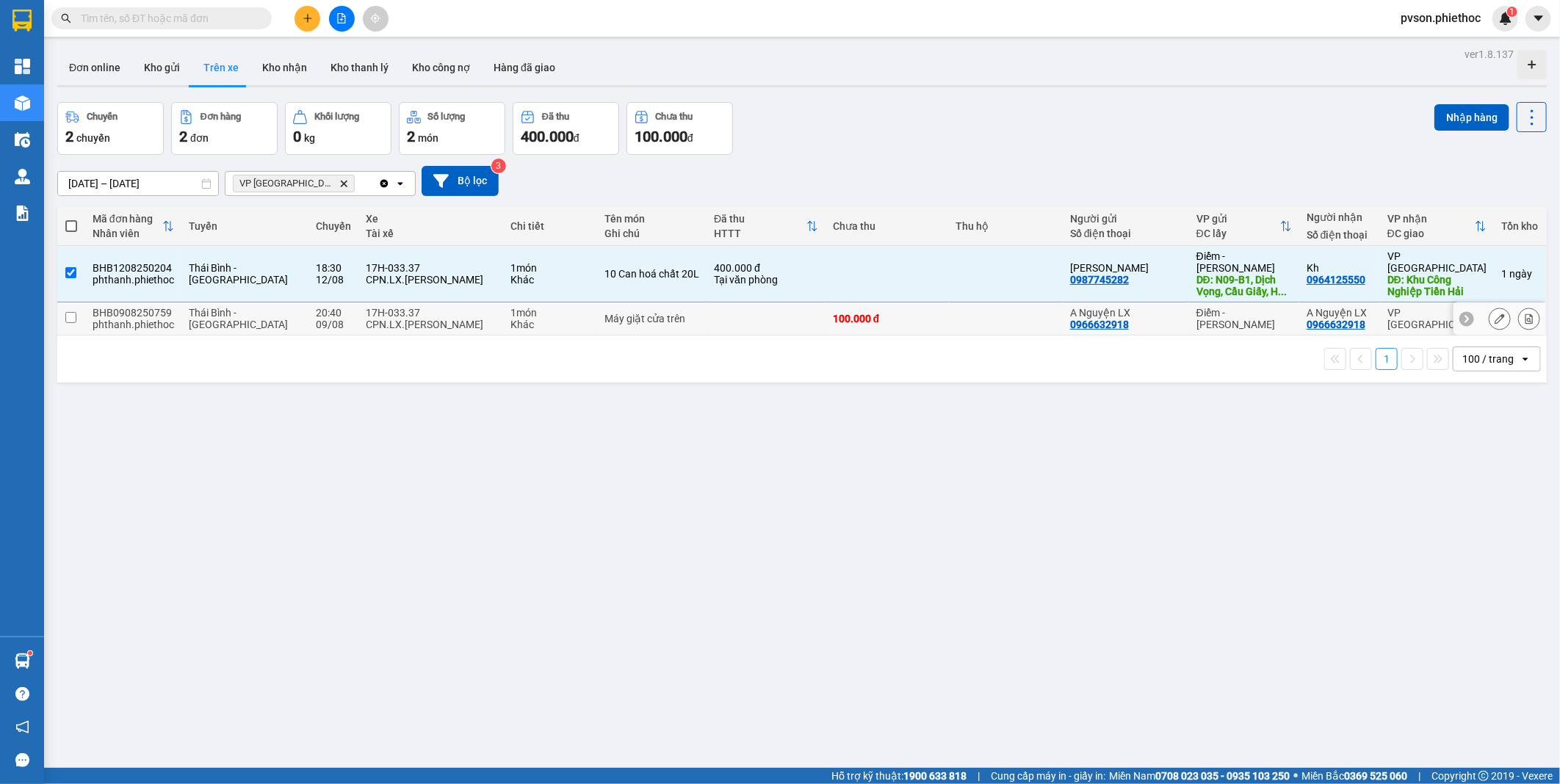
click at [237, 303] on td "Thái Bình - [GEOGRAPHIC_DATA]" at bounding box center [245, 319] width 127 height 33
checkbox input "true"
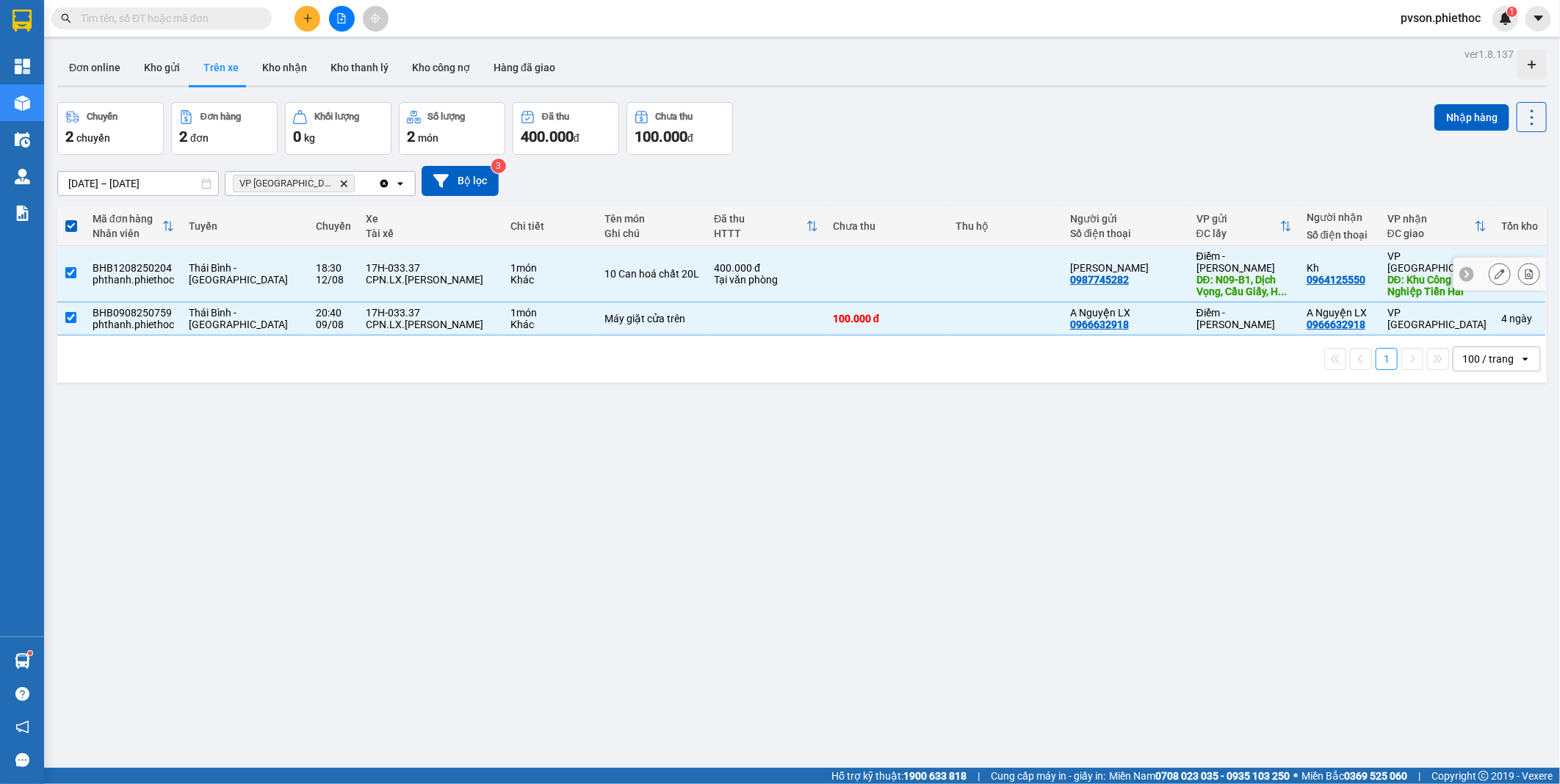
click at [269, 277] on td "Thái Bình - [GEOGRAPHIC_DATA]" at bounding box center [245, 274] width 127 height 57
checkbox input "false"
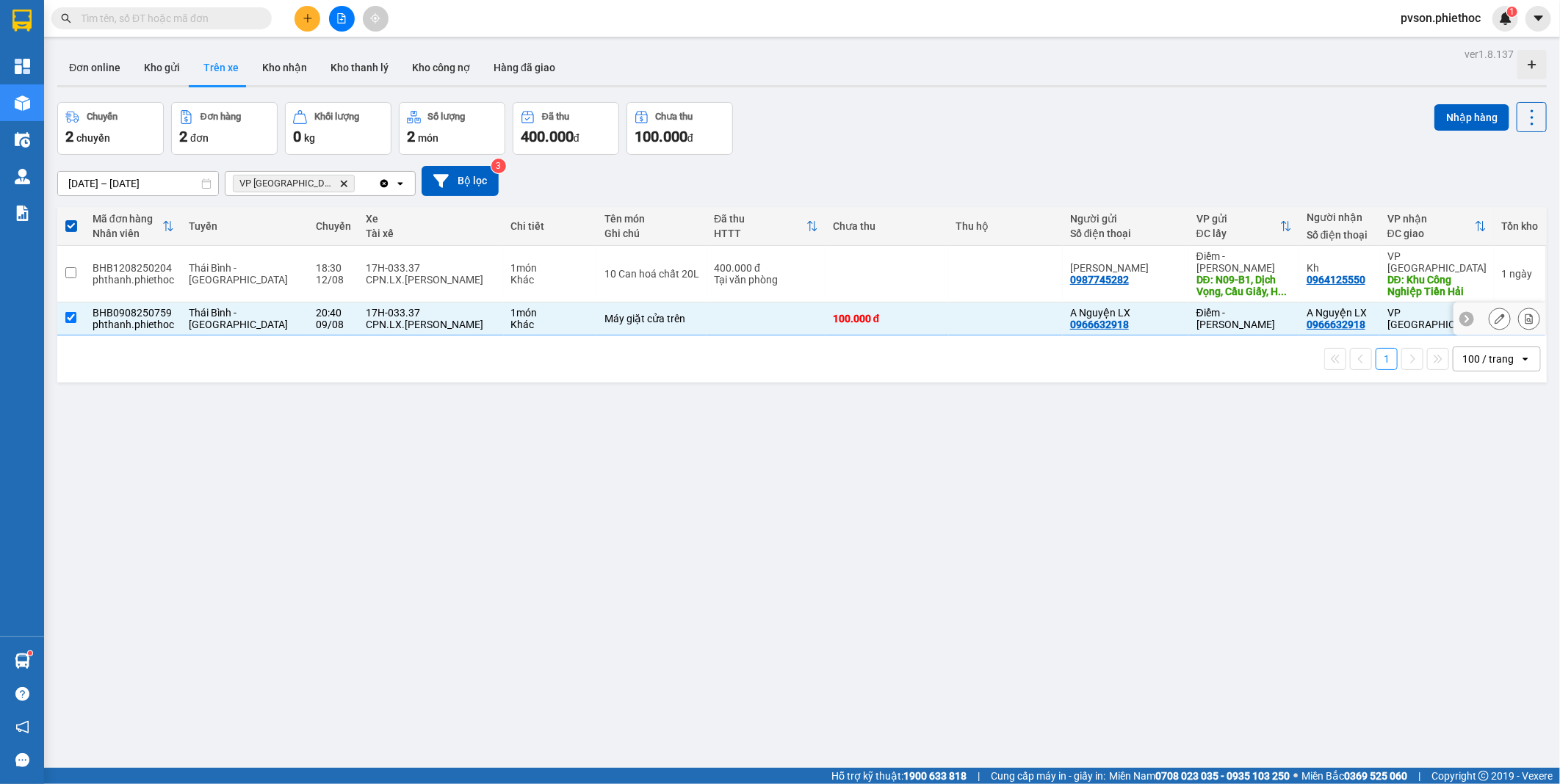
click at [254, 309] on span "Thái Bình - [GEOGRAPHIC_DATA]" at bounding box center [238, 319] width 99 height 23
checkbox input "false"
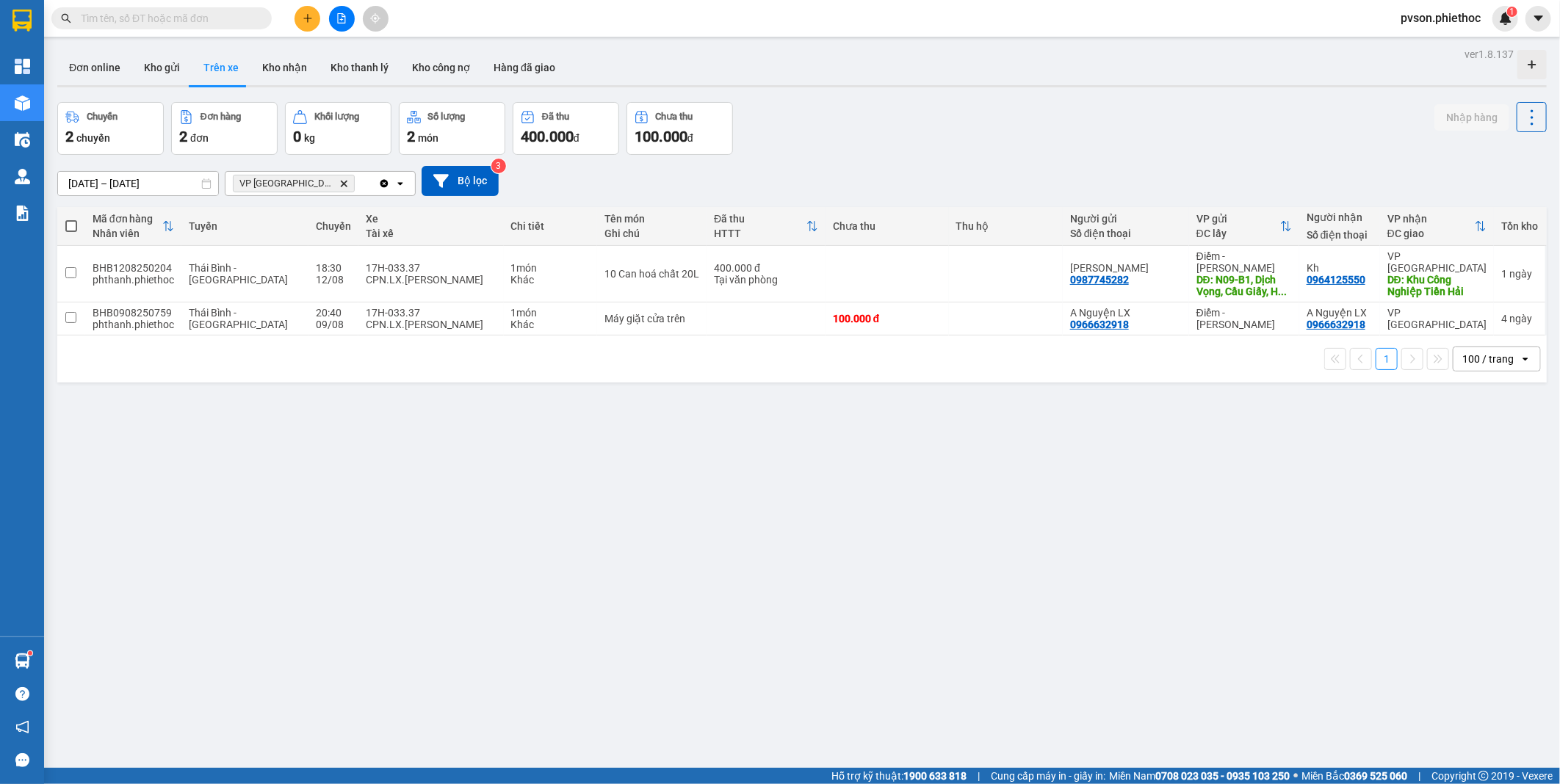
click at [318, 246] on th "Chuyến" at bounding box center [334, 227] width 50 height 39
click at [316, 279] on div "12/08" at bounding box center [334, 279] width 36 height 12
checkbox input "true"
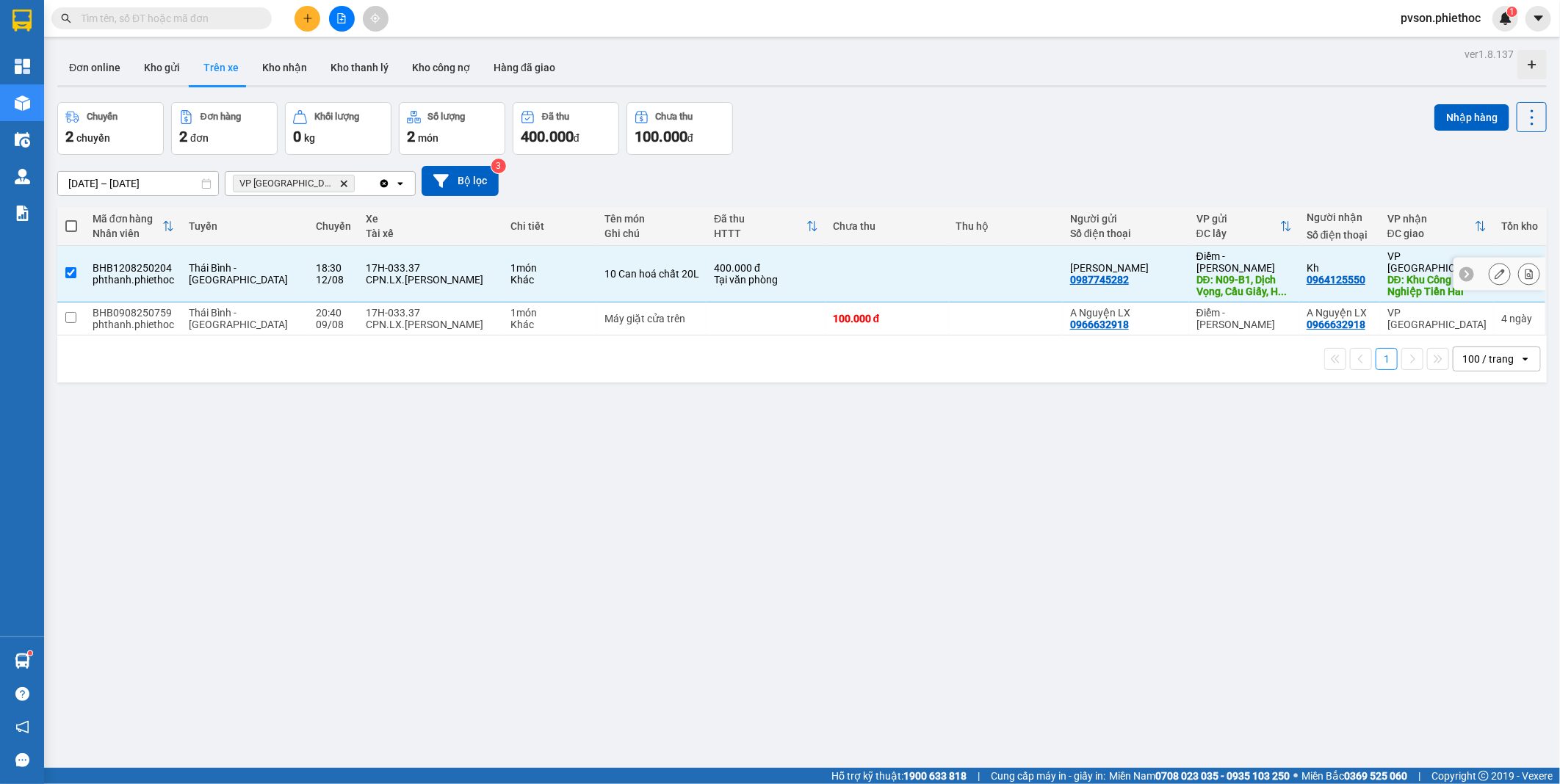
click at [228, 346] on div "1 100 / trang open" at bounding box center [802, 359] width 1477 height 25
click at [273, 309] on span "Thái Bình - [GEOGRAPHIC_DATA]" at bounding box center [238, 319] width 99 height 23
checkbox input "true"
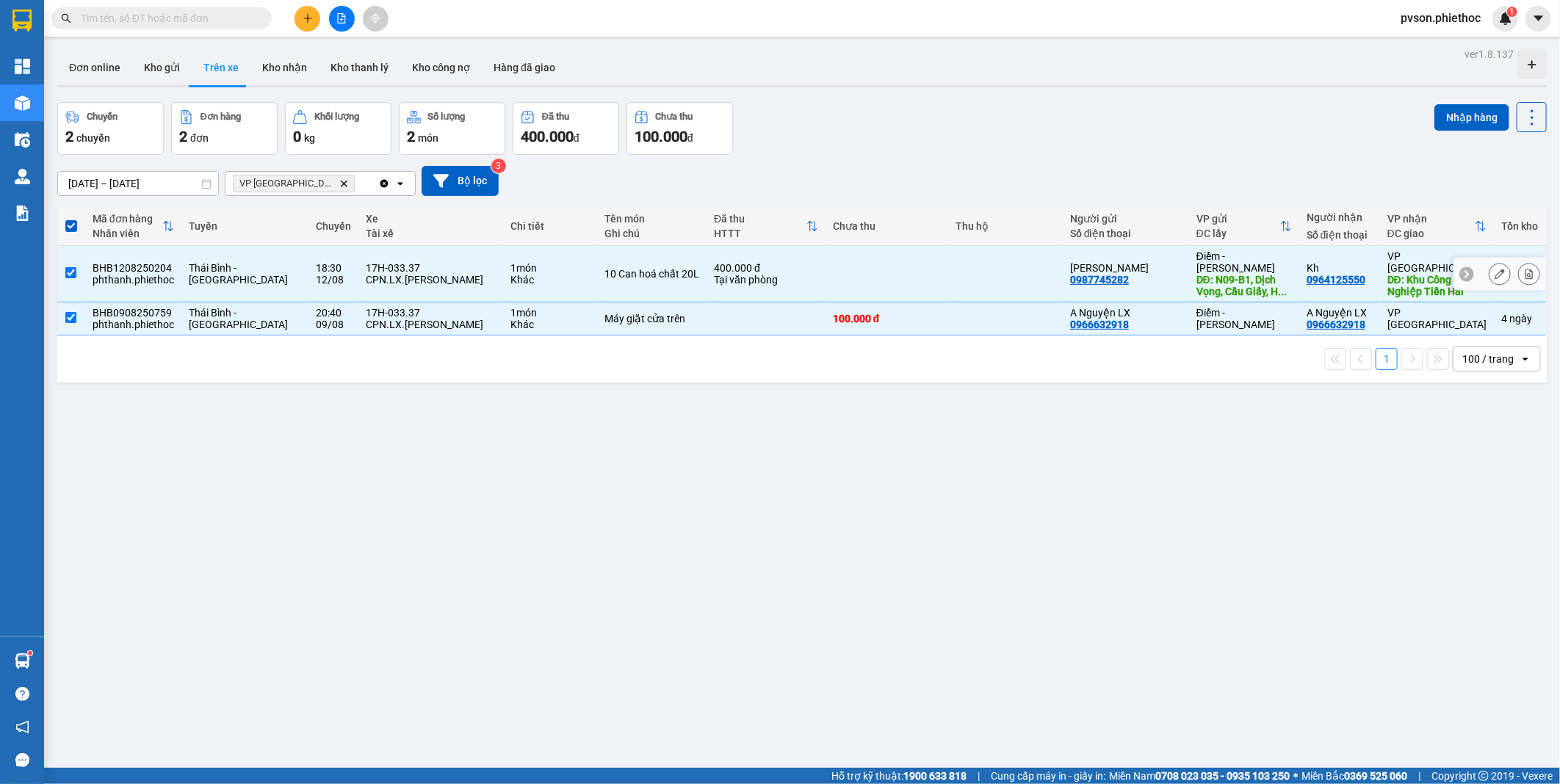
click at [756, 263] on div "400.000 đ" at bounding box center [765, 268] width 104 height 12
checkbox input "false"
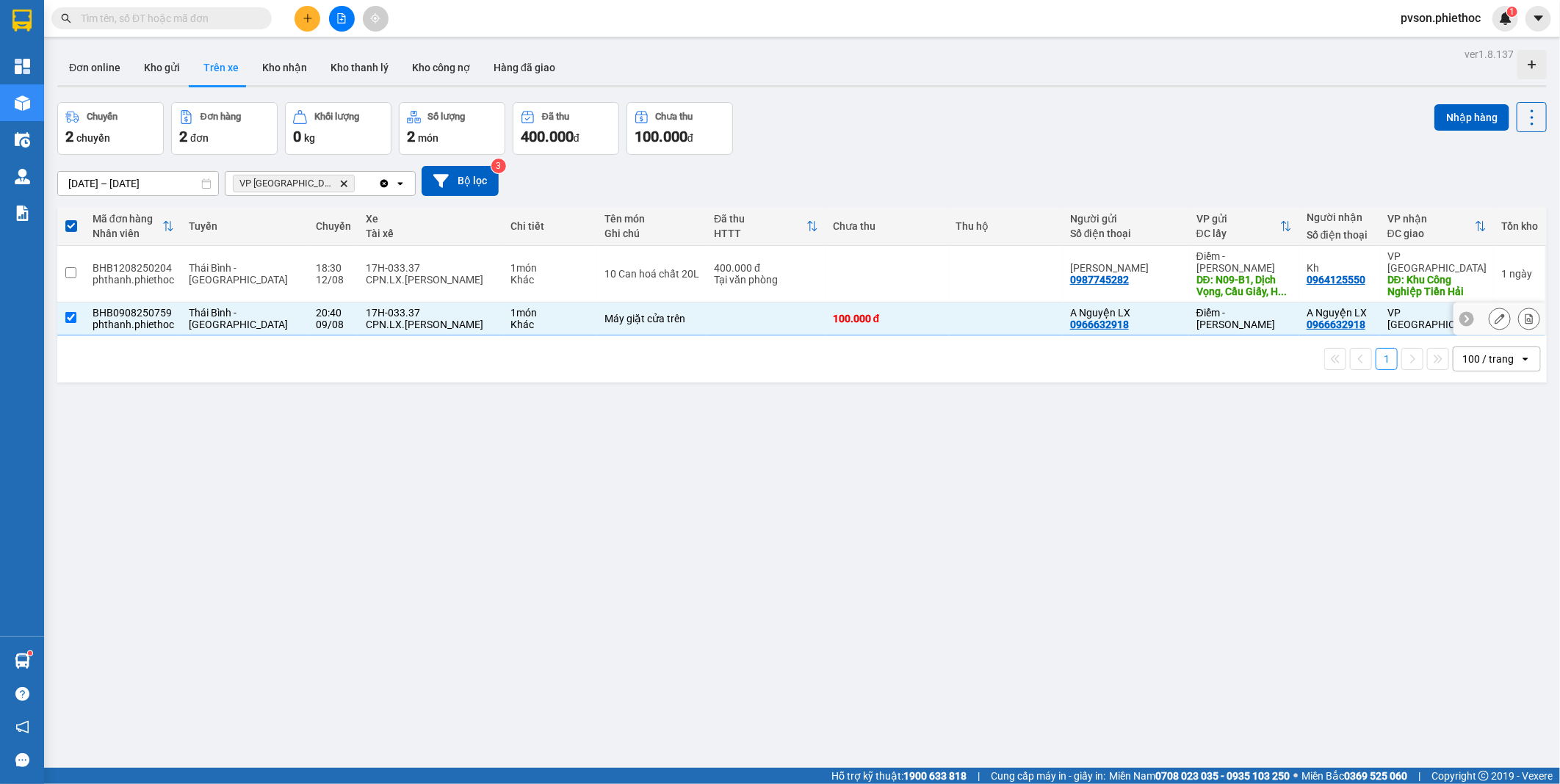
click at [752, 309] on td at bounding box center [766, 319] width 119 height 33
checkbox input "false"
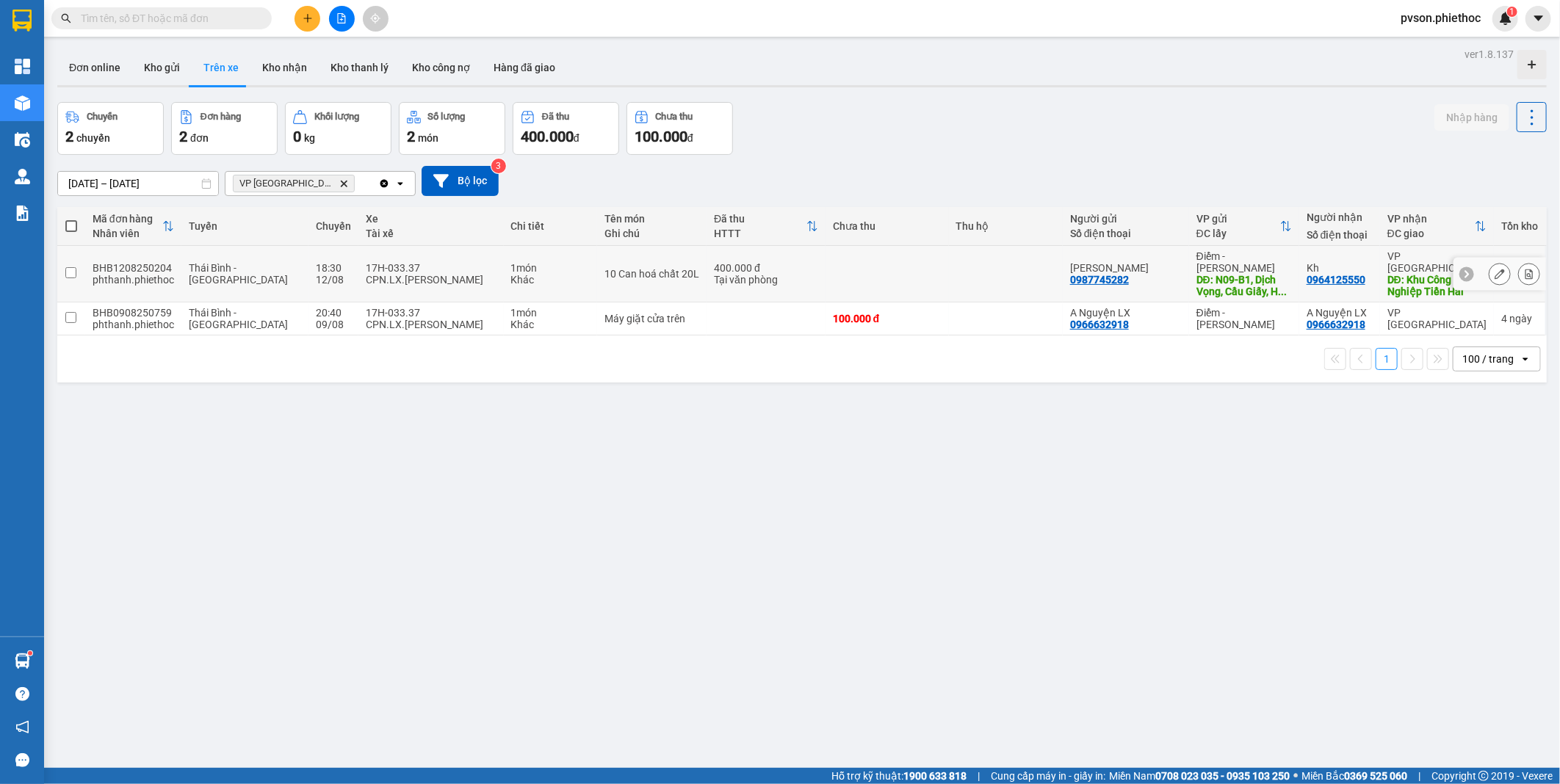
click at [768, 274] on div "Tại văn phòng" at bounding box center [765, 279] width 104 height 12
checkbox input "true"
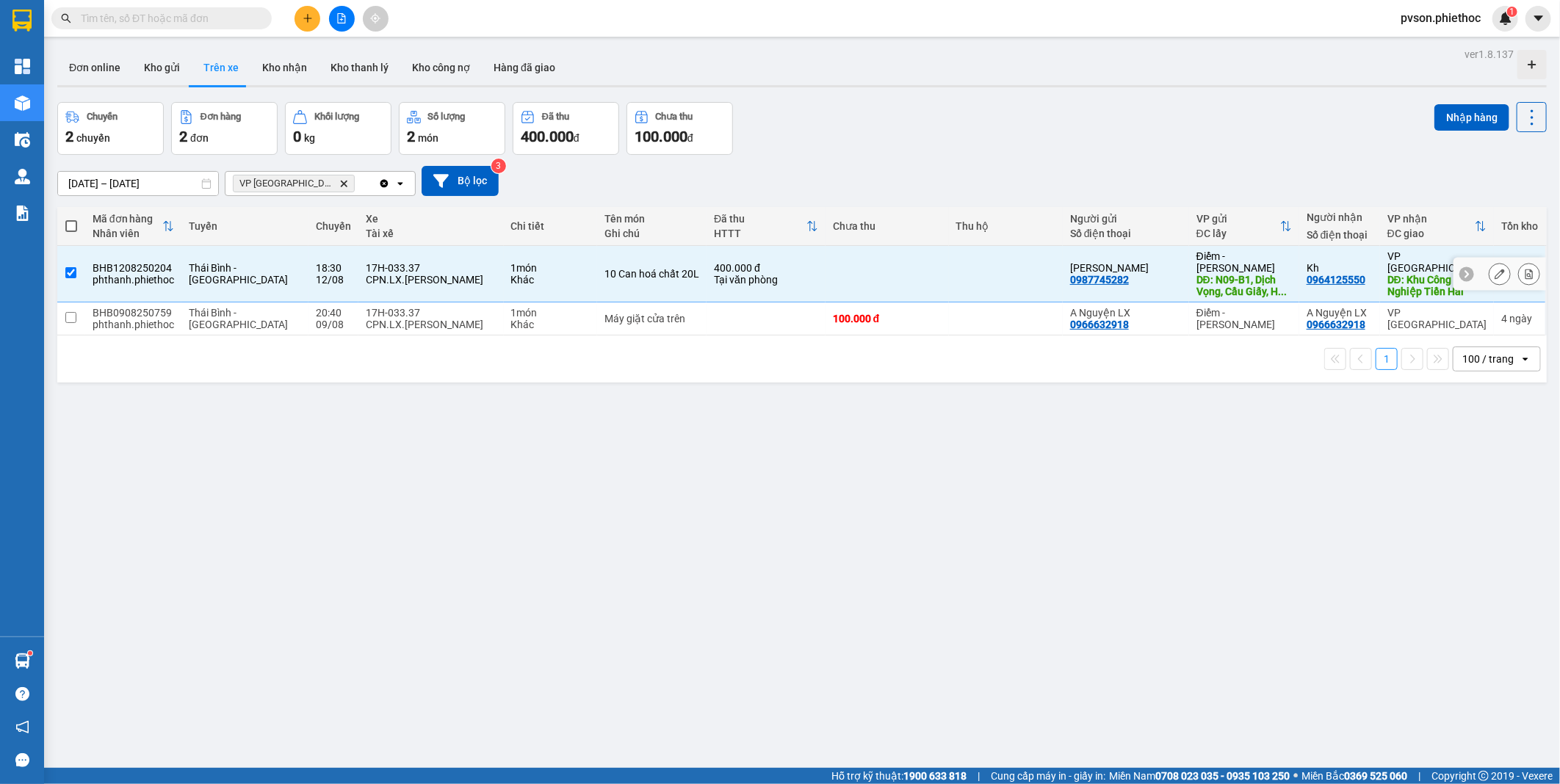
click at [782, 316] on td at bounding box center [766, 319] width 119 height 33
checkbox input "true"
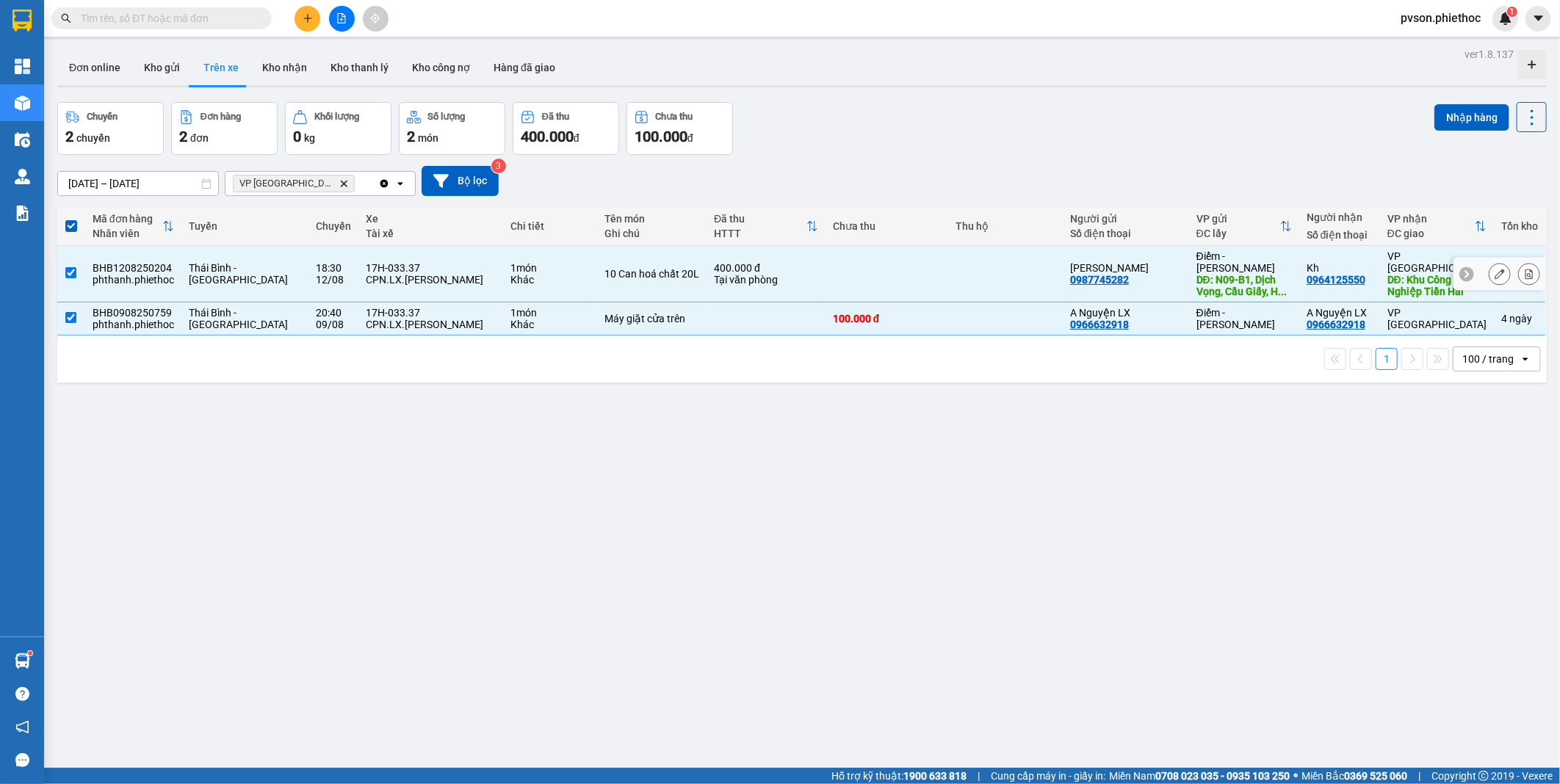
click at [619, 282] on td "10 Can hoá chất 20L" at bounding box center [651, 274] width 109 height 57
checkbox input "false"
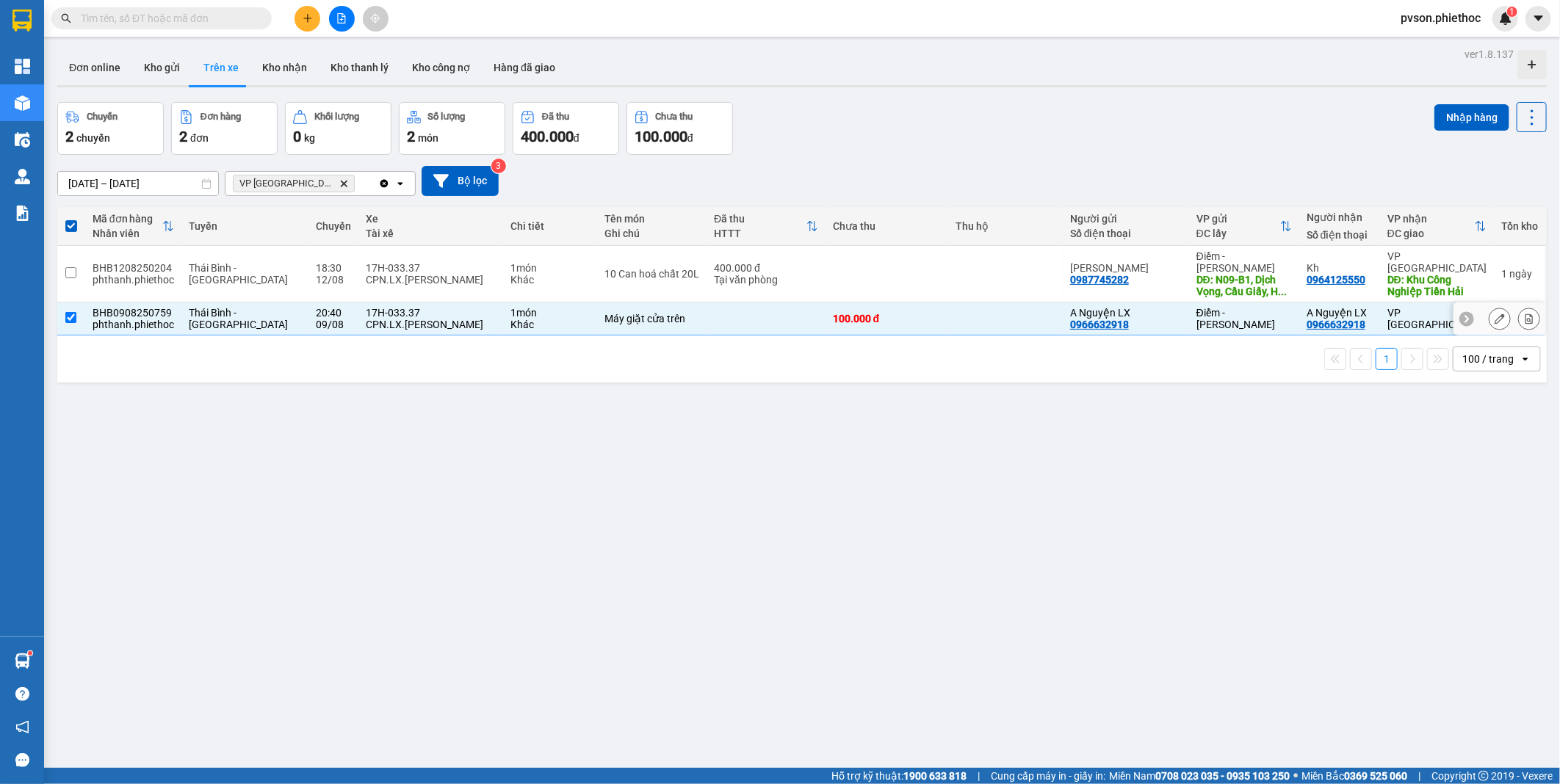
click at [610, 303] on td "Máy giặt cửa trên" at bounding box center [651, 319] width 109 height 33
checkbox input "false"
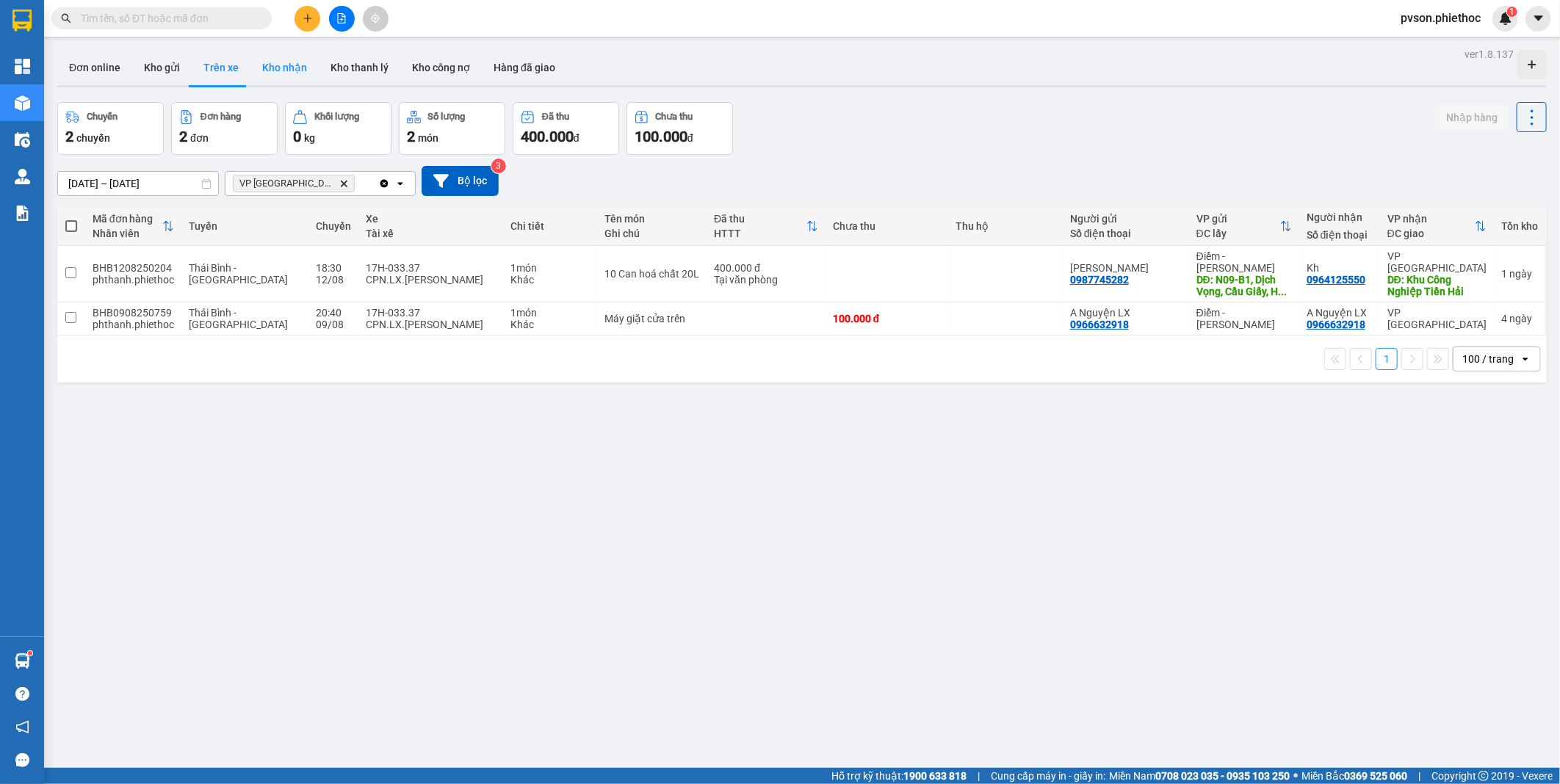
click at [302, 69] on button "Kho nhận" at bounding box center [284, 68] width 69 height 36
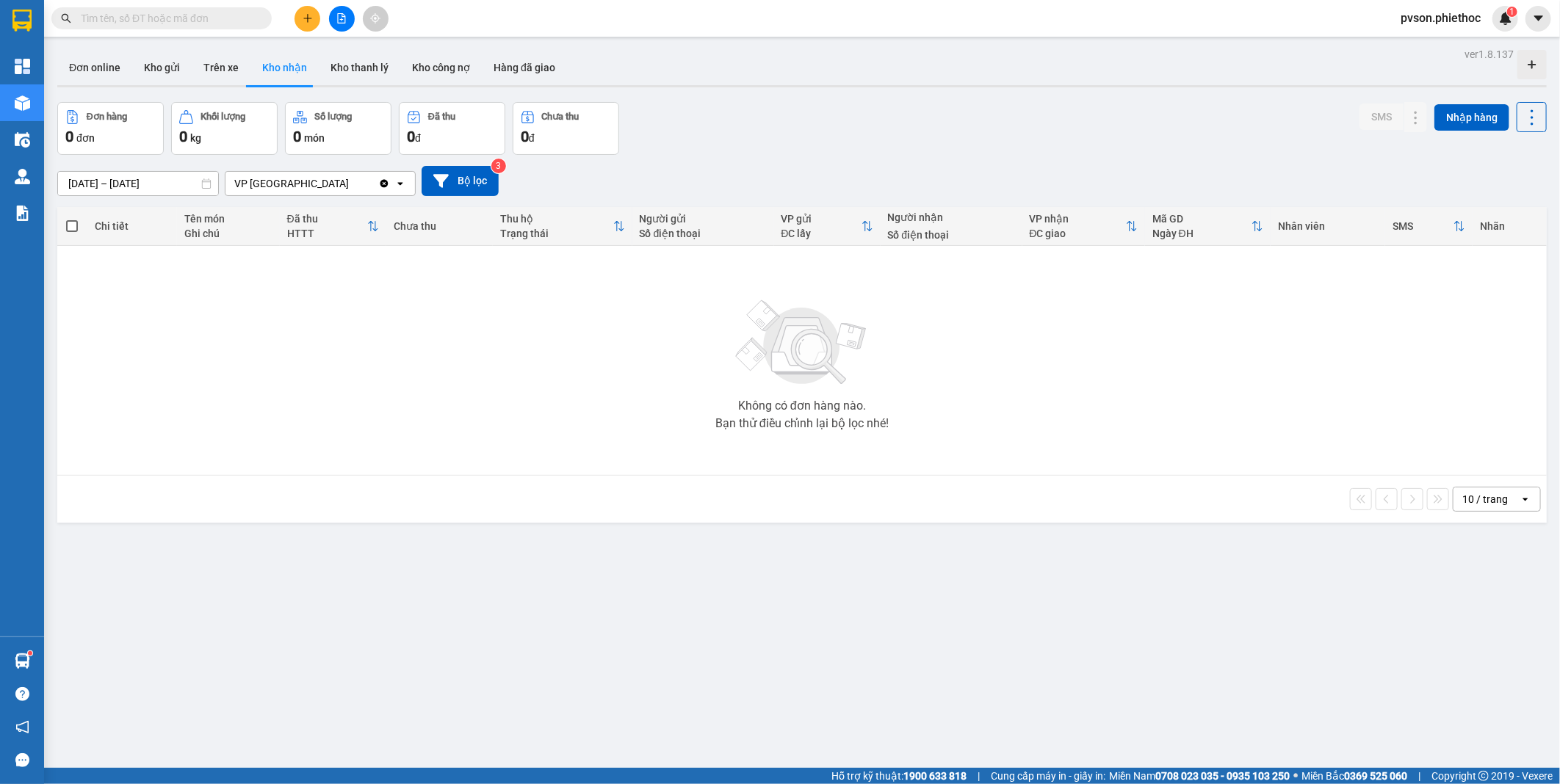
click at [385, 190] on div "Clear value open" at bounding box center [396, 183] width 36 height 23
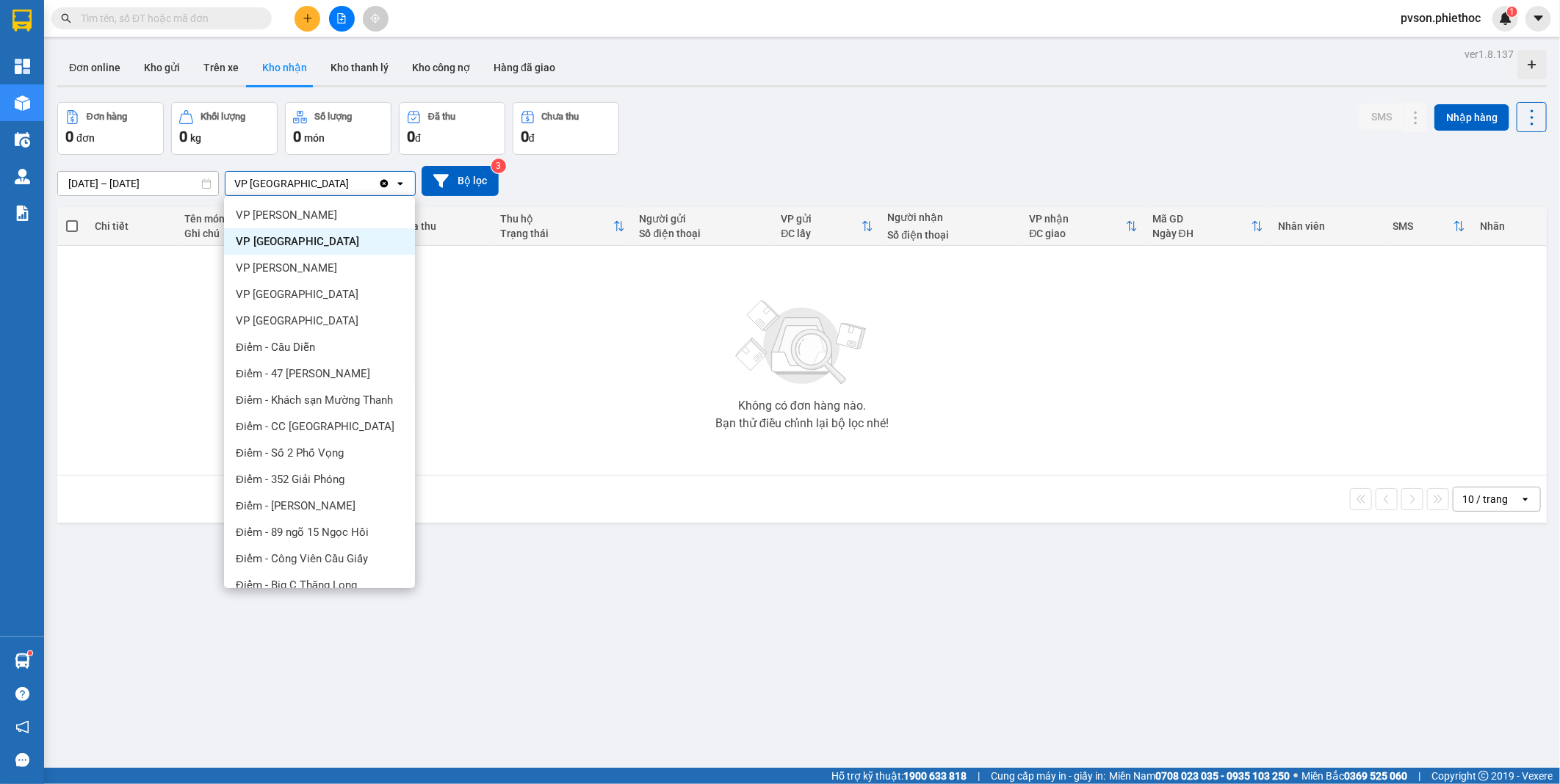
click at [390, 182] on div "Clear value open" at bounding box center [396, 183] width 36 height 23
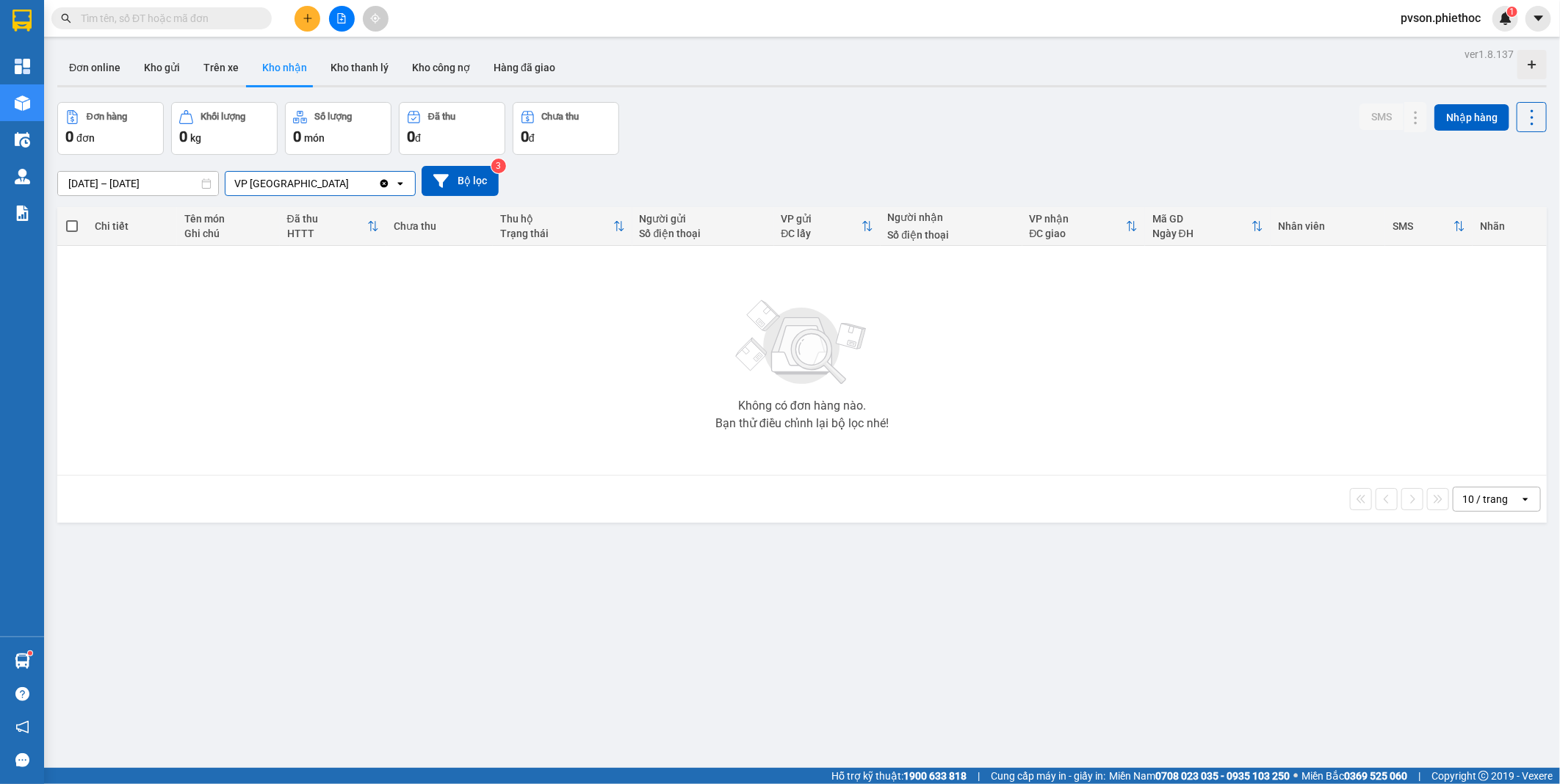
click at [386, 182] on icon "Clear value" at bounding box center [384, 182] width 8 height 8
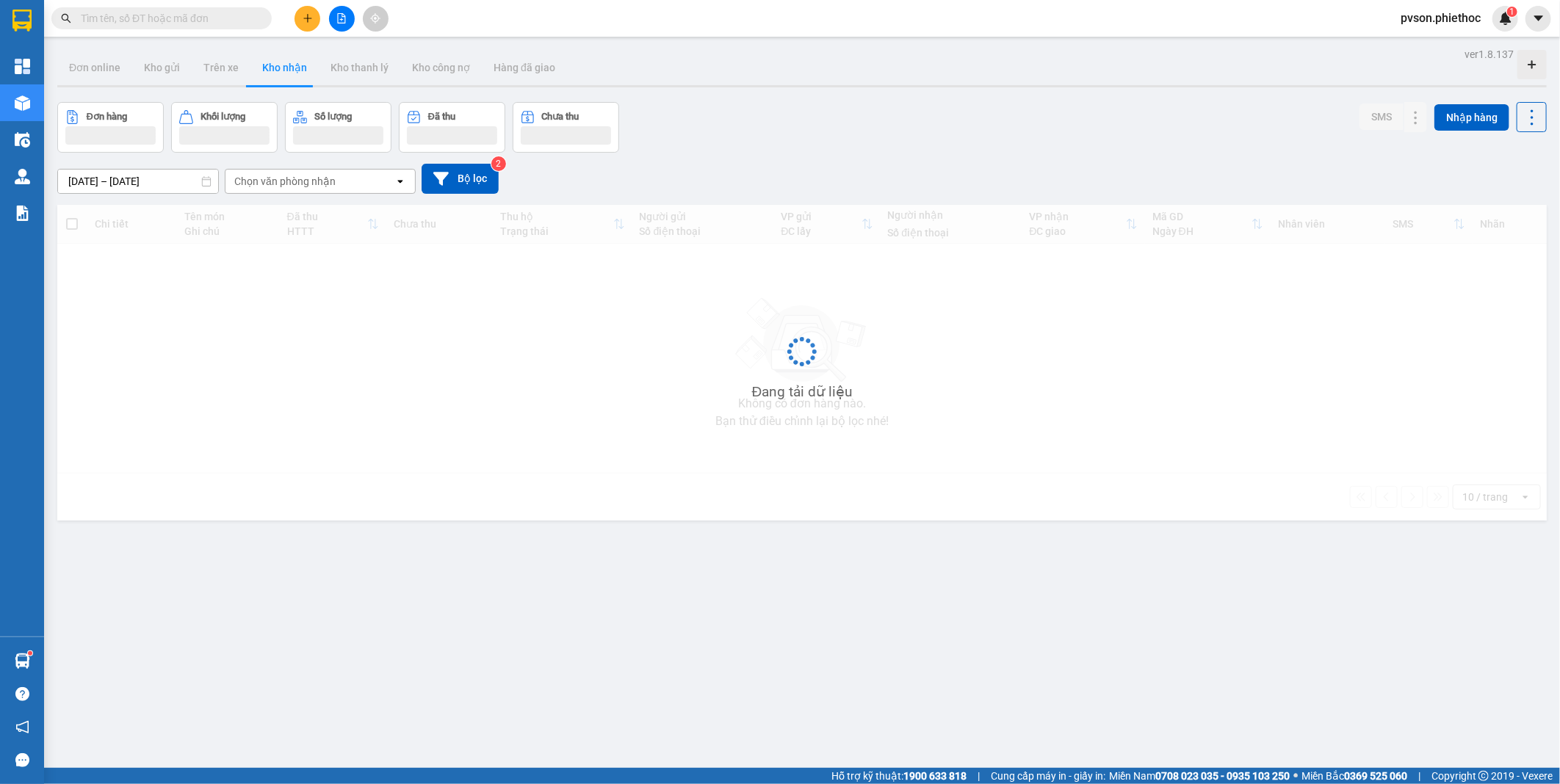
click at [386, 182] on div "Chọn văn phòng nhận" at bounding box center [310, 182] width 169 height 23
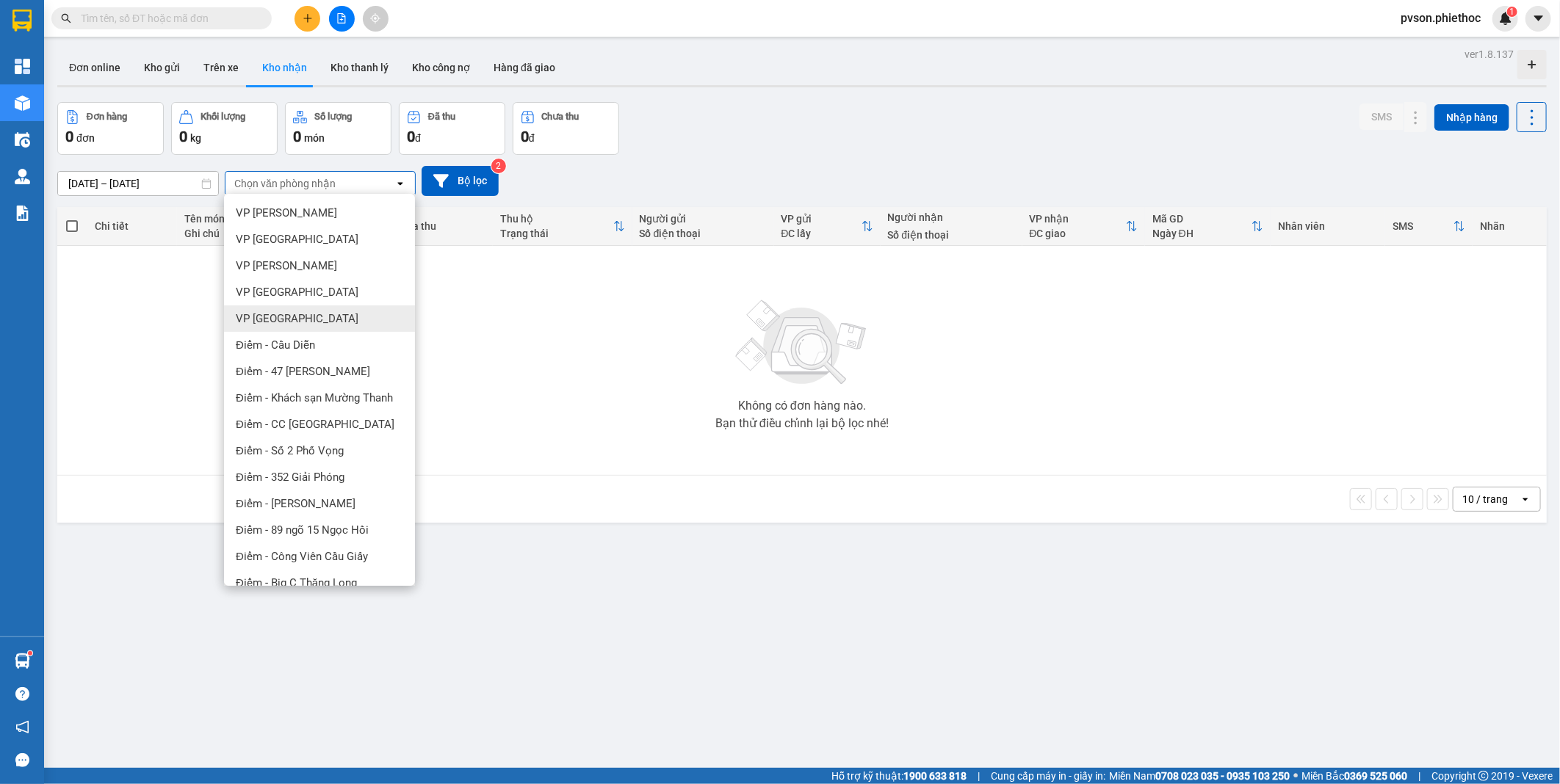
click at [285, 316] on span "VP [GEOGRAPHIC_DATA]" at bounding box center [297, 319] width 123 height 15
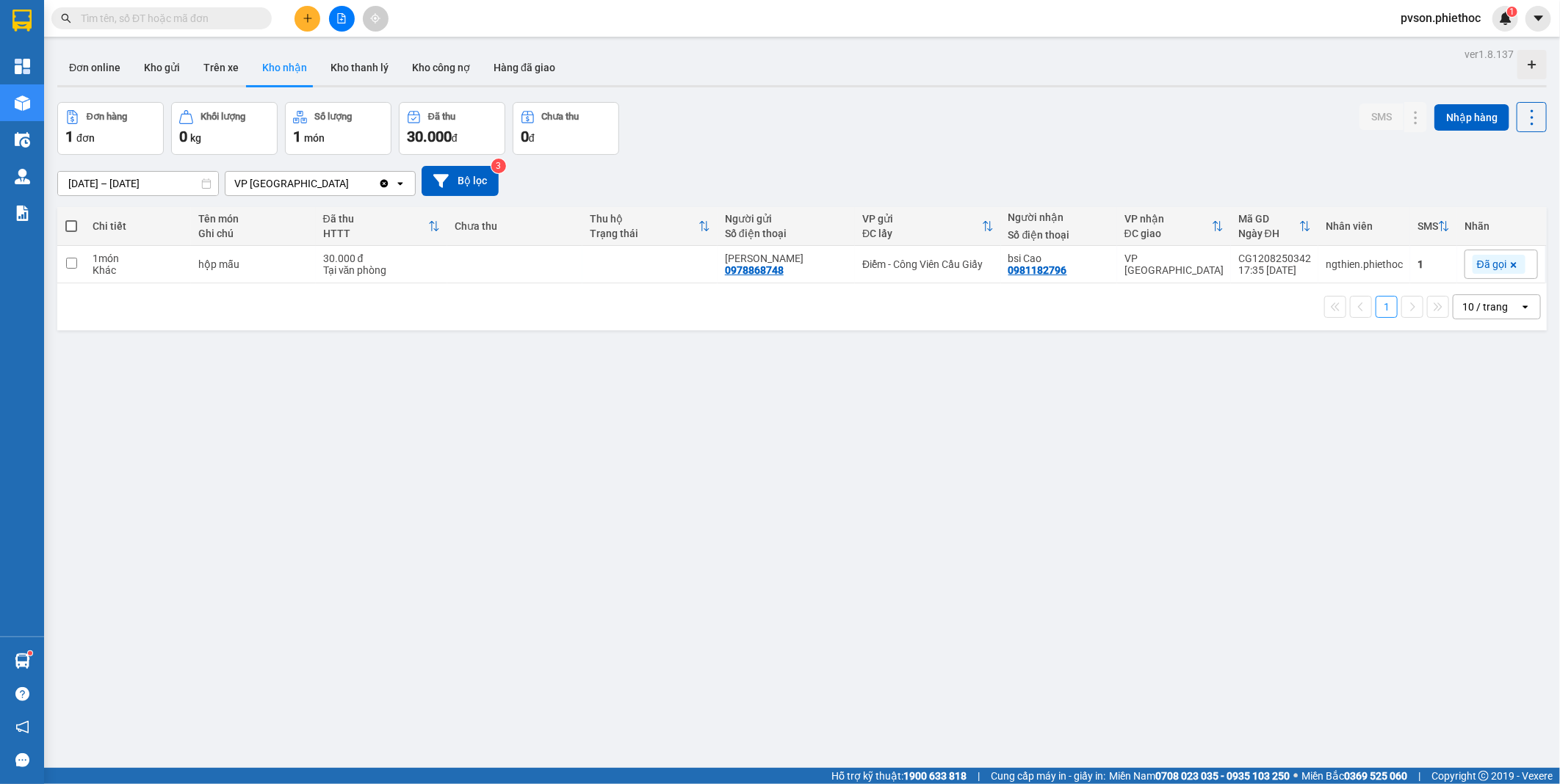
click at [155, 174] on input "[DATE] – [DATE]" at bounding box center [138, 183] width 160 height 23
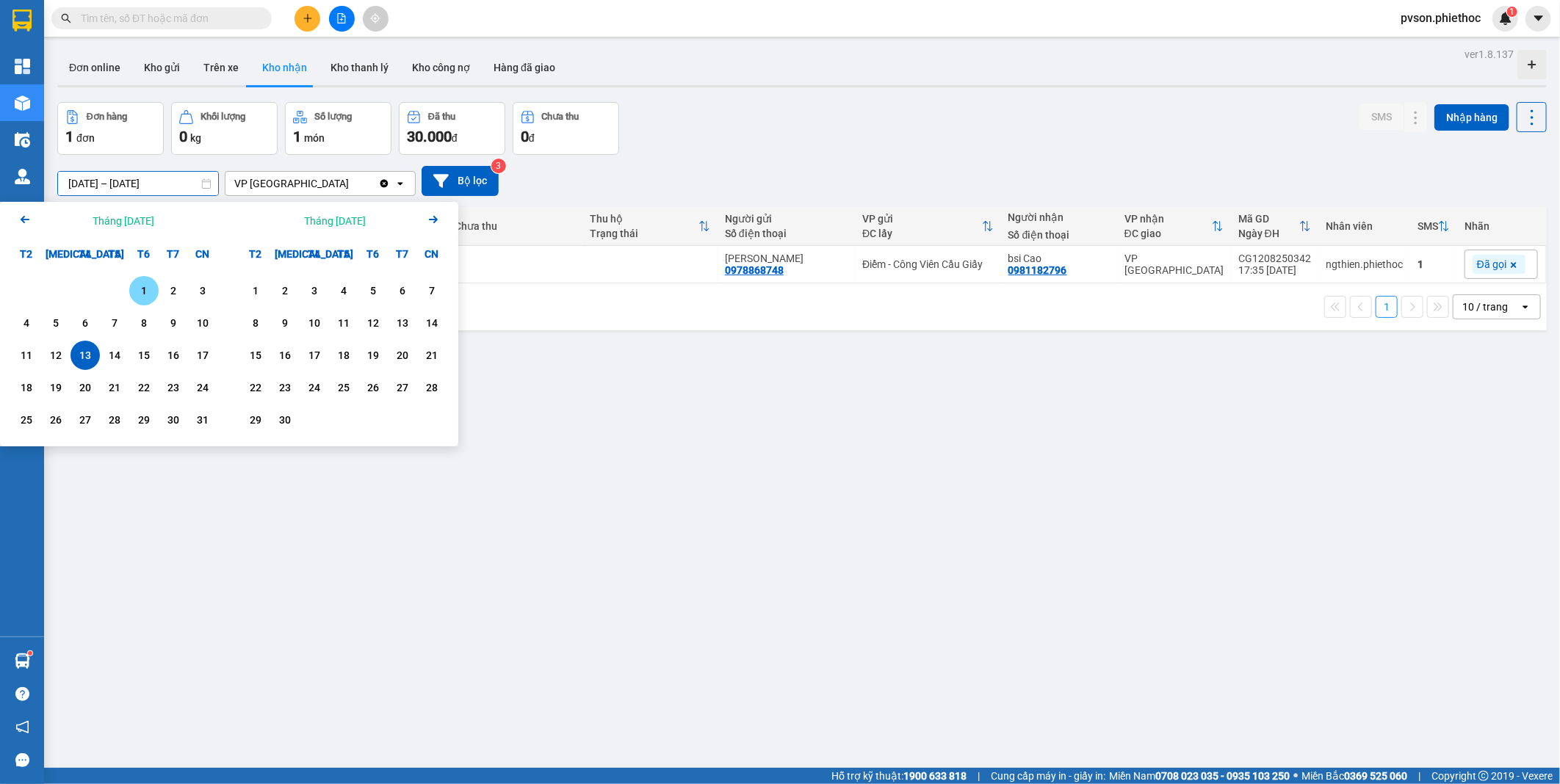
click at [150, 292] on div "1" at bounding box center [143, 291] width 20 height 18
click at [78, 361] on div "13" at bounding box center [85, 355] width 20 height 18
type input "[DATE] – [DATE]"
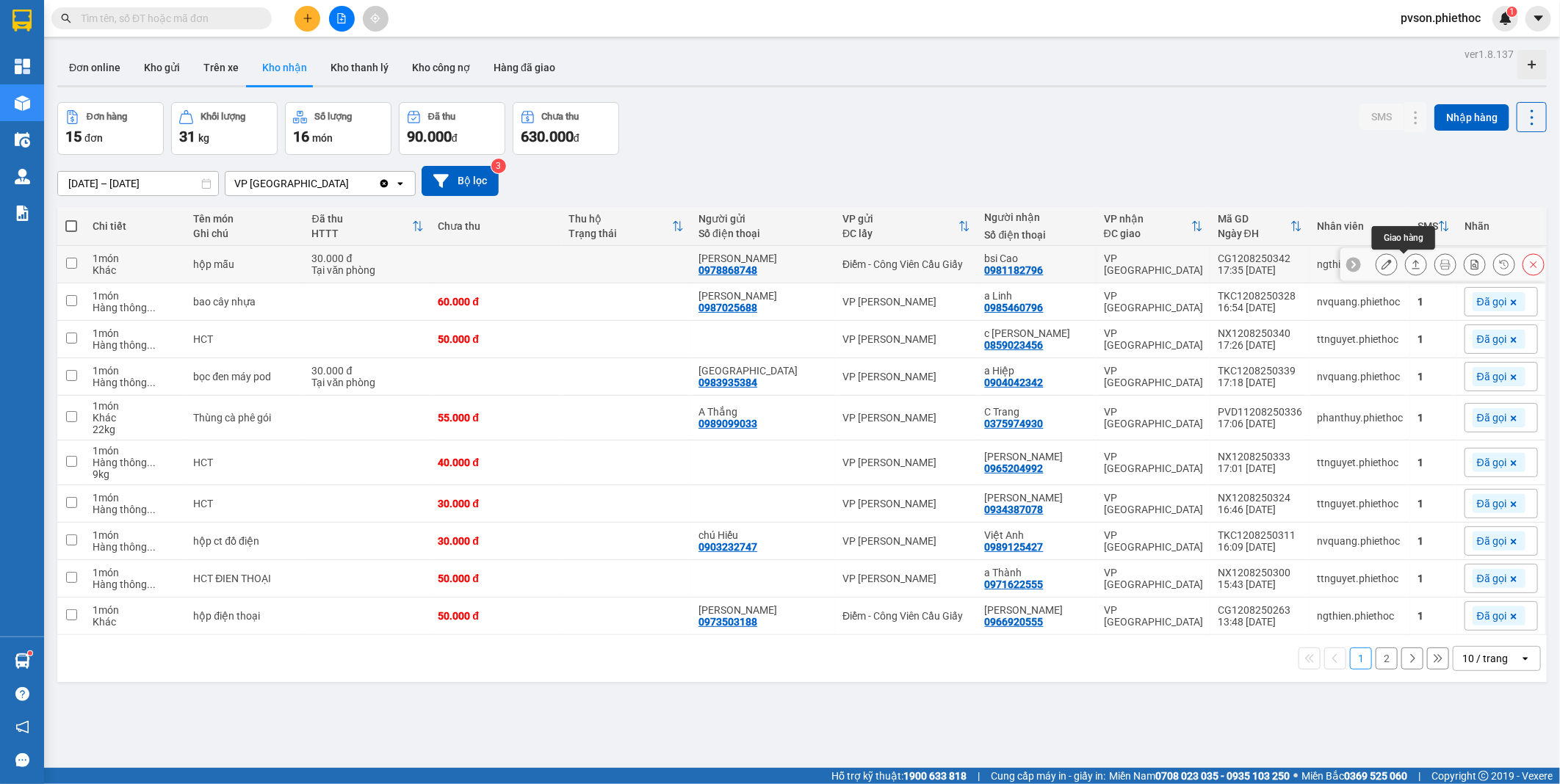
click at [1410, 264] on icon at bounding box center [1416, 264] width 11 height 11
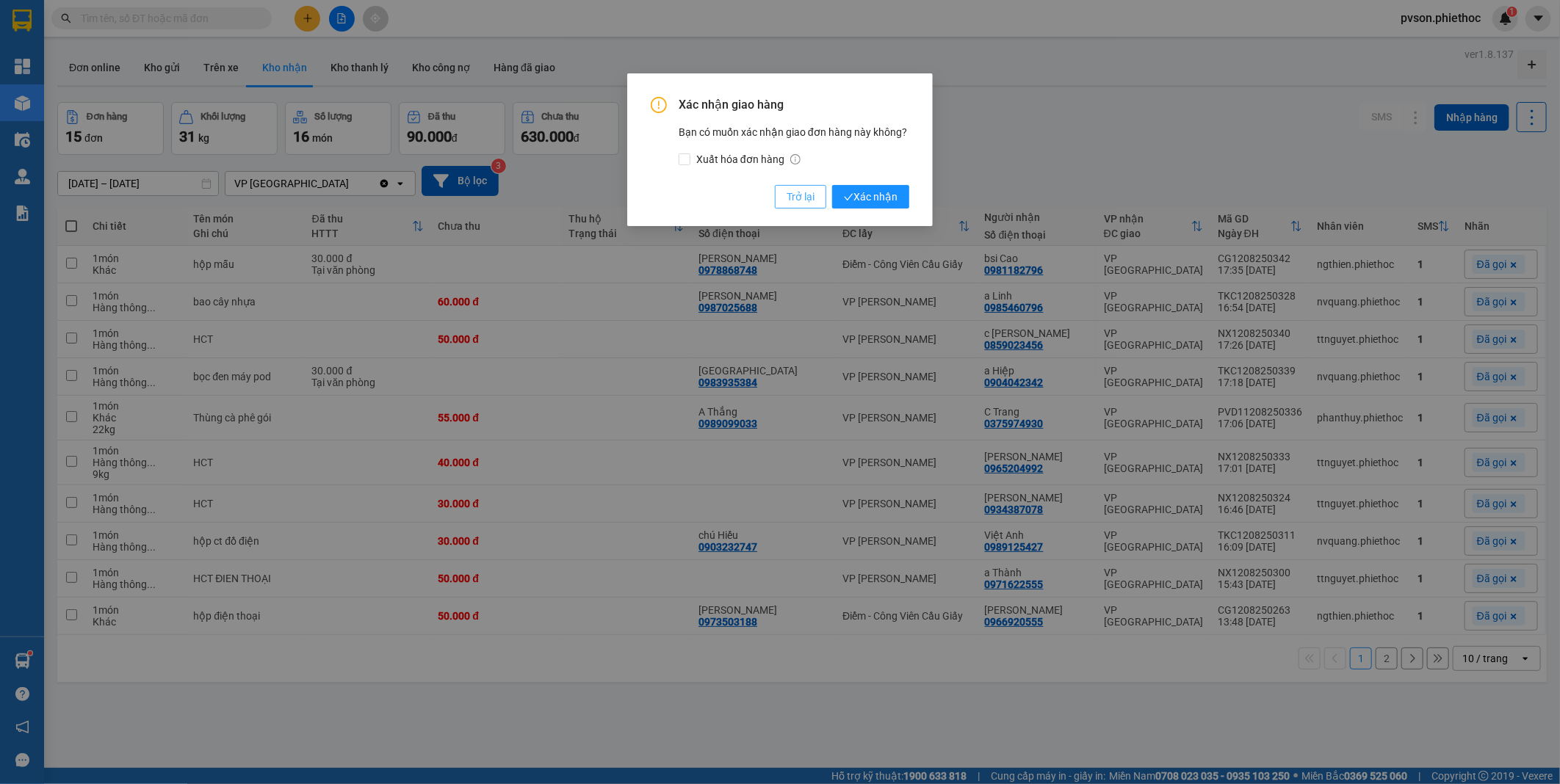
drag, startPoint x: 805, startPoint y: 202, endPoint x: 481, endPoint y: 258, distance: 328.8
click at [804, 201] on span "Trở lại" at bounding box center [800, 197] width 28 height 16
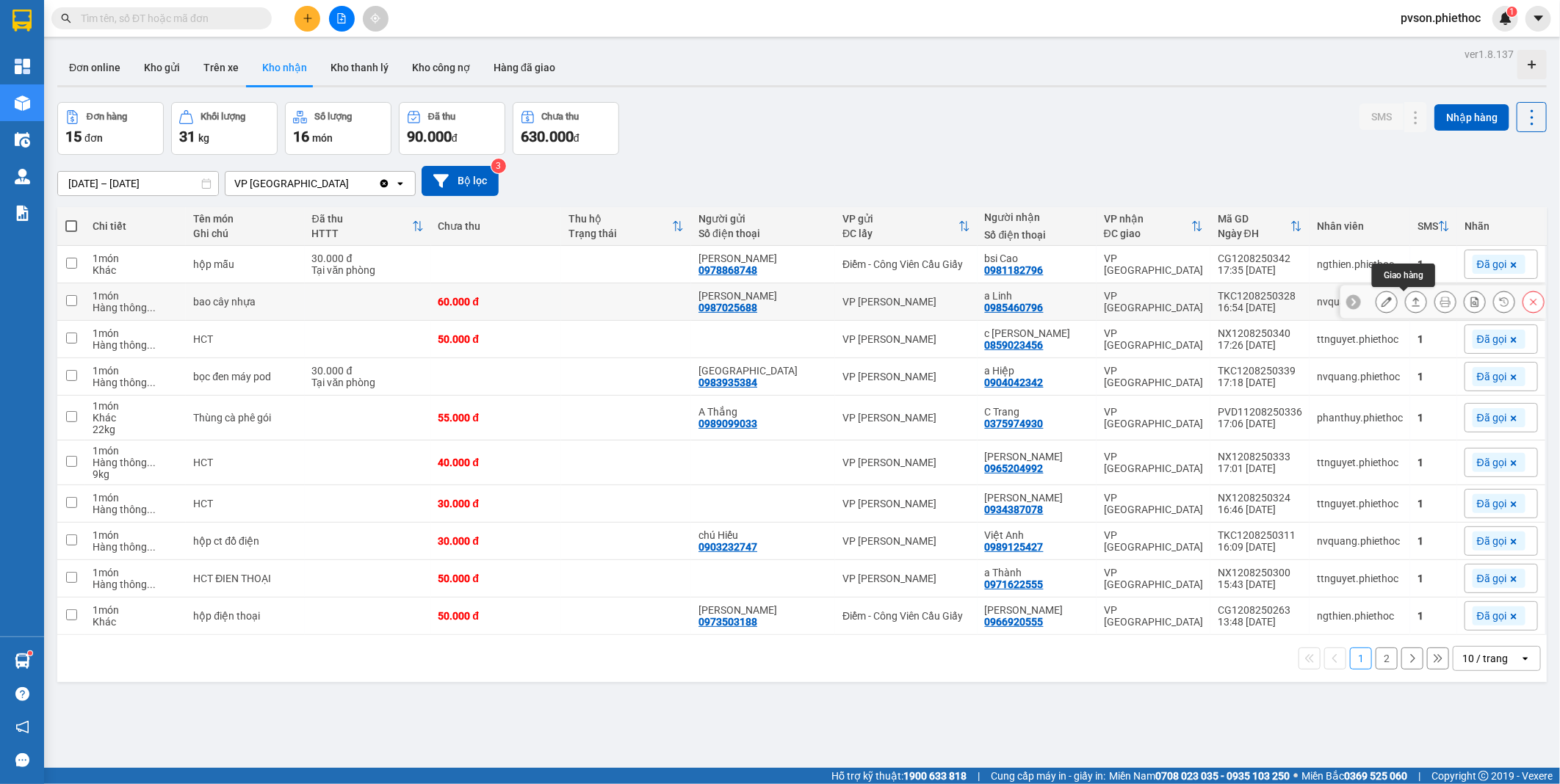
click at [1410, 303] on icon at bounding box center [1416, 302] width 11 height 11
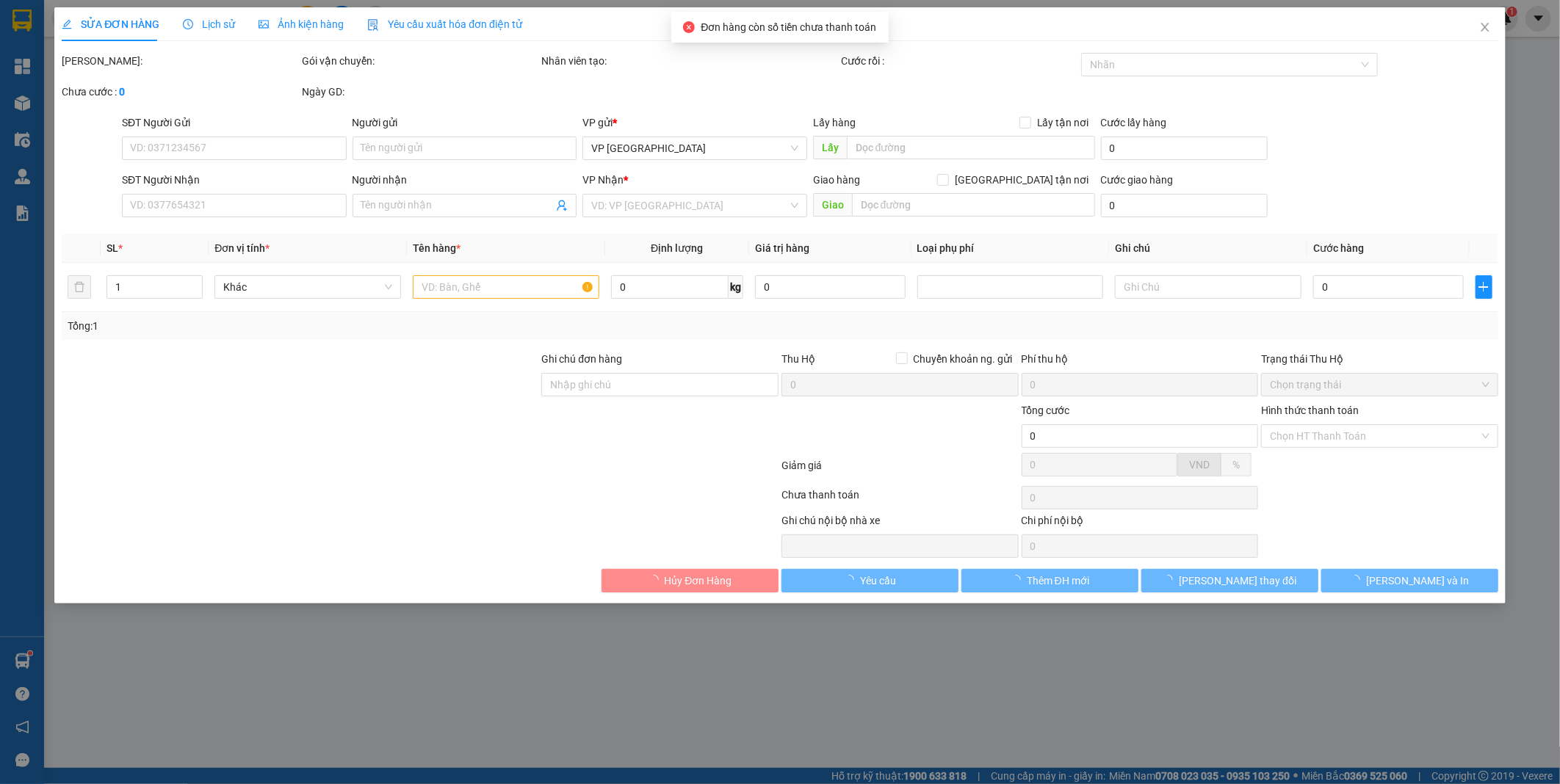
type input "0987025688"
type input "[PERSON_NAME]"
type input "0985460796"
type input "a Linh"
type input "60.000"
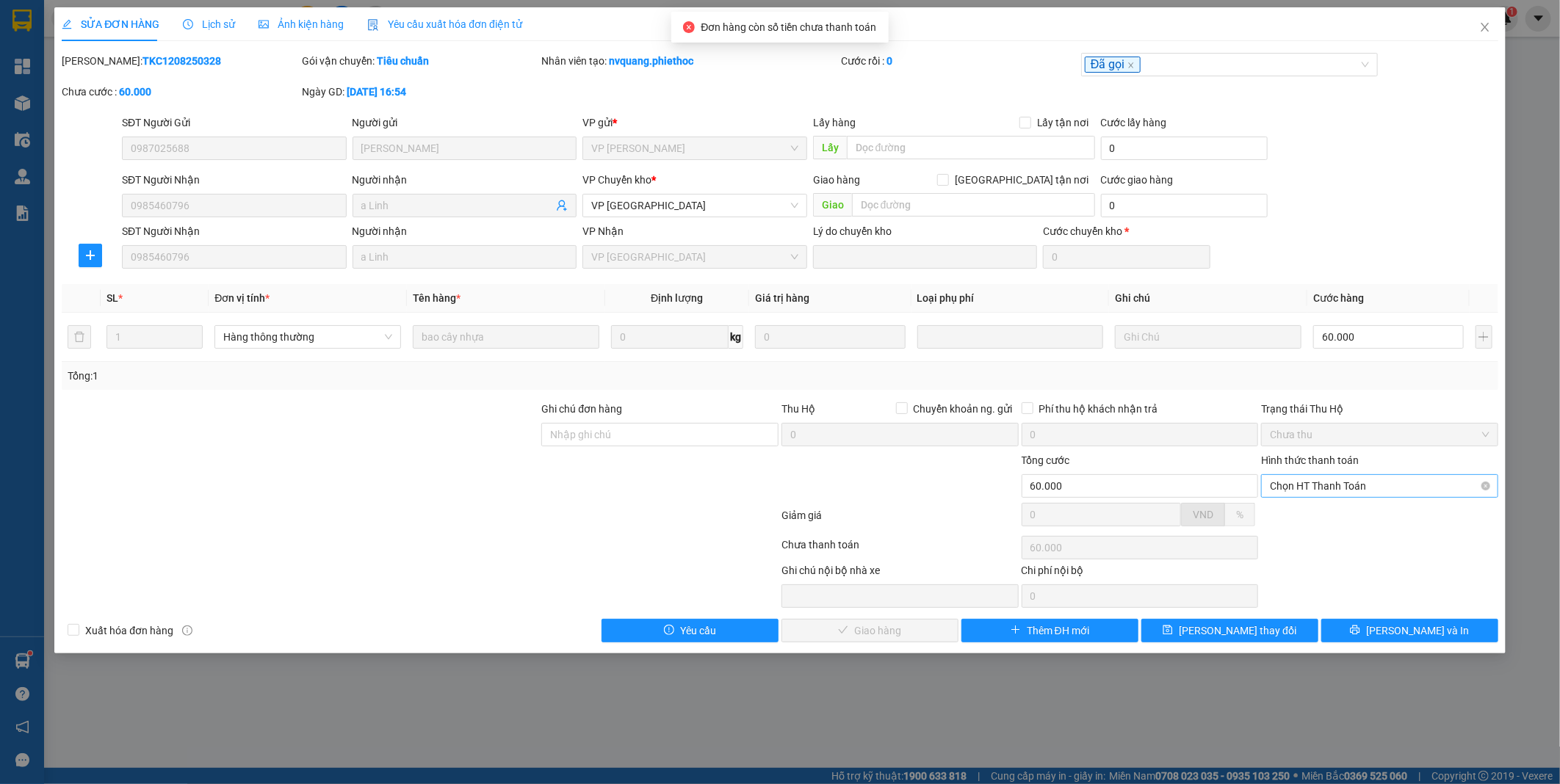
click at [1359, 482] on span "Chọn HT Thanh Toán" at bounding box center [1379, 486] width 220 height 22
click at [1346, 520] on div "Tại văn phòng" at bounding box center [1379, 515] width 220 height 16
type input "0"
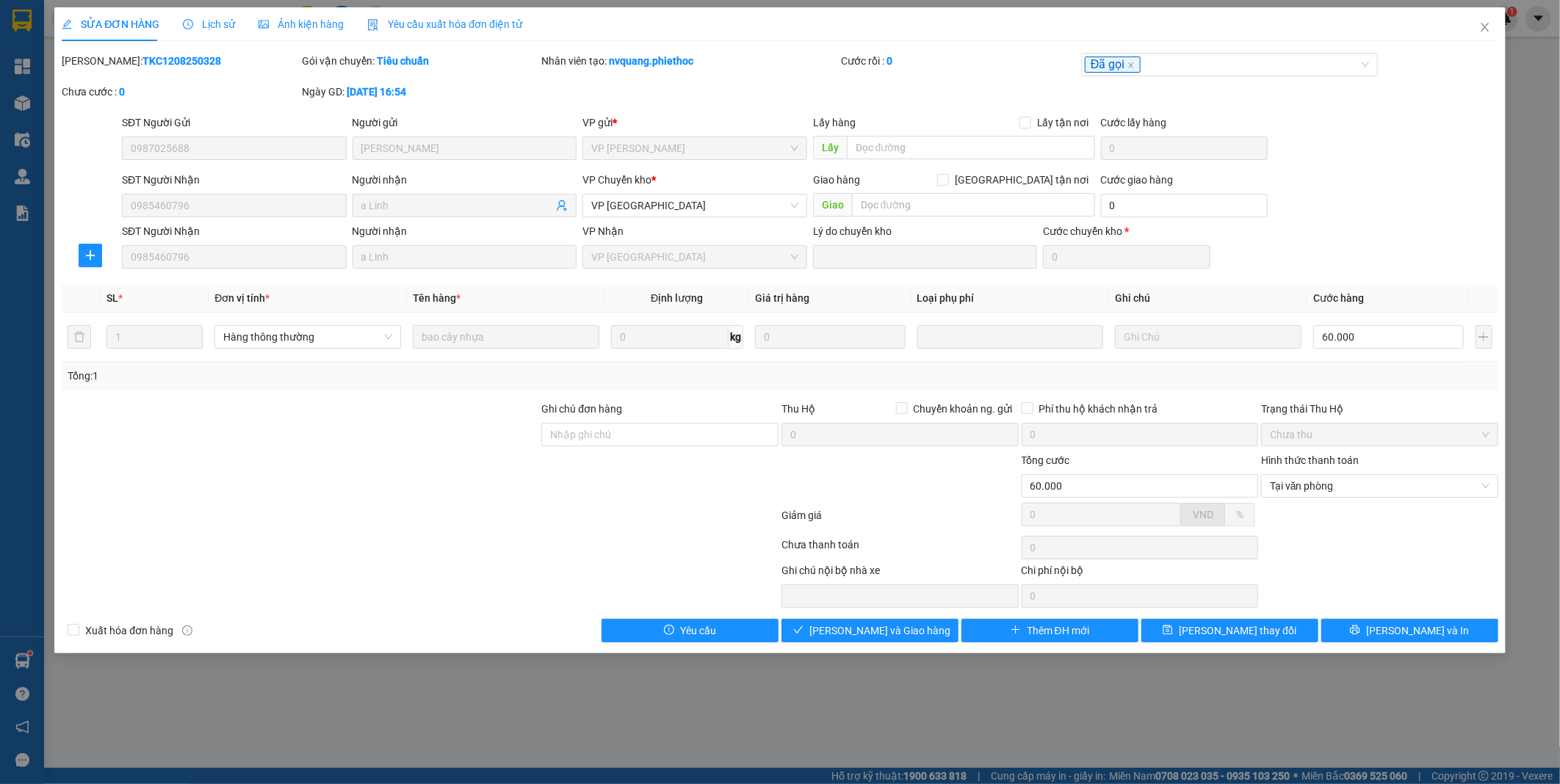
click at [1338, 718] on div "SỬA ĐƠN HÀNG Lịch sử Ảnh kiện hàng Yêu cầu xuất hóa đơn điện tử Total Paid Fee …" at bounding box center [780, 392] width 1560 height 784
click at [1476, 28] on span "Close" at bounding box center [1484, 28] width 41 height 41
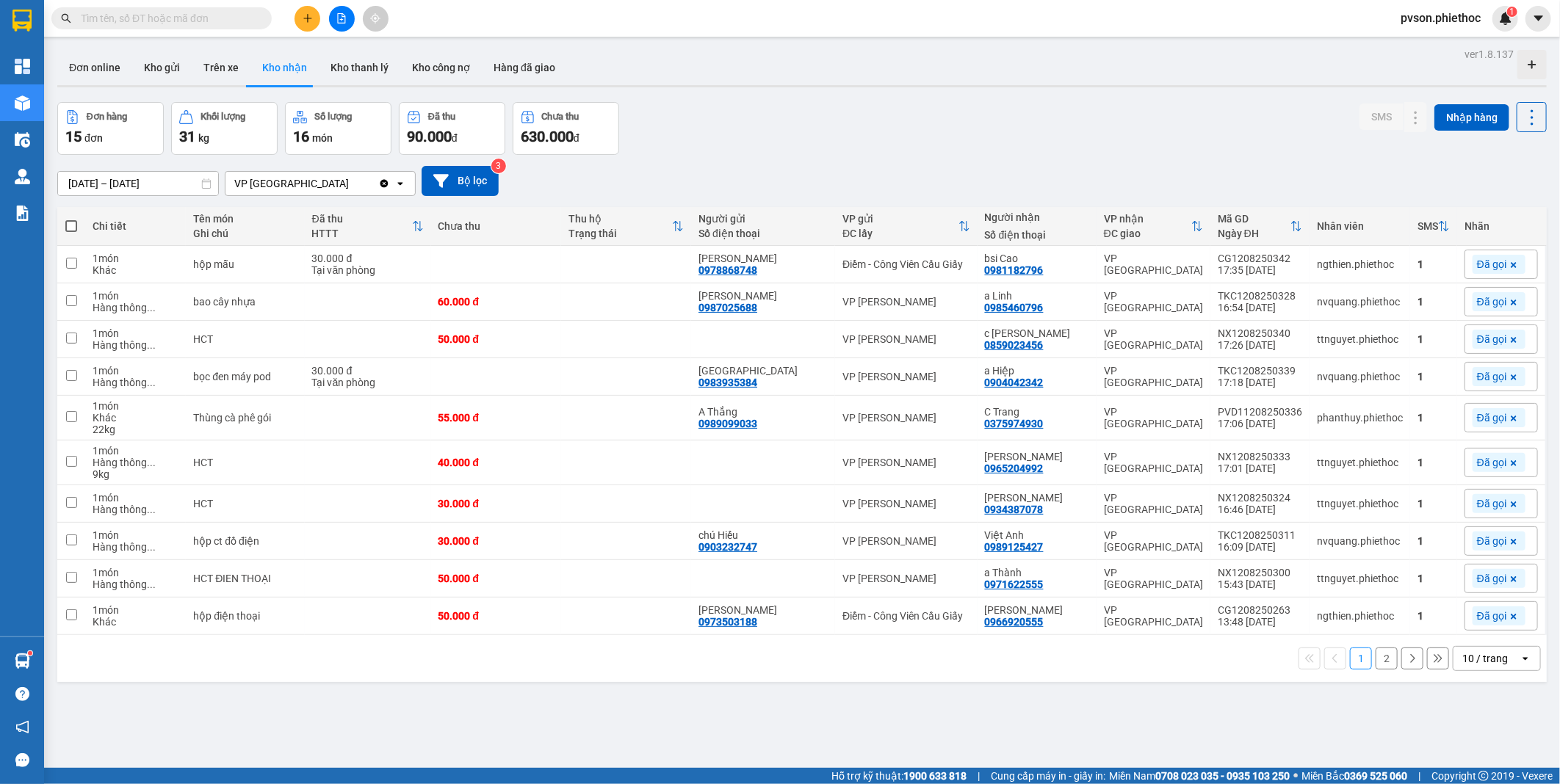
click at [101, 128] on div "15 đơn" at bounding box center [109, 136] width 90 height 20
click at [162, 66] on button "Kho gửi" at bounding box center [162, 68] width 60 height 36
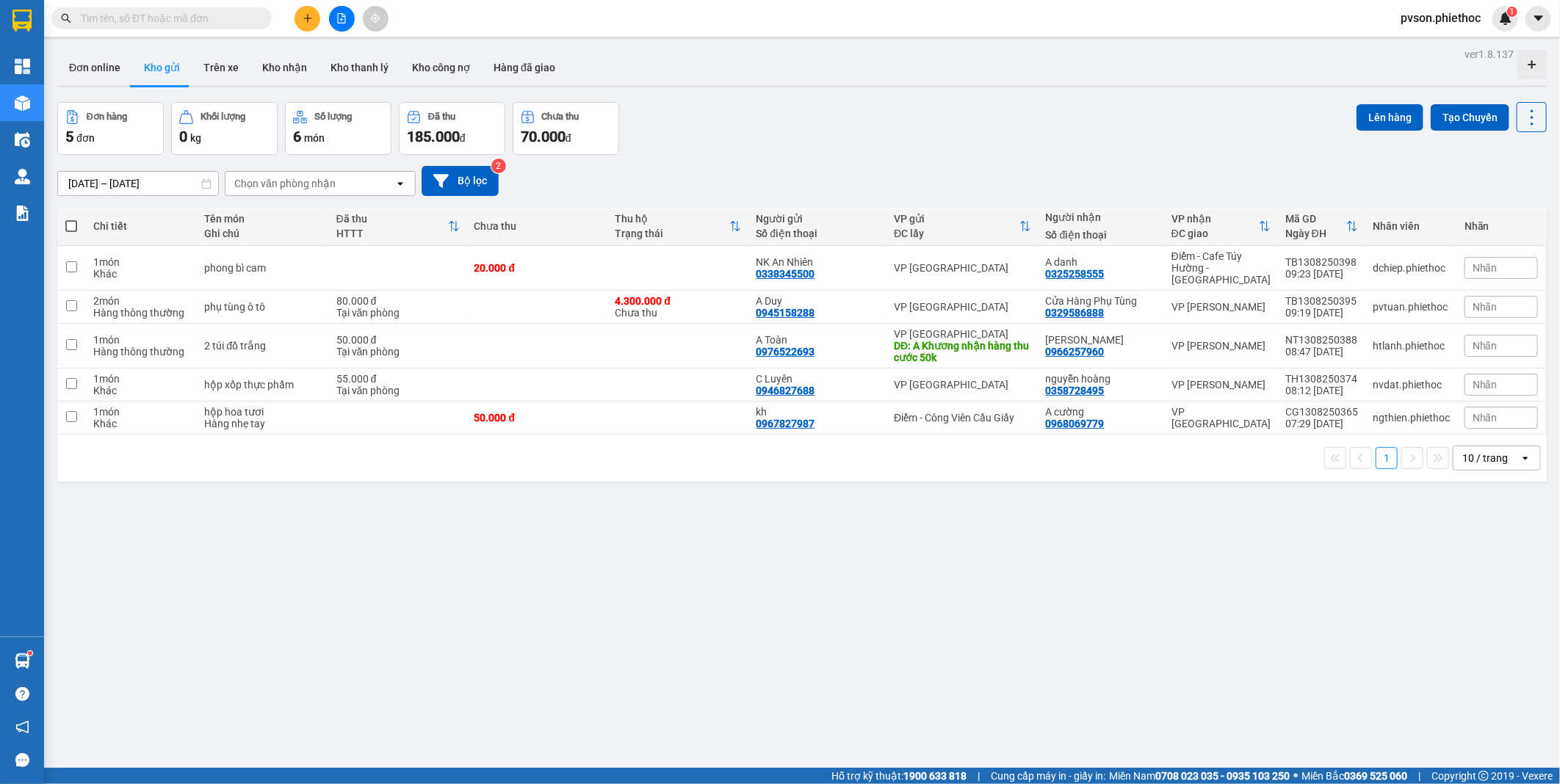
click at [413, 626] on div "ver 1.8.137 Đơn online Kho gửi Trên xe Kho nhận Kho thanh lý Kho công nợ Hàng đ…" at bounding box center [802, 436] width 1501 height 784
click at [90, 69] on button "Đơn online" at bounding box center [94, 68] width 75 height 36
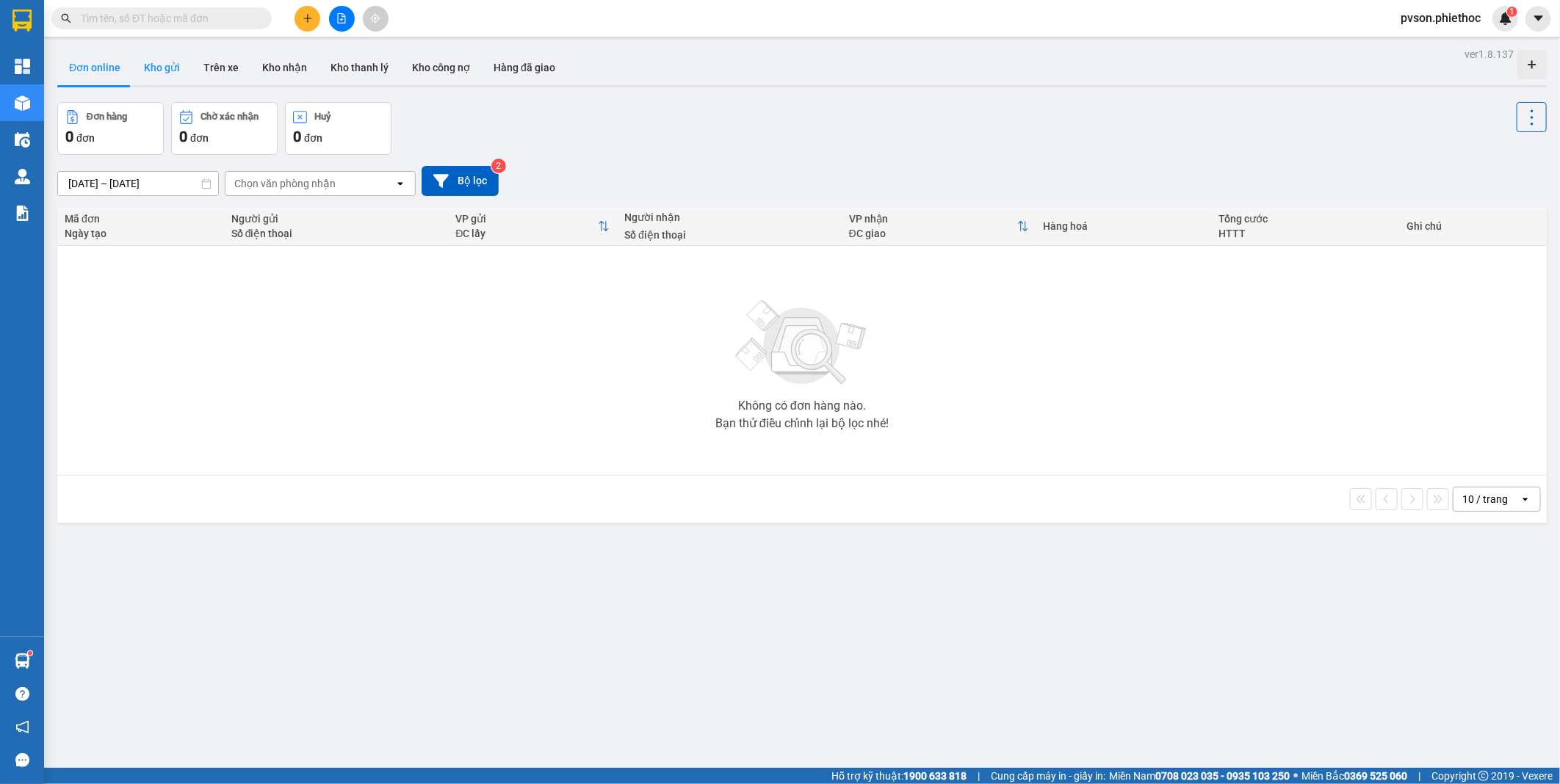
click at [163, 63] on button "Kho gửi" at bounding box center [162, 68] width 60 height 36
type input "[DATE] – [DATE]"
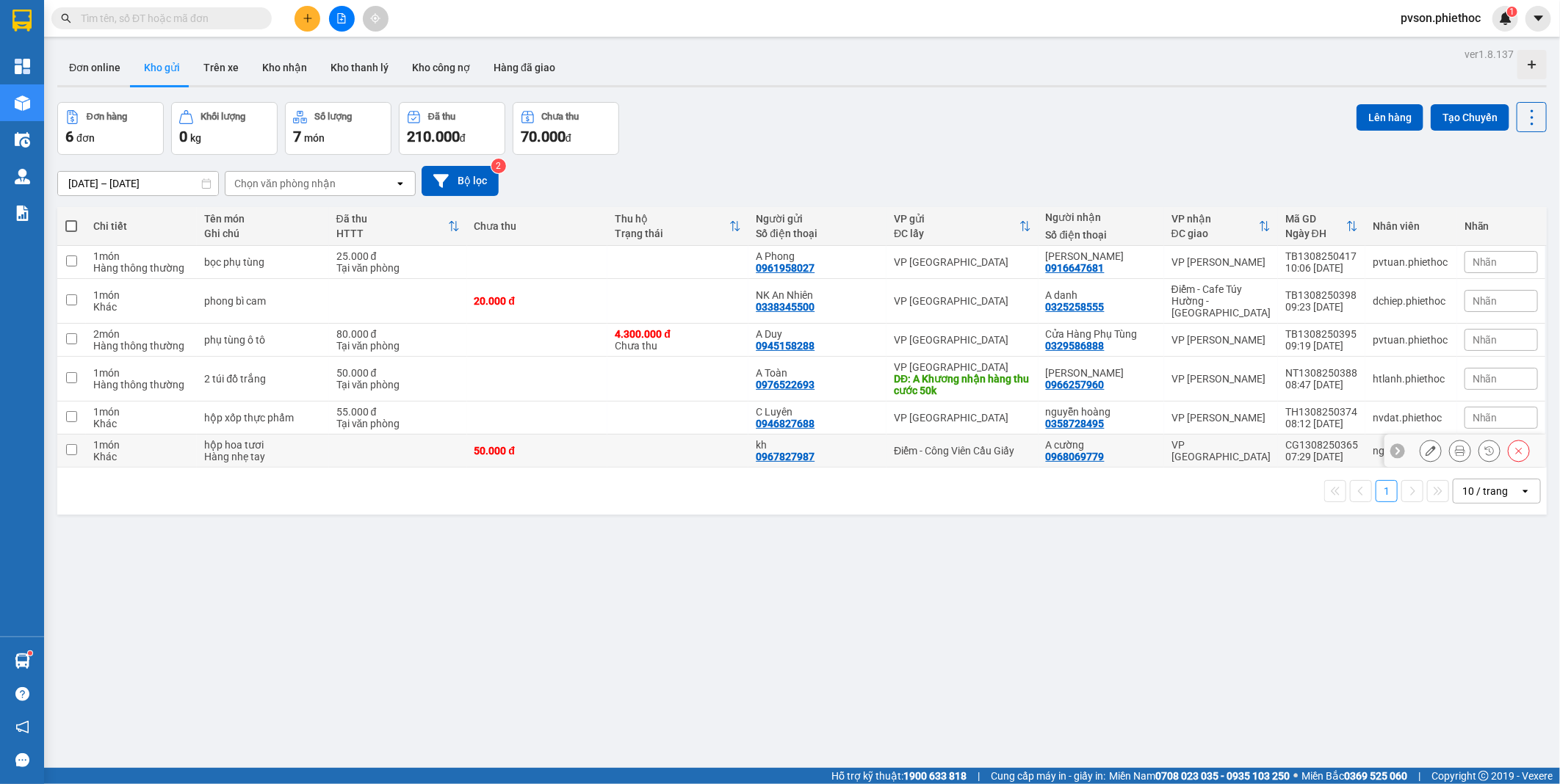
scroll to position [68, 0]
